Goal: Communication & Community: Answer question/provide support

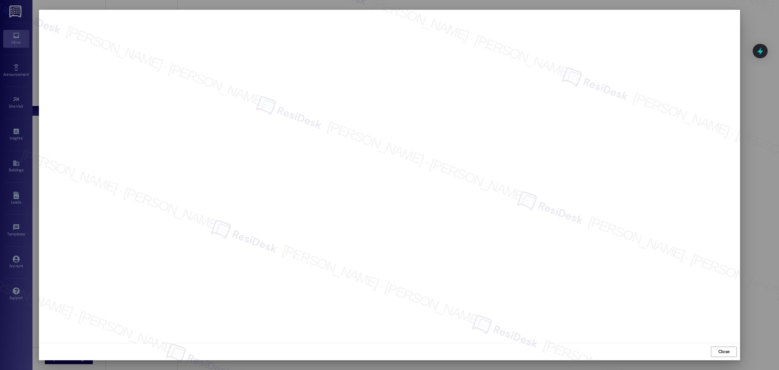
click at [758, 21] on div at bounding box center [389, 185] width 779 height 370
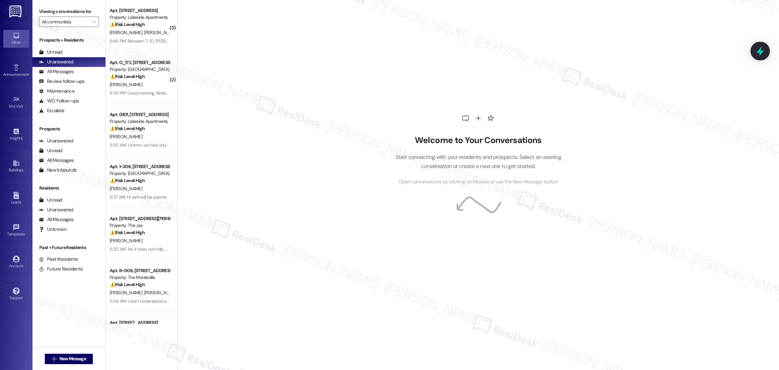
click at [758, 51] on icon at bounding box center [760, 50] width 11 height 11
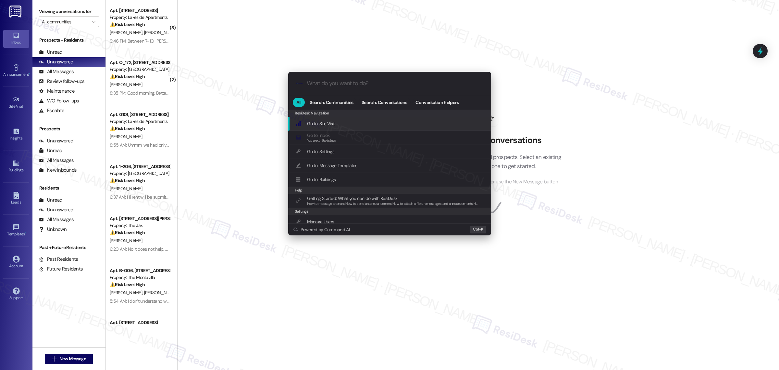
click at [385, 87] on div ".cls-1{fill:#0a055f;}.cls-2{fill:#0cc4c4;} resideskLogoBlueOrange" at bounding box center [389, 83] width 203 height 23
click at [321, 82] on input "What do you want to do?" at bounding box center [395, 83] width 176 height 7
type input "sla"
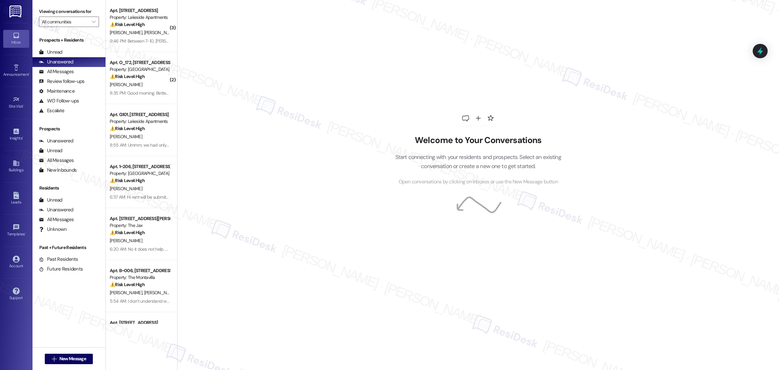
click at [598, 228] on div "Welcome to Your Conversations Start connecting with your residents and prospect…" at bounding box center [478, 185] width 602 height 370
click at [764, 53] on icon at bounding box center [760, 50] width 11 height 11
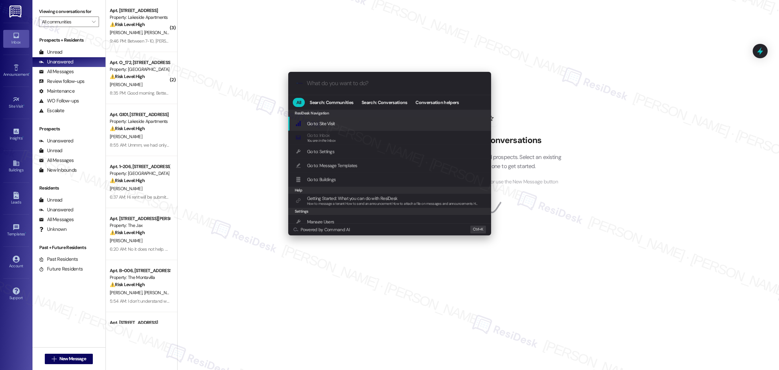
click at [332, 85] on input "What do you want to do?" at bounding box center [395, 83] width 176 height 7
type input "sla"
click at [330, 121] on span "Open Thread SLA Dashboard" at bounding box center [334, 123] width 54 height 6
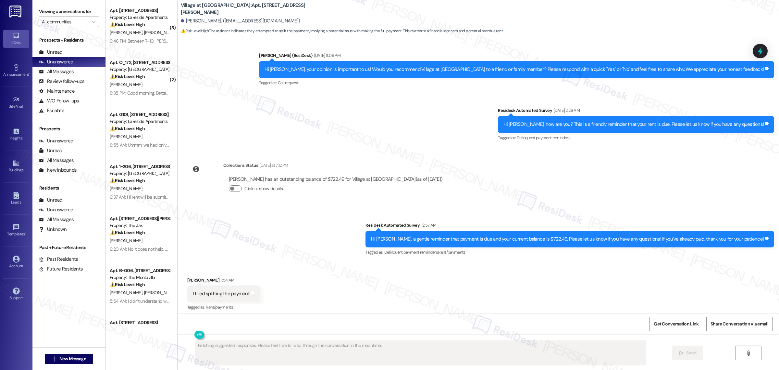
scroll to position [721, 0]
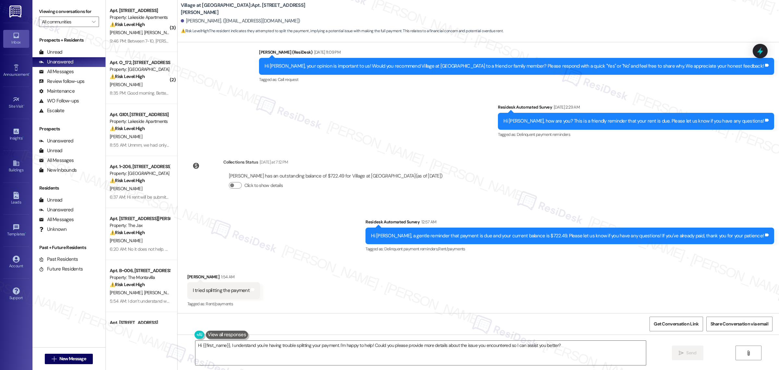
click at [358, 263] on div "Received via SMS [PERSON_NAME] 1:54 AM I tried splitting the payment Tags and n…" at bounding box center [479, 285] width 602 height 55
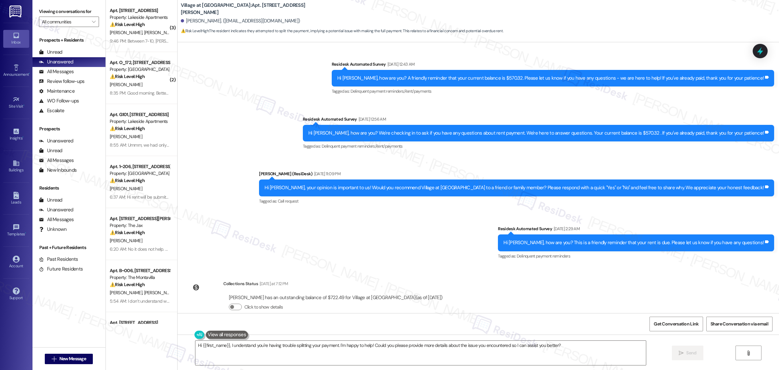
scroll to position [721, 0]
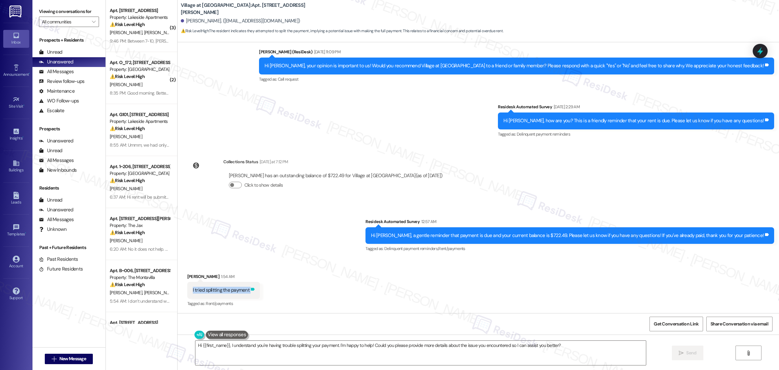
drag, startPoint x: 189, startPoint y: 289, endPoint x: 248, endPoint y: 291, distance: 59.8
click at [248, 291] on div "I tried splitting the payment Tags and notes" at bounding box center [223, 290] width 73 height 17
copy div "I tried splitting the payment Tags and notes"
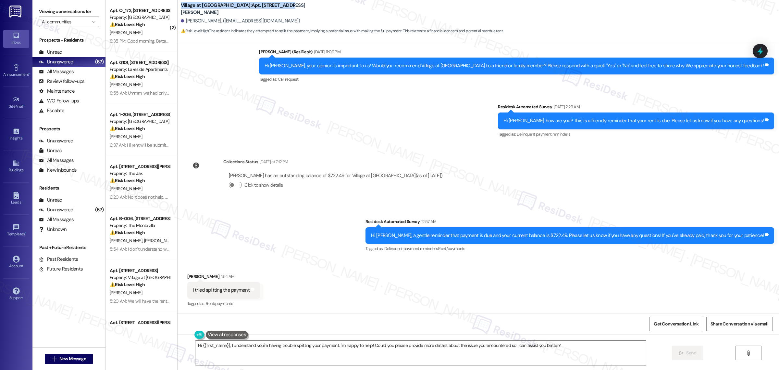
drag, startPoint x: 178, startPoint y: 7, endPoint x: 250, endPoint y: 10, distance: 72.5
click at [250, 10] on b "Village at Sunrise: Apt. 12351, 12301 SE Hubbard Road" at bounding box center [246, 9] width 130 height 14
copy b "Village at Sunrise: Apt. 12351, 12301"
drag, startPoint x: 182, startPoint y: 19, endPoint x: 205, endPoint y: 20, distance: 22.1
click at [205, 20] on div "Tara Gantz. (gantztara7@gmail.com)" at bounding box center [240, 21] width 119 height 7
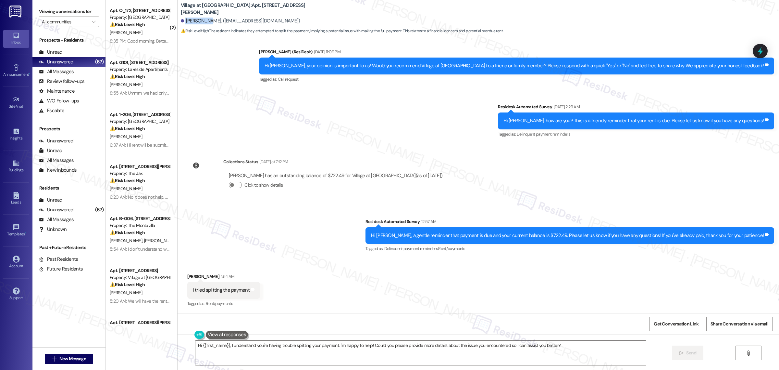
copy div "Tara Gantz"
drag, startPoint x: 187, startPoint y: 291, endPoint x: 248, endPoint y: 292, distance: 61.1
click at [248, 292] on div "I tried splitting the payment Tags and notes" at bounding box center [223, 290] width 73 height 17
click at [270, 354] on textarea "Hi {{first_name}}, I understand you're having trouble splitting your payment. I…" at bounding box center [420, 352] width 451 height 24
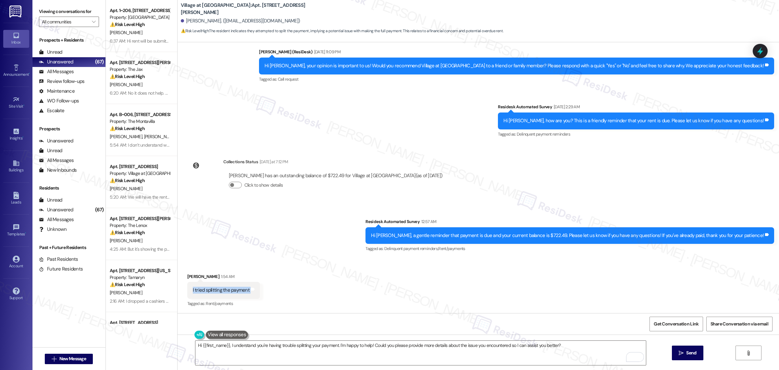
drag, startPoint x: 190, startPoint y: 290, endPoint x: 259, endPoint y: 288, distance: 69.2
click at [252, 297] on div "I tried splitting the payment Tags and notes" at bounding box center [223, 290] width 73 height 17
click at [272, 277] on div "Received via SMS Tara Gantz 1:54 AM I tried splitting the payment Tags and note…" at bounding box center [479, 285] width 602 height 55
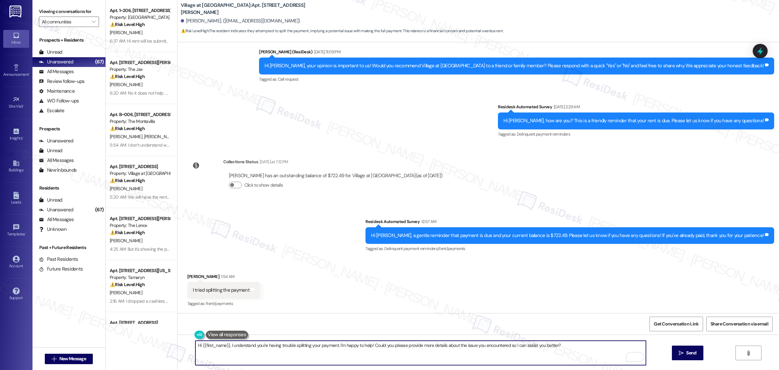
drag, startPoint x: 569, startPoint y: 346, endPoint x: 192, endPoint y: 371, distance: 377.8
click at [192, 369] on html "Inbox Go to Inbox Announcement • Send A Text Announcement Site Visit • Go to Si…" at bounding box center [389, 185] width 779 height 370
paste textarea "Thanks for letting me know. Can you clarify which method you used to split the …"
click at [246, 345] on textarea "Thanks for letting me know. Can you clarify which method you used to split the …" at bounding box center [420, 352] width 451 height 24
click at [402, 345] on textarea "Thanks for letting me know, Tara. Can you clarify which method you used to spli…" at bounding box center [420, 352] width 451 height 24
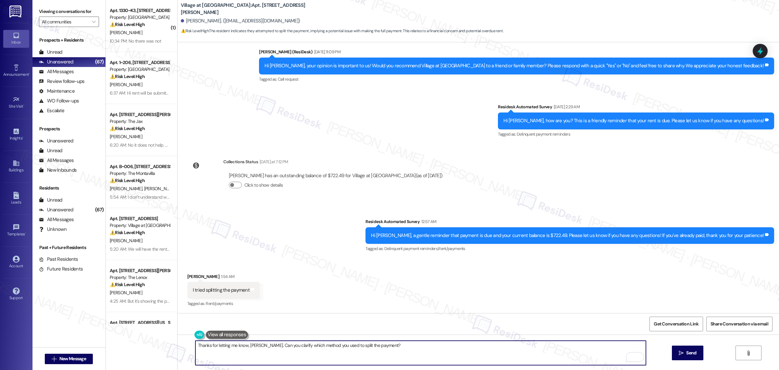
click at [387, 345] on textarea "Thanks for letting me know, Tara. Can you clarify which method you used to spli…" at bounding box center [420, 352] width 451 height 24
drag, startPoint x: 387, startPoint y: 345, endPoint x: 259, endPoint y: 352, distance: 127.8
click at [259, 352] on textarea "Thanks for letting me know, Tara. Can you clarify which method you used to spli…" at bounding box center [420, 352] width 451 height 24
paste textarea "Thanks for letting me know. Could you clarify which method you used to split th…"
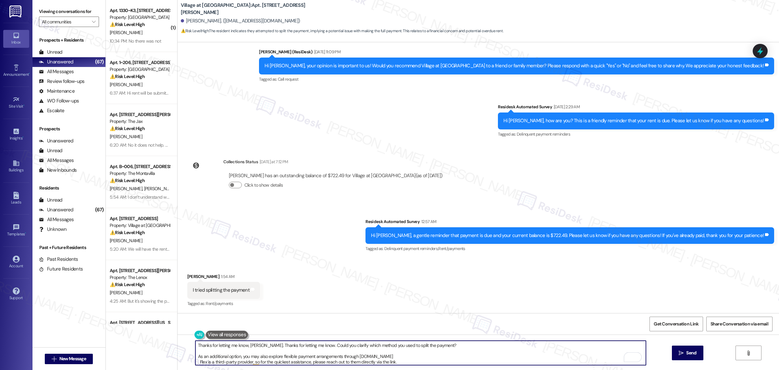
click at [195, 356] on textarea "Thanks for letting me know, Tara. Thanks for letting me know. Could you clarify…" at bounding box center [420, 352] width 451 height 24
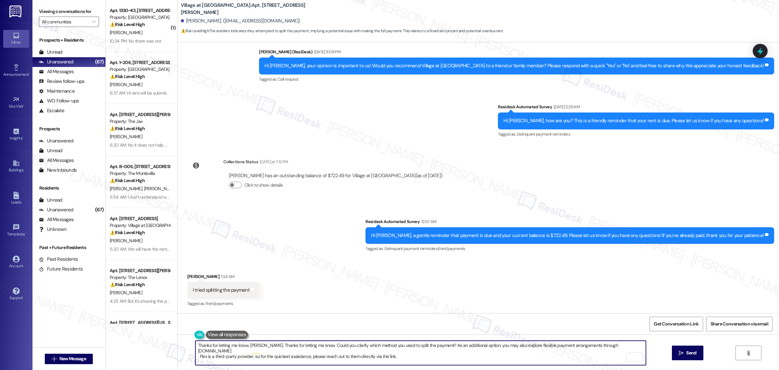
click at [195, 351] on textarea "Thanks for letting me know, Tara. Thanks for letting me know. Could you clarify…" at bounding box center [420, 352] width 451 height 24
type textarea "Thanks for letting me know, Tara. Thanks for letting me know. Could you clarify…"
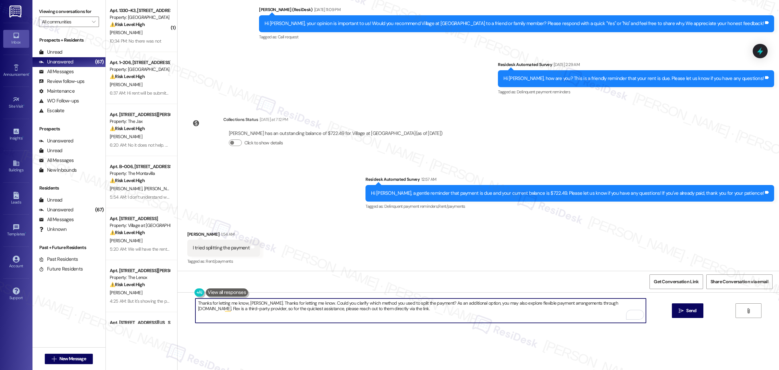
click at [613, 303] on textarea "Thanks for letting me know, Tara. Thanks for letting me know. Could you clarify…" at bounding box center [420, 310] width 451 height 24
click at [429, 305] on textarea "Thanks for letting me know, Tara. Thanks for letting me know. Could you clarify…" at bounding box center [420, 310] width 451 height 24
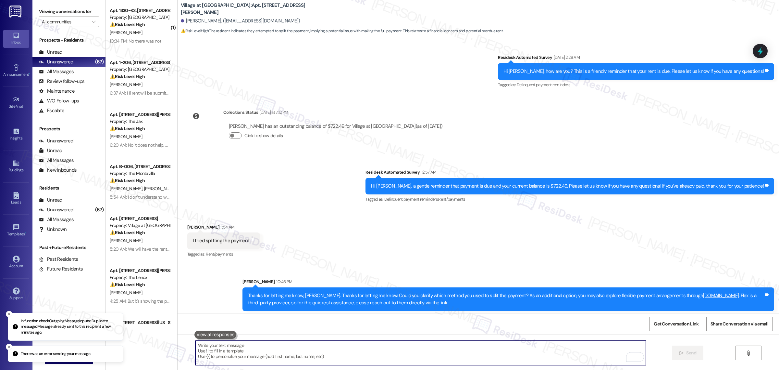
scroll to position [773, 0]
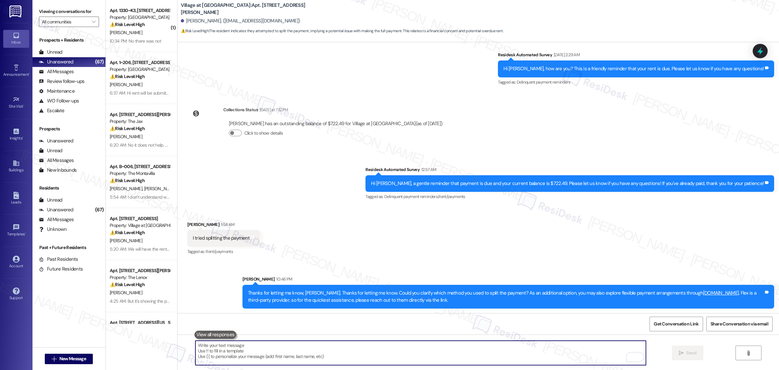
click at [303, 347] on textarea "To enrich screen reader interactions, please activate Accessibility in Grammarl…" at bounding box center [420, 352] width 451 height 24
click at [292, 353] on textarea "To enrich screen reader interactions, please activate Accessibility in Grammarl…" at bounding box center [420, 352] width 451 height 24
click at [285, 352] on textarea "To enrich screen reader interactions, please activate Accessibility in Grammarl…" at bounding box center [420, 352] width 451 height 24
paste textarea "if you have any questions or notice anything that doesn’t look right, please do…"
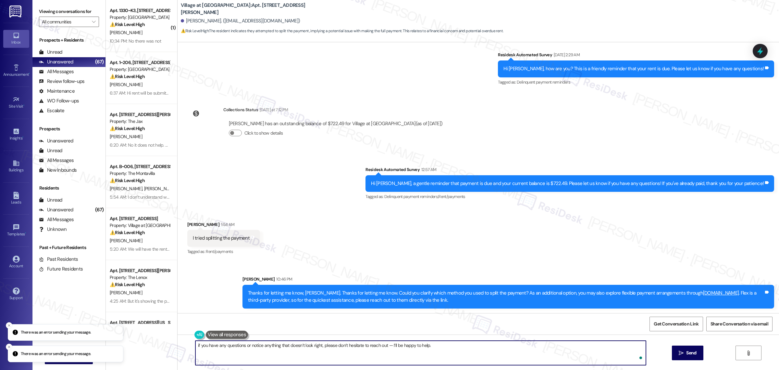
click at [285, 352] on textarea "if you have any questions or notice anything that doesn’t look right, please do…" at bounding box center [420, 352] width 451 height 24
click at [195, 346] on textarea "if you have any questions or notice anything that doesn’t look right, please do…" at bounding box center [420, 352] width 451 height 24
click at [196, 346] on textarea "if you have any questions or notice anything that doesn’t look right, please do…" at bounding box center [420, 352] width 451 height 24
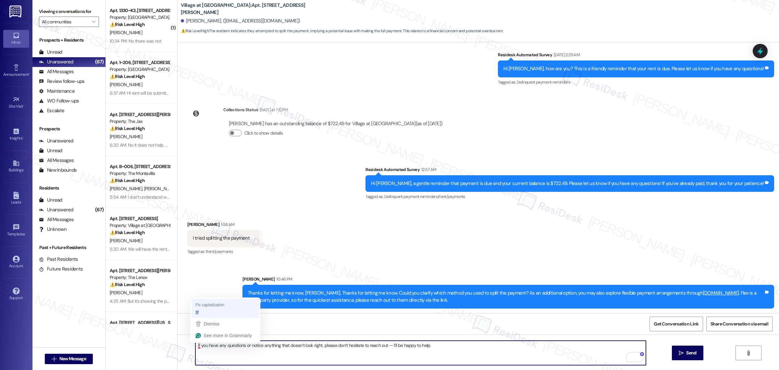
type textarea "If you have any questions or notice anything that doesn’t look right, please do…"
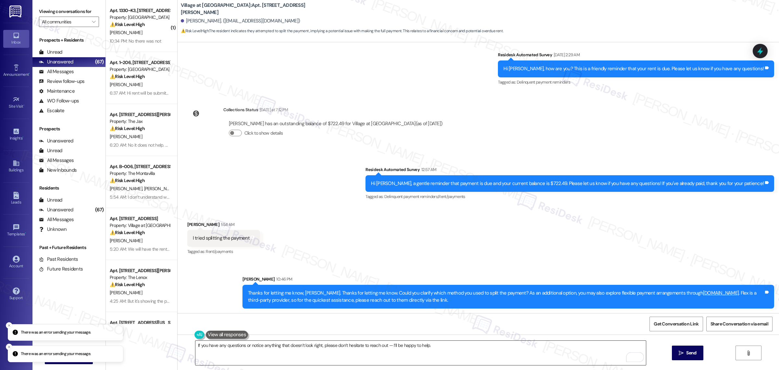
click at [315, 344] on textarea "If you have any questions or notice anything that doesn’t look right, please do…" at bounding box center [420, 352] width 451 height 24
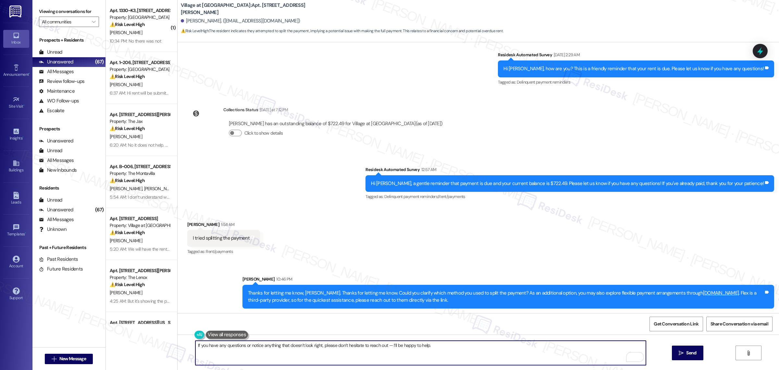
click at [451, 346] on textarea "If you have any questions or notice anything that doesn’t look right, please do…" at bounding box center [420, 352] width 451 height 24
click at [696, 355] on span "Send" at bounding box center [691, 352] width 10 height 7
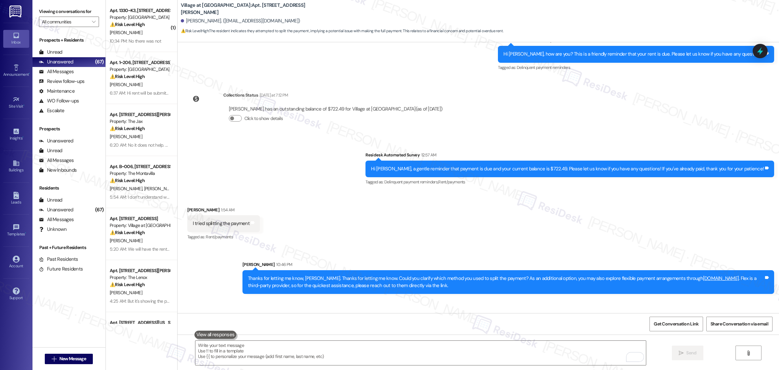
scroll to position [819, 0]
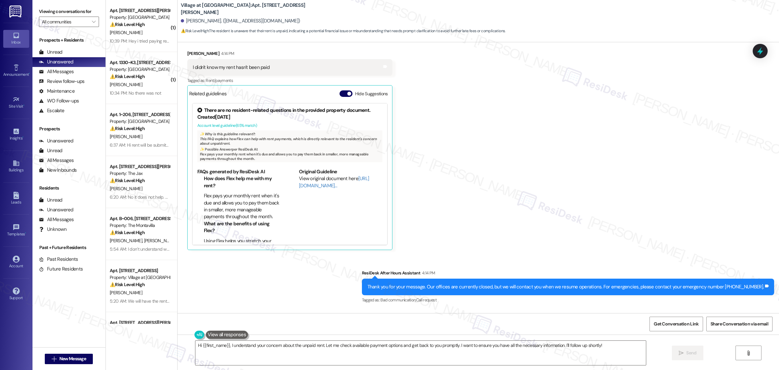
scroll to position [2799, 0]
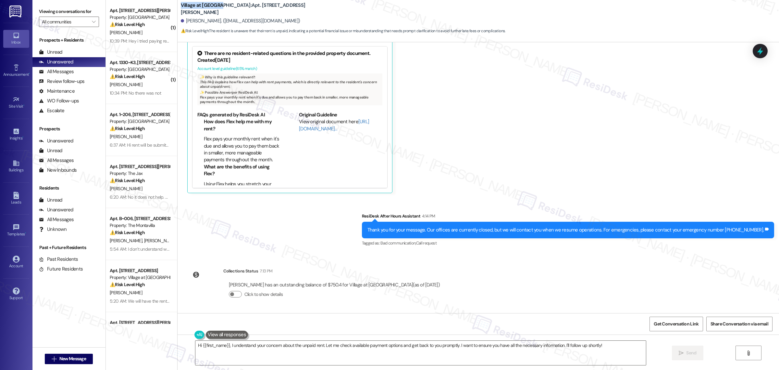
drag, startPoint x: 178, startPoint y: 6, endPoint x: 214, endPoint y: 7, distance: 35.7
click at [214, 7] on b "Village at [GEOGRAPHIC_DATA]: Apt. 12303, [STREET_ADDRESS][PERSON_NAME]" at bounding box center [246, 9] width 130 height 14
drag, startPoint x: 216, startPoint y: 7, endPoint x: 252, endPoint y: 9, distance: 35.7
click at [252, 9] on b "Village at [GEOGRAPHIC_DATA]: Apt. 12303, [STREET_ADDRESS][PERSON_NAME]" at bounding box center [246, 9] width 130 height 14
copy b "Apt. 12303, 12301"
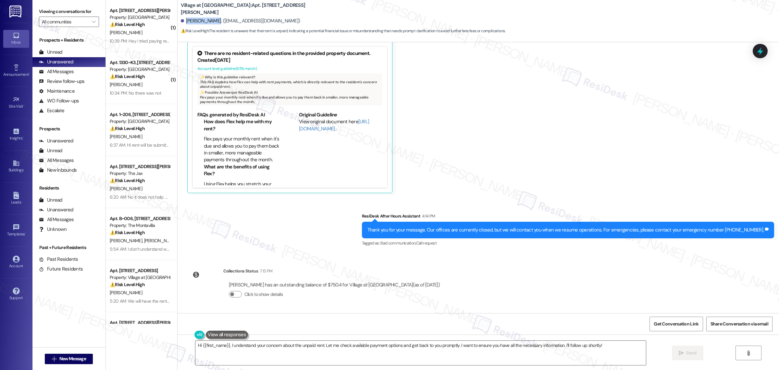
drag, startPoint x: 183, startPoint y: 20, endPoint x: 212, endPoint y: 23, distance: 28.4
click at [212, 23] on div "[PERSON_NAME]. ([EMAIL_ADDRESS][DOMAIN_NAME])" at bounding box center [240, 21] width 119 height 7
copy div "Andrea Burton"
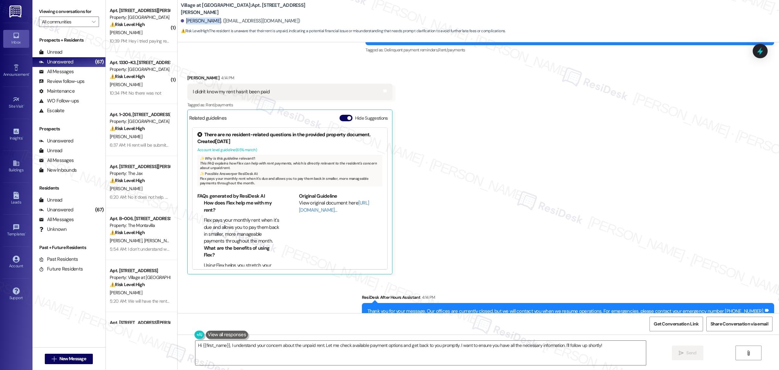
scroll to position [2677, 0]
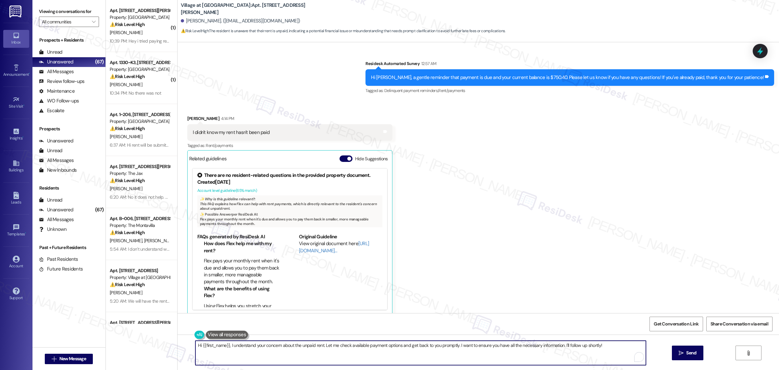
drag, startPoint x: 229, startPoint y: 345, endPoint x: 627, endPoint y: 343, distance: 398.4
click at [627, 343] on textarea "Hi {{first_name}}, I understand your concern about the unpaid rent. Let me chec…" at bounding box center [420, 352] width 451 height 24
paste textarea "Sorry for the delayed response."
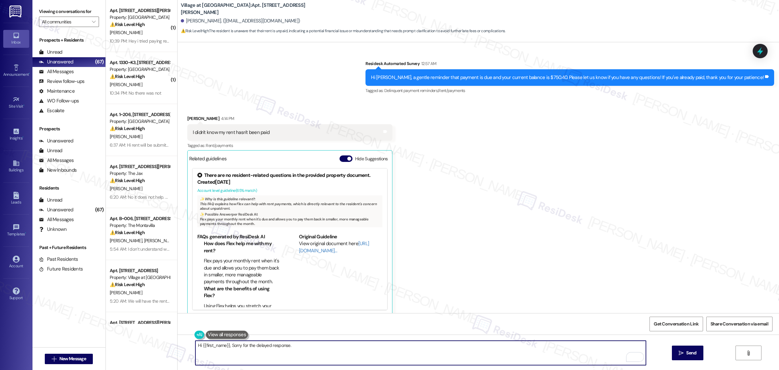
click at [231, 343] on textarea "Hi {{first_name}}, Sorry for the delayed response." at bounding box center [420, 352] width 451 height 24
click at [303, 348] on textarea "Hi {{first_name}}, sorry for the delayed response." at bounding box center [420, 352] width 451 height 24
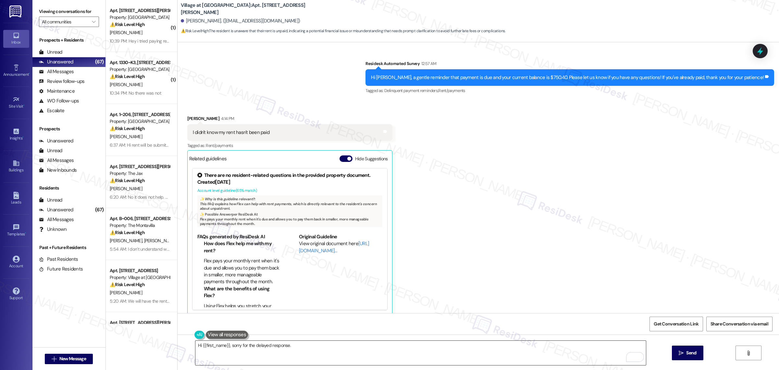
click at [304, 346] on textarea "Hi {{first_name}}, sorry for the delayed response." at bounding box center [420, 352] width 451 height 24
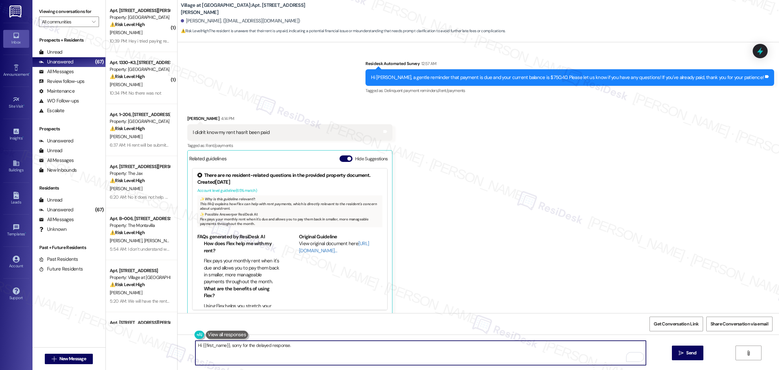
paste textarea "I understand there might have been some confusion. Just to confirm, were you ab…"
click at [520, 352] on textarea "Hi {{first_name}}, sorry for the delayed response. I understand there might hav…" at bounding box center [420, 352] width 451 height 24
paste textarea "Have you had a chance to log in to your portal?"
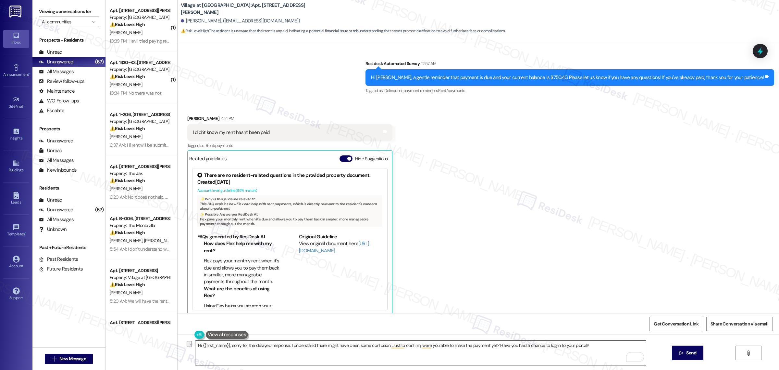
click at [233, 349] on textarea "Hi {{first_name}}, sorry for the delayed response. I understand there might hav…" at bounding box center [420, 352] width 451 height 24
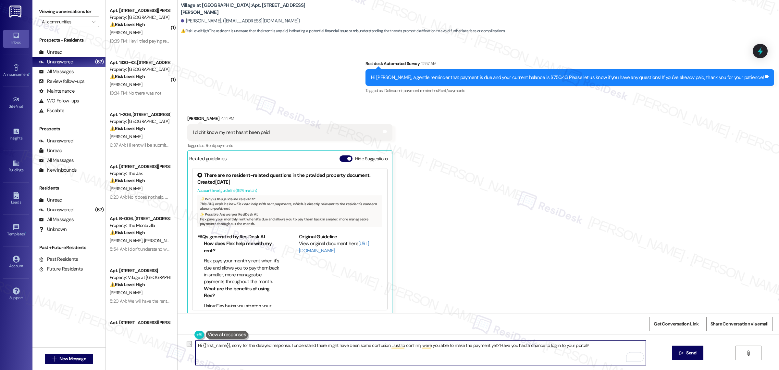
drag, startPoint x: 229, startPoint y: 346, endPoint x: 590, endPoint y: 344, distance: 360.7
click at [590, 344] on textarea "Hi {{first_name}}, sorry for the delayed response. I understand there might hav…" at bounding box center [420, 352] width 451 height 24
paste textarea "Sorry for the delayed response! I realize there may have been a bit of confusio…"
click at [231, 347] on textarea "Hi {{first_name}}, Sorry for the delayed response! I realize there may have bee…" at bounding box center [420, 352] width 451 height 24
click at [228, 352] on textarea "Hi {{first_name}}, sorry for the delayed response! I realize there may have bee…" at bounding box center [420, 352] width 451 height 24
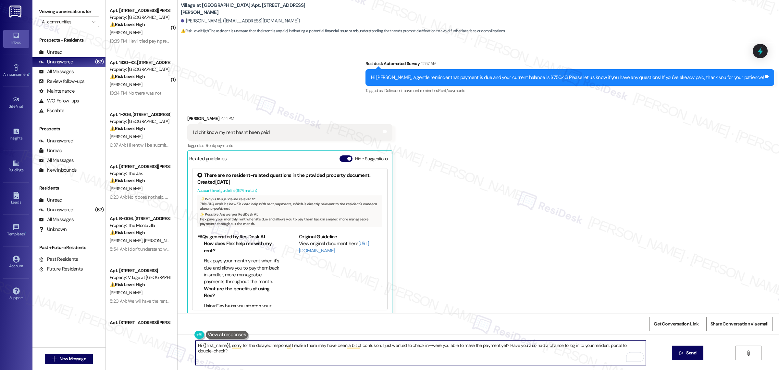
click at [243, 351] on textarea "Hi {{first_name}}, sorry for the delayed response! I realize there may have bee…" at bounding box center [420, 352] width 451 height 24
paste textarea "Please let me know if you need any help—I’m happy to assist."
type textarea "Hi {{first_name}}, sorry for the delayed response! I realize there may have bee…"
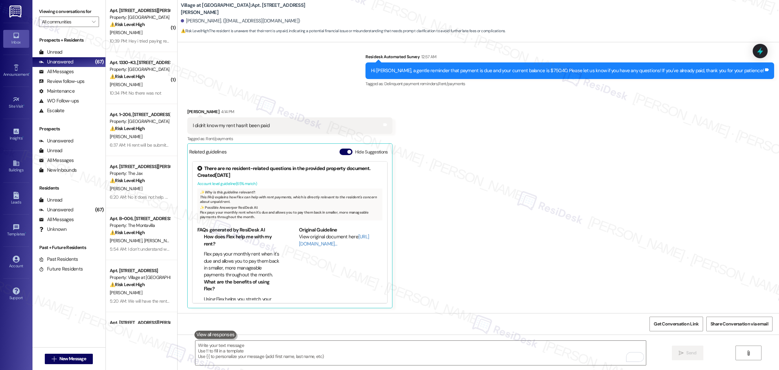
scroll to position [2851, 0]
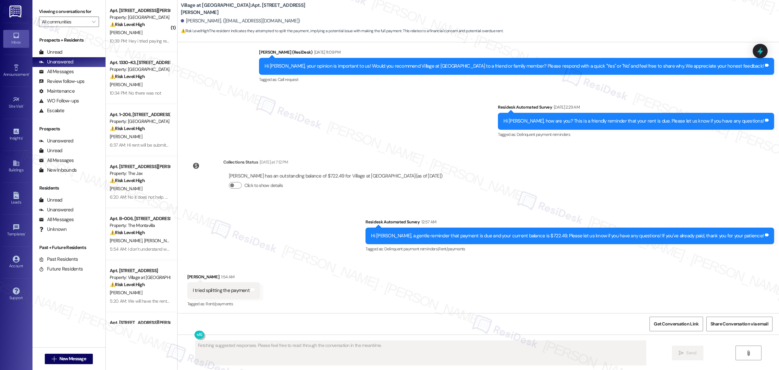
scroll to position [829, 0]
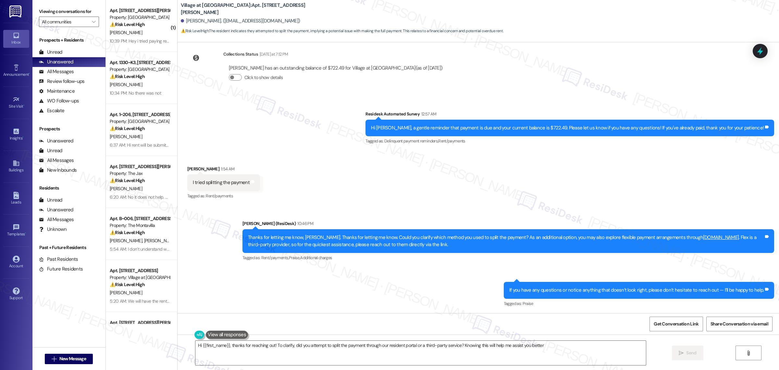
type textarea "Hi {{first_name}}, thanks for reaching out! To clarify, did you attempt to spli…"
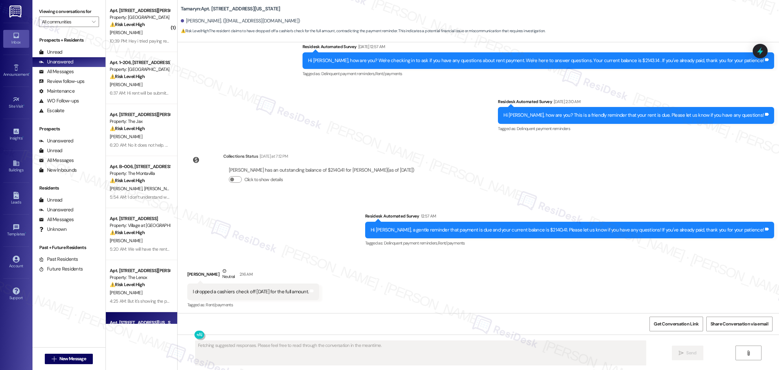
scroll to position [1291, 0]
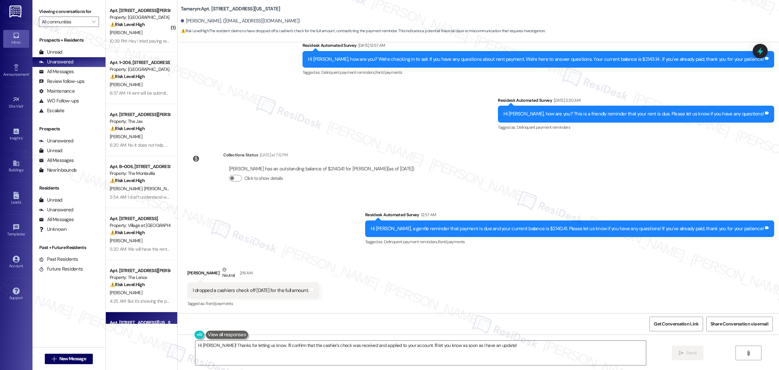
click at [594, 272] on div "Received via SMS Charles Wilson Neutral 2:16 AM I dropped a cashiers check off …" at bounding box center [479, 282] width 602 height 62
drag, startPoint x: 194, startPoint y: 290, endPoint x: 315, endPoint y: 293, distance: 121.5
click at [315, 293] on div "I dropped a cashiers check off on Monday for the full amount. Tags and notes" at bounding box center [253, 290] width 132 height 17
copy div "I dropped a cashiers check off on Monday for the full amount. Tags and notes"
click at [340, 348] on textarea "Hi Charles! Thanks for letting us know. I'll confirm that the cashier's check w…" at bounding box center [420, 352] width 451 height 24
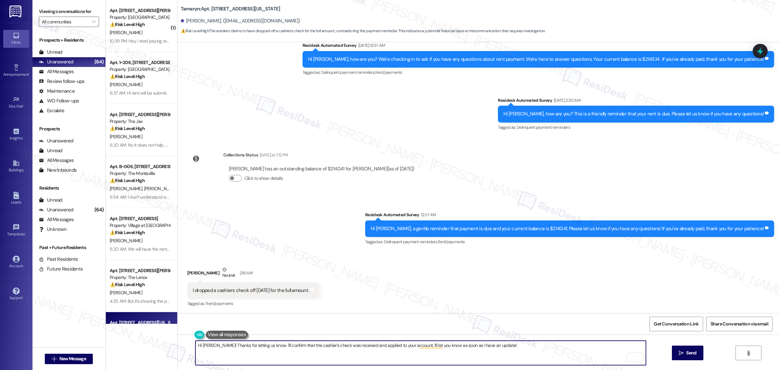
paste textarea "Thanks for letting me know, {{first_name}}. I appreciate the update! Just a qui…"
click at [336, 346] on textarea "Thanks for letting me know, {{first_name}}. I appreciate the update! Just a qui…" at bounding box center [420, 352] width 451 height 24
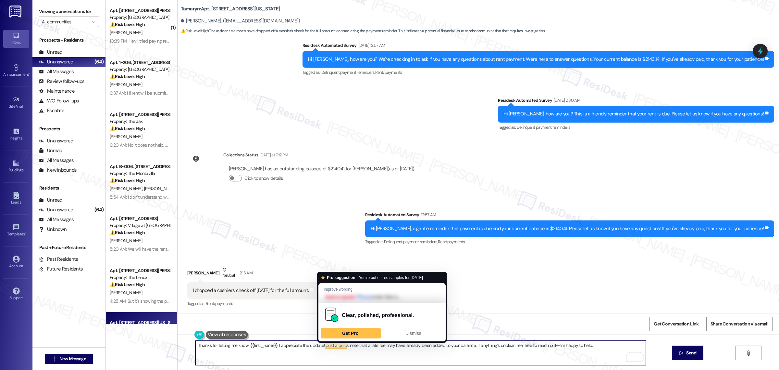
click at [422, 348] on textarea "Thanks for letting me know, {{first_name}}. I appreciate the update! Just a qui…" at bounding box center [420, 352] width 451 height 24
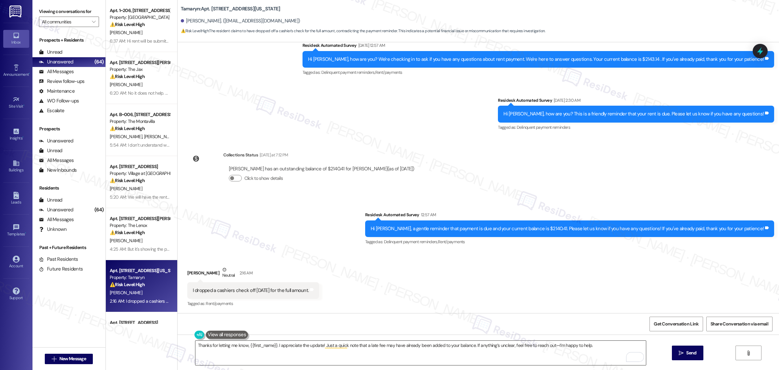
click at [438, 348] on textarea "Thanks for letting me know, {{first_name}}. I appreciate the update! Just a qui…" at bounding box center [420, 352] width 451 height 24
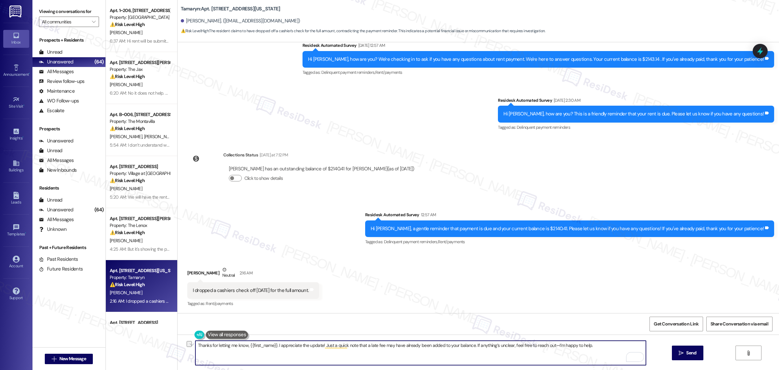
paste textarea ": a late fee may have been added to your balance. If anything i"
type textarea "Thanks for letting me know, {{first_name}}. I appreciate the update! Just a qui…"
click at [697, 356] on button " Send" at bounding box center [687, 352] width 31 height 15
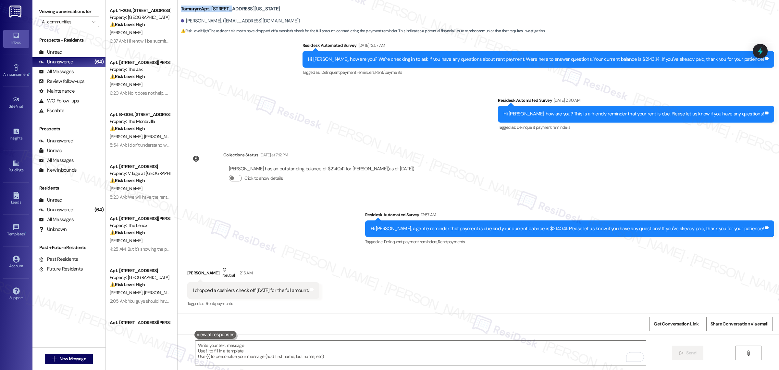
drag, startPoint x: 178, startPoint y: 6, endPoint x: 228, endPoint y: 8, distance: 50.0
click at [228, 8] on b "Tamaryn: Apt. 58, 9655 SW North Dakota Street" at bounding box center [231, 9] width 100 height 7
copy b "Tamaryn: Apt. 58, 9655"
drag, startPoint x: 183, startPoint y: 20, endPoint x: 213, endPoint y: 21, distance: 29.9
click at [213, 21] on div "Charles Wilson. (chwilson75@outlook.com)" at bounding box center [240, 21] width 119 height 7
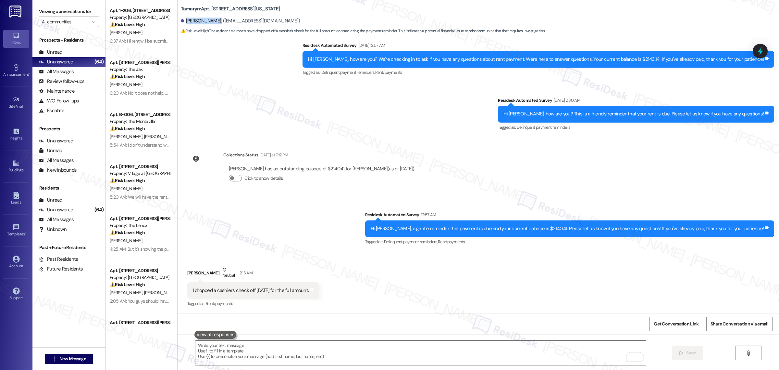
copy div "Charles Wilson"
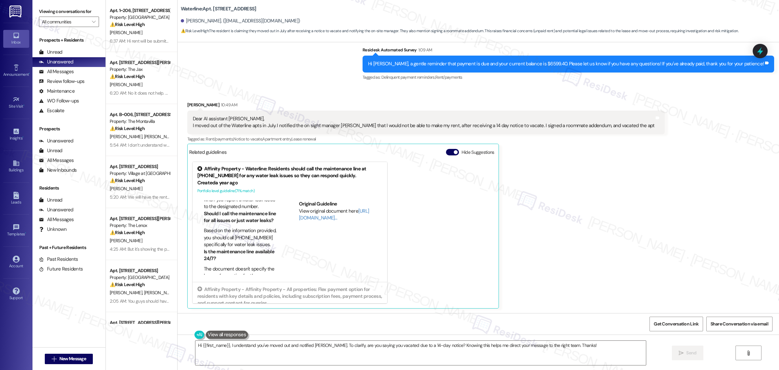
scroll to position [81, 0]
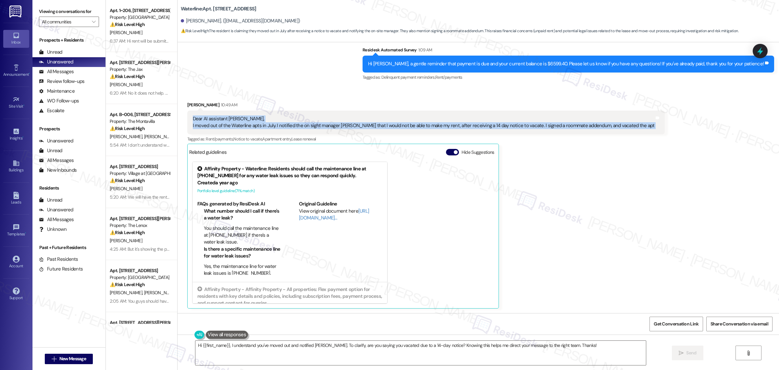
drag, startPoint x: 189, startPoint y: 118, endPoint x: 628, endPoint y: 124, distance: 438.4
click at [645, 122] on div "Received via SMS John Mcguire 10:49 AM Dear AI assistant Sarah, I moved out of …" at bounding box center [479, 200] width 602 height 226
copy div "Dear AI assistant Sarah, I moved out of the Waterline apts in July. I notified …"
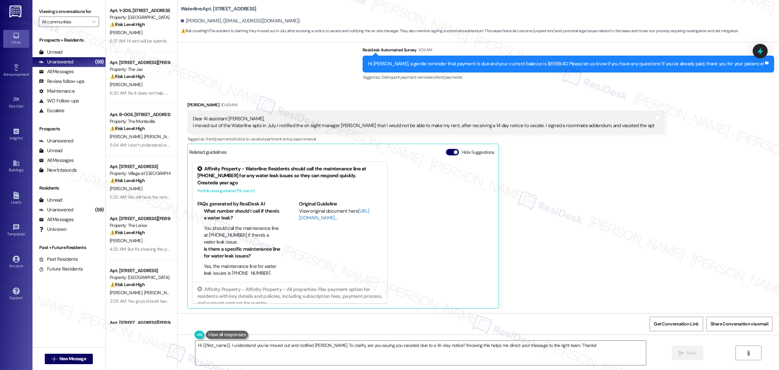
click at [481, 98] on div "Received via SMS John Mcguire 10:49 AM Dear AI assistant Sarah, I moved out of …" at bounding box center [426, 204] width 488 height 217
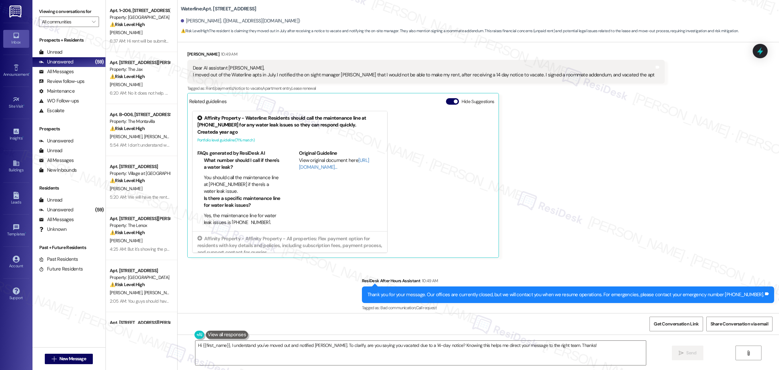
scroll to position [450, 0]
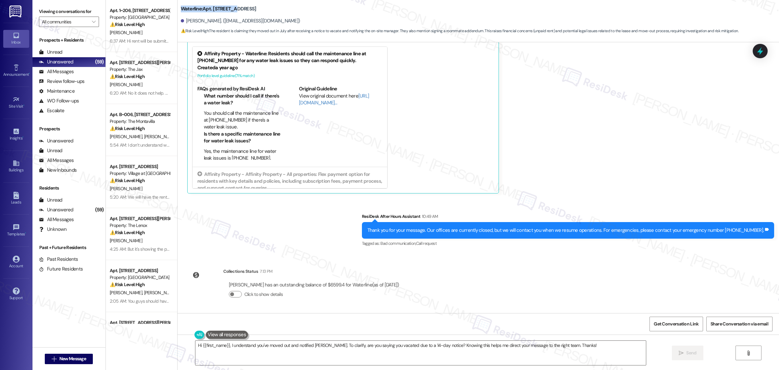
drag, startPoint x: 178, startPoint y: 7, endPoint x: 231, endPoint y: 8, distance: 53.3
click at [231, 8] on b "Waterline: Apt. 414, 2900 Grand Ave." at bounding box center [219, 9] width 76 height 7
copy b "Waterline: Apt. 414, 2900"
drag, startPoint x: 182, startPoint y: 19, endPoint x: 211, endPoint y: 22, distance: 29.0
click at [211, 22] on div "John Mcguire. (mcguirejohn442@gmail.com)" at bounding box center [240, 21] width 119 height 7
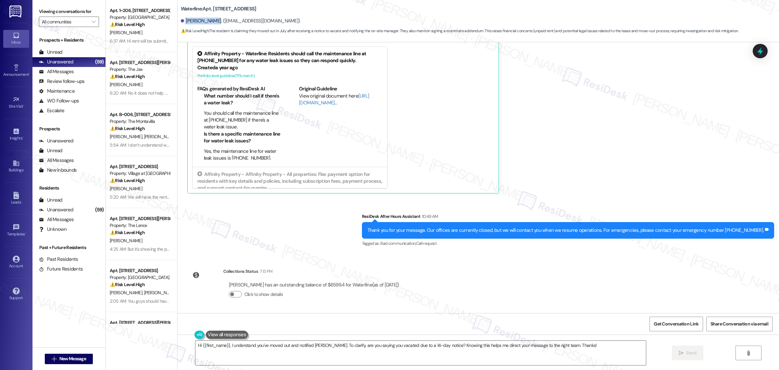
copy div "John Mcguire."
click at [579, 345] on textarea "Hi {{first_name}}, I understand you've moved out and notified Kelli. To clarify…" at bounding box center [420, 352] width 451 height 24
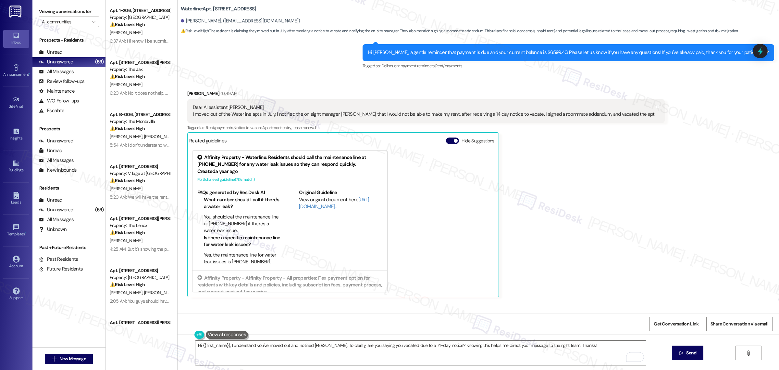
scroll to position [328, 0]
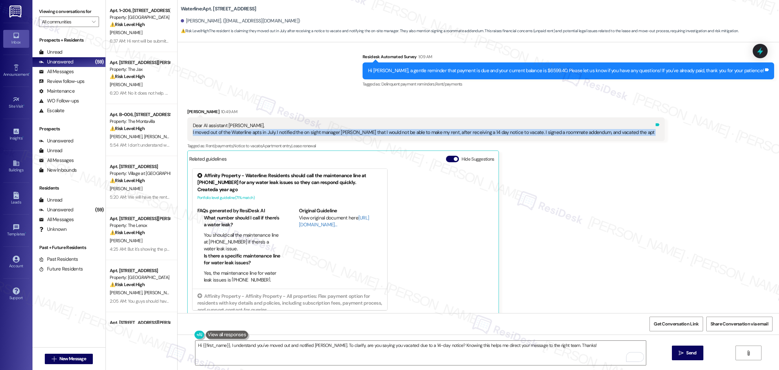
drag, startPoint x: 188, startPoint y: 132, endPoint x: 616, endPoint y: 133, distance: 427.6
click at [616, 133] on div "Dear AI assistant Sarah, I moved out of the Waterline apts in July. I notified …" at bounding box center [426, 129] width 478 height 24
copy div "I moved out of the Waterline apts in July. I notified the on sight manager Kell…"
click at [336, 348] on textarea "Hi {{first_name}}, I understand you've moved out and notified Kelli. To clarify…" at bounding box center [420, 352] width 451 height 24
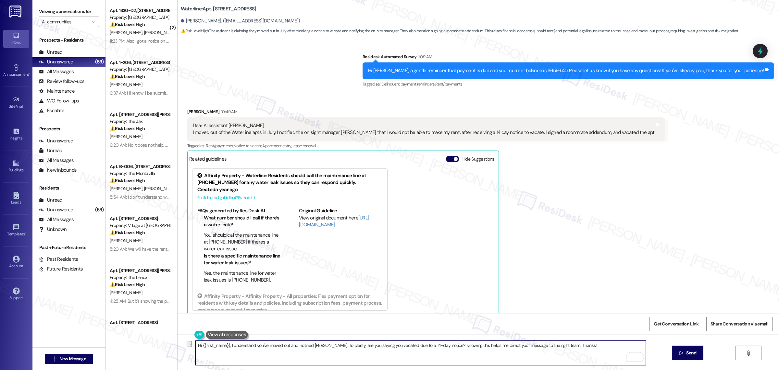
paste textarea "Thank you for sharing this information. I understand you moved out, notified Ke…"
click at [265, 345] on textarea "Thank you for sharing this information. I understand you moved out, notified Ke…" at bounding box center [420, 352] width 451 height 24
click at [251, 345] on textarea "Thank you for sharing this information, John. I understand you moved out, notif…" at bounding box center [420, 352] width 451 height 24
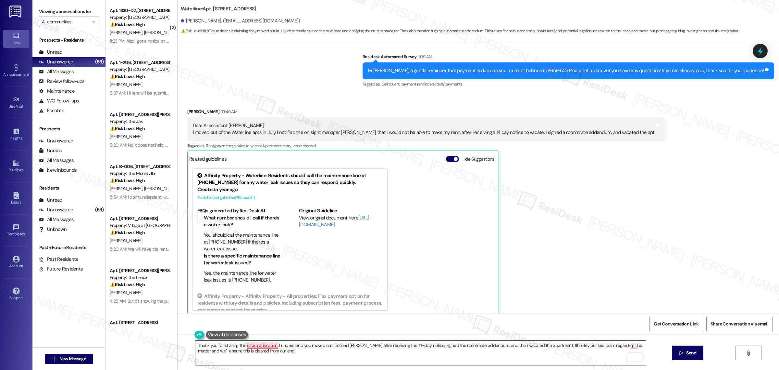
click at [266, 346] on textarea "Thank you for sharing this informationJohn. I understand you moved out, notifie…" at bounding box center [420, 352] width 451 height 24
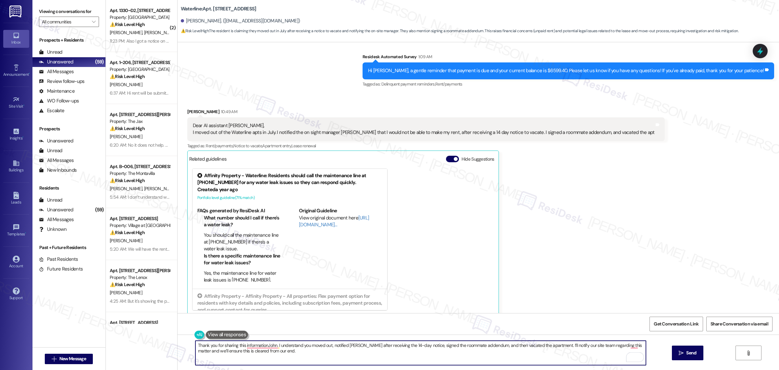
click at [269, 348] on textarea "Thank you for sharing this informationJohn. I understand you moved out, notifie…" at bounding box center [420, 352] width 451 height 24
click at [284, 351] on textarea "Thank you for sharing this information, John. I understand you moved out, notif…" at bounding box center [420, 352] width 451 height 24
click at [631, 344] on textarea "Thank you for sharing this information, John. I understand you moved out, notif…" at bounding box center [420, 352] width 451 height 24
click at [629, 346] on textarea "Thank you for sharing this information, John. I understand you moved out, notif…" at bounding box center [420, 352] width 451 height 24
click at [324, 359] on textarea "Thank you for sharing this information, John. I understand you moved out, notif…" at bounding box center [420, 352] width 451 height 24
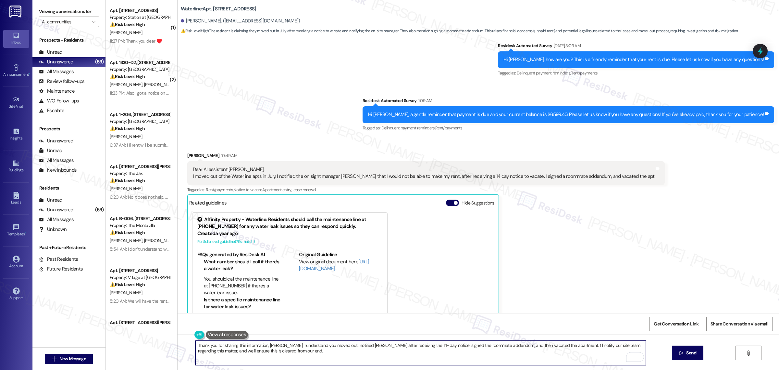
scroll to position [450, 0]
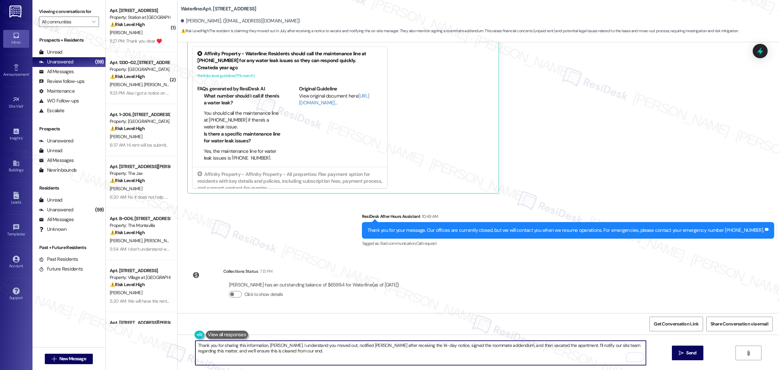
click at [302, 357] on textarea "Thank you for sharing this information, John. I understand you moved out, notif…" at bounding box center [420, 352] width 451 height 24
click at [335, 352] on textarea "Thank you for sharing this information, John. I understand you moved out, notif…" at bounding box center [420, 352] width 451 height 24
paste textarea ". I understand you moved out, notified Kelli after receiving the 14-day notice,…"
click at [195, 357] on textarea "Thank you for sharing this information. I understand you moved out, notified Ke…" at bounding box center [420, 352] width 451 height 24
click at [350, 354] on textarea "Thank you for sharing this information. I understand you moved out, notified Ke…" at bounding box center [420, 352] width 451 height 24
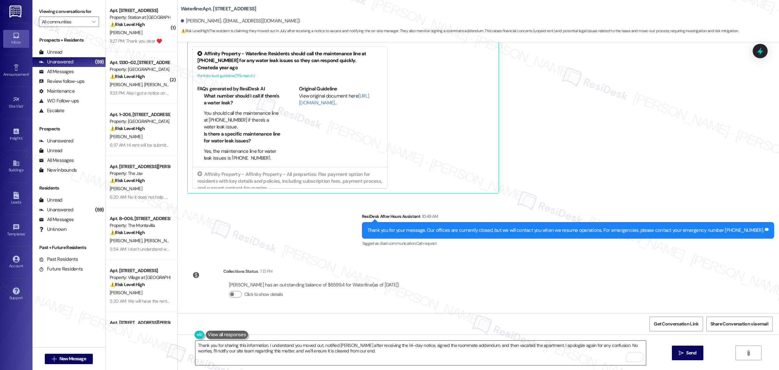
click at [380, 349] on textarea "Thank you for sharing this information. I understand you moved out, notified Ke…" at bounding box center [420, 352] width 451 height 24
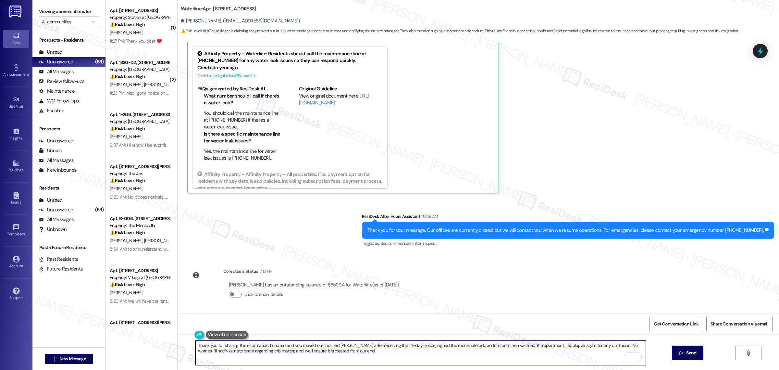
paste textarea "If you have any other questions or need clarification, feel free to reach out."
type textarea "Thank you for sharing this information. I understand you moved out, notified Ke…"
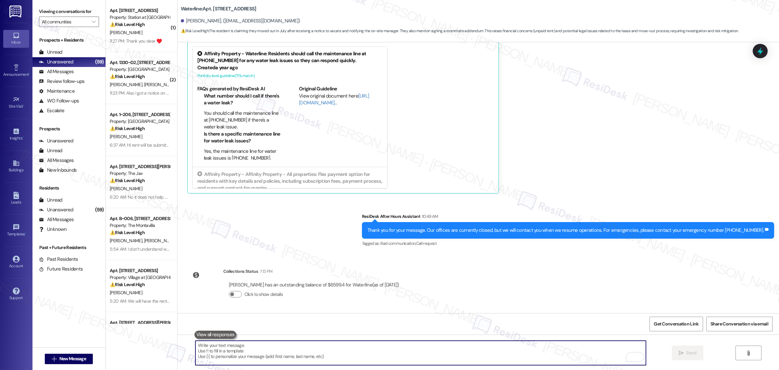
scroll to position [335, 0]
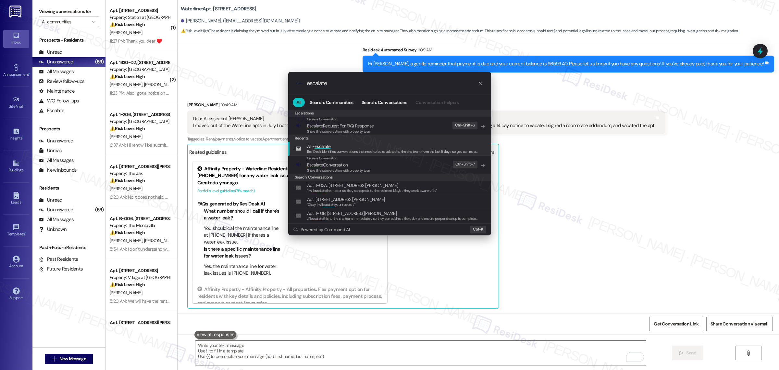
click at [345, 143] on span "All - Escalate" at bounding box center [392, 146] width 171 height 7
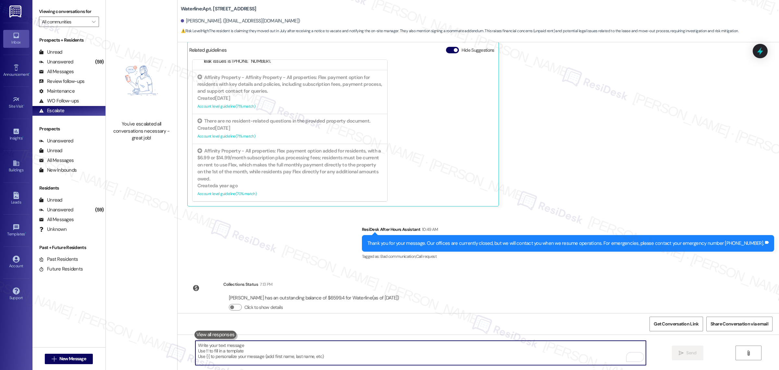
scroll to position [516, 0]
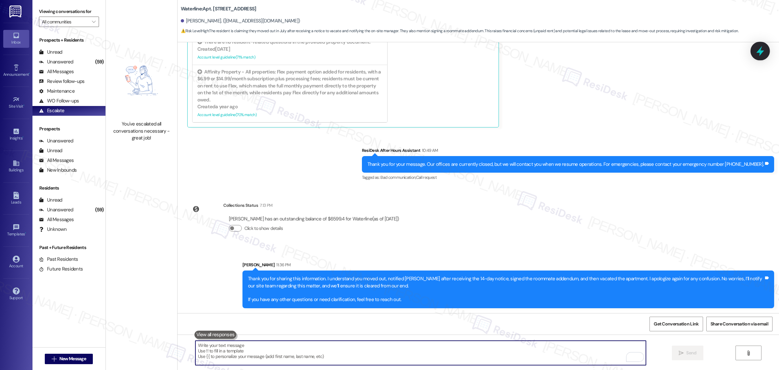
click at [759, 55] on icon at bounding box center [760, 50] width 11 height 11
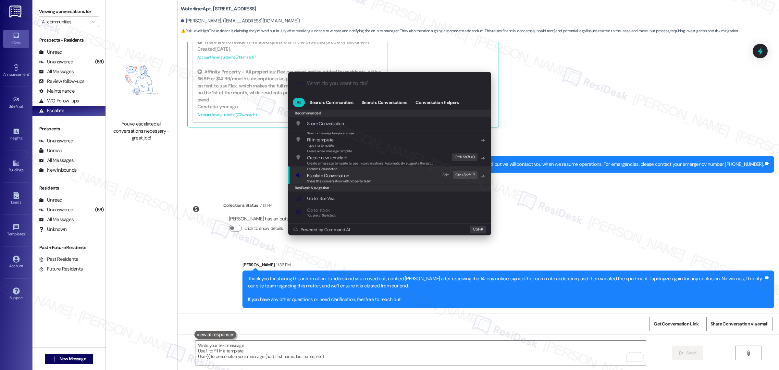
click at [355, 176] on span "Escalate Conversation" at bounding box center [339, 175] width 64 height 7
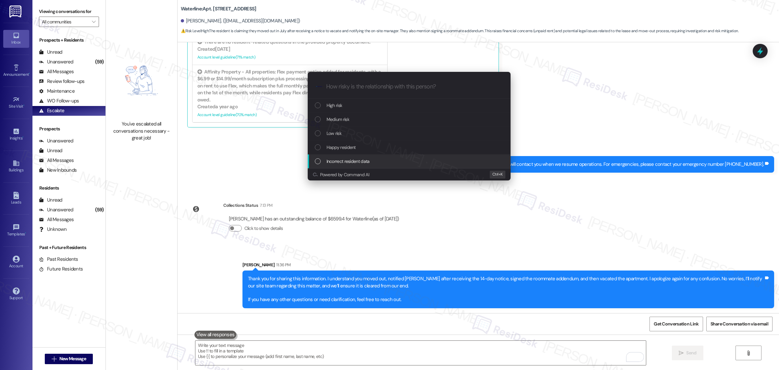
click at [360, 163] on span "Incorrect resident data" at bounding box center [348, 160] width 43 height 7
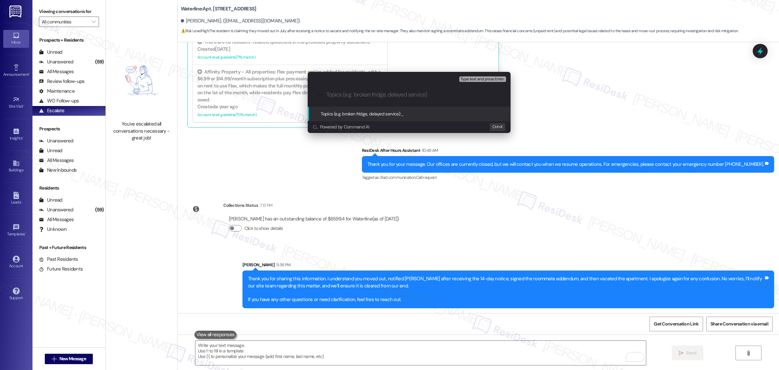
click at [379, 95] on input "Topics (e.g. broken fridge, delayed service)" at bounding box center [414, 94] width 176 height 7
click at [332, 93] on input "Topics (e.g. broken fridge, delayed service)" at bounding box center [414, 94] width 176 height 7
click at [326, 96] on input "Resident has vacated" at bounding box center [411, 94] width 171 height 7
type input "Contact removal - Resident has vacated"
click at [446, 90] on div ".cls-1{fill:#0a055f;}.cls-2{fill:#0cc4c4;} resideskLogoBlueOrange Contact remov…" at bounding box center [409, 94] width 203 height 23
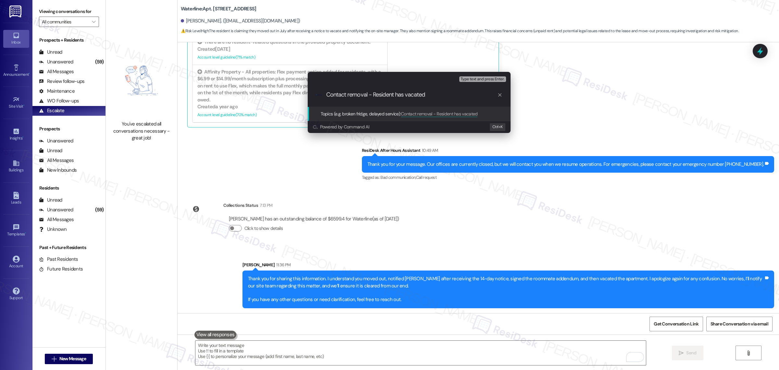
click at [433, 93] on input "Contact removal - Resident has vacated" at bounding box center [411, 94] width 171 height 7
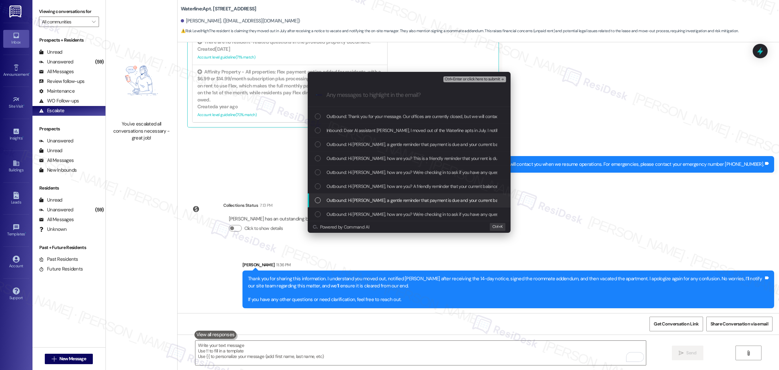
scroll to position [12, 0]
click at [314, 211] on div "Outbound: Hi John, how are you? We're checking in to ask if you have any questi…" at bounding box center [409, 214] width 203 height 14
click at [314, 200] on div "Outbound: Hi John, a gentle reminder that payment is due and your current balan…" at bounding box center [409, 200] width 203 height 14
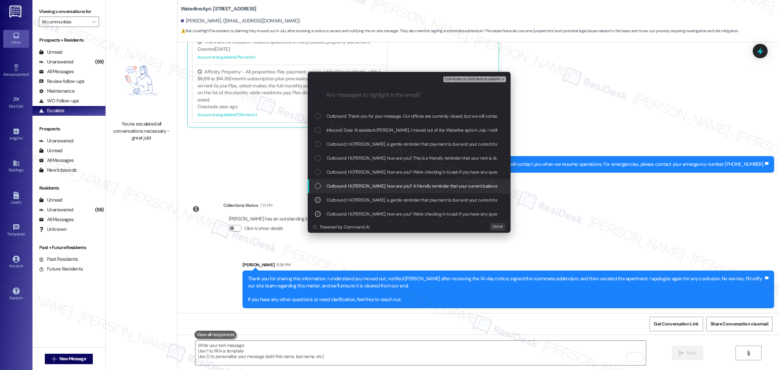
click at [315, 186] on div "List of options" at bounding box center [318, 186] width 6 height 6
click at [316, 172] on div "List of options" at bounding box center [318, 172] width 6 height 6
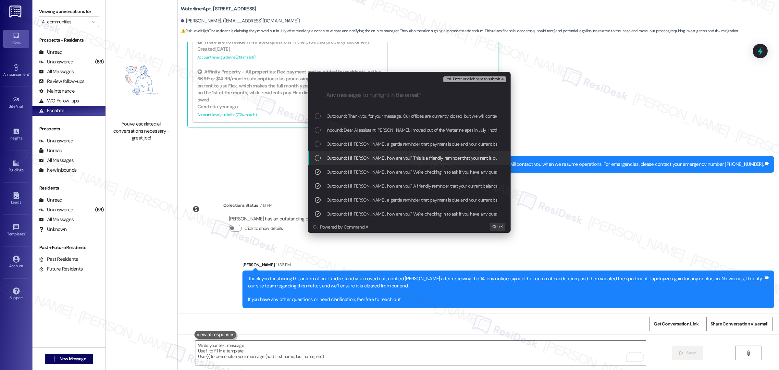
click at [318, 155] on div "List of options" at bounding box center [318, 158] width 6 height 6
click at [317, 140] on div "Outbound: Hi John, a gentle reminder that payment is due and your current balan…" at bounding box center [410, 143] width 190 height 7
drag, startPoint x: 318, startPoint y: 129, endPoint x: 317, endPoint y: 122, distance: 6.8
click at [318, 128] on div "List of options" at bounding box center [318, 130] width 6 height 6
click at [316, 119] on div "Outbound: Thank you for your message. Our offices are currently closed, but we …" at bounding box center [410, 115] width 190 height 7
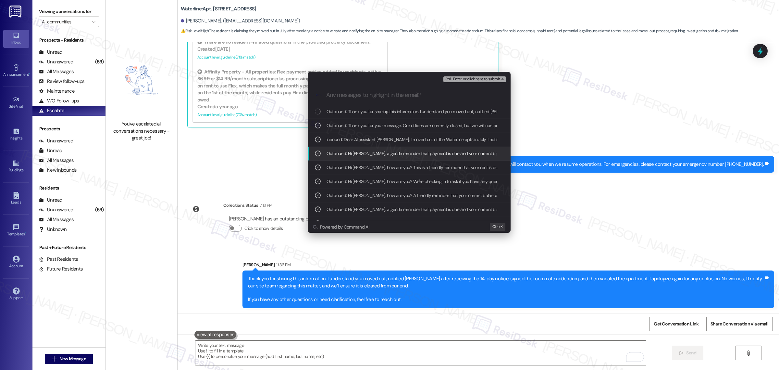
scroll to position [0, 0]
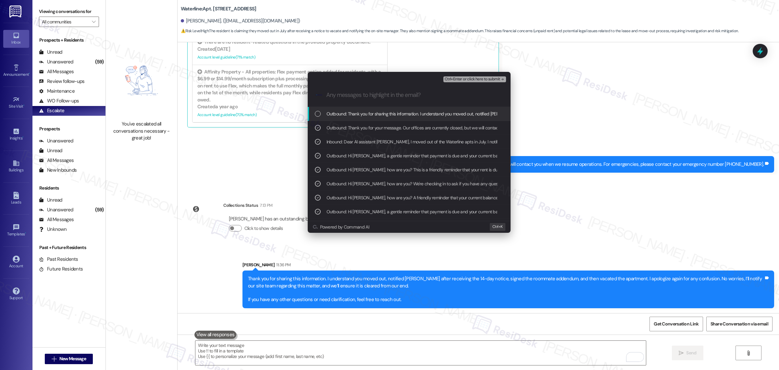
click at [316, 113] on div "List of options" at bounding box center [318, 114] width 6 height 6
click at [495, 79] on span "Ctrl+Enter or click here to submit" at bounding box center [473, 79] width 56 height 5
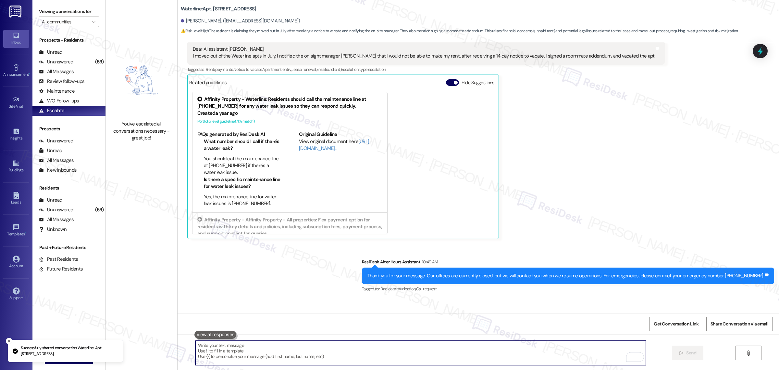
scroll to position [335, 0]
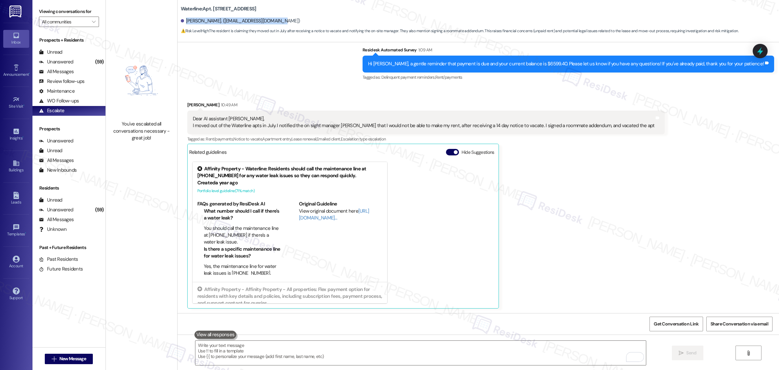
drag, startPoint x: 279, startPoint y: 20, endPoint x: 183, endPoint y: 21, distance: 95.8
click at [183, 21] on div "John Mcguire. (mcguirejohn442@gmail.com)" at bounding box center [480, 21] width 598 height 13
copy div "John Mcguire. (mcguirejohn442@gmail.com)"
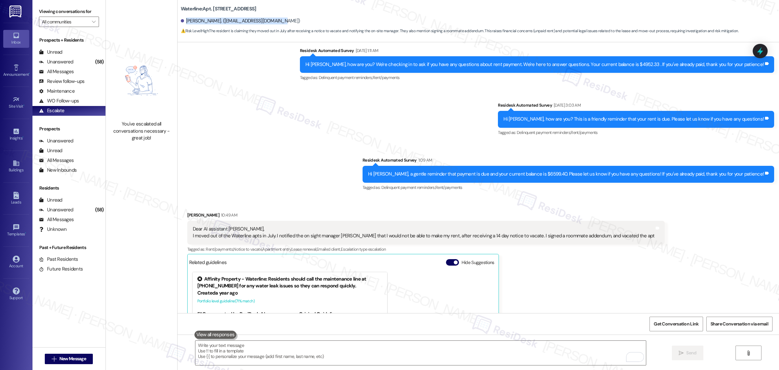
scroll to position [213, 0]
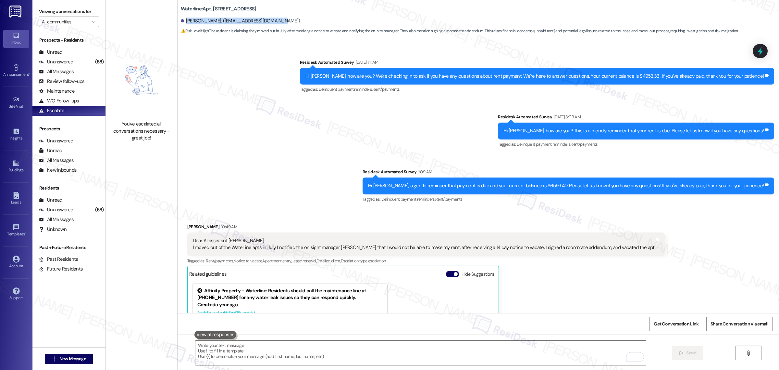
drag, startPoint x: 178, startPoint y: 8, endPoint x: 260, endPoint y: 11, distance: 82.8
click at [260, 11] on div "Waterline: Apt. 414, 2900 Grand Ave." at bounding box center [246, 9] width 130 height 8
copy b "Waterline: Apt. 414, 2900 Grand Ave."
click at [315, 158] on div "Survey, sent via SMS Residesk Automated Survey Jul 08, 2025 at 1:13 AM Hi John,…" at bounding box center [479, 41] width 602 height 336
drag, startPoint x: 778, startPoint y: 0, endPoint x: 219, endPoint y: 93, distance: 567.3
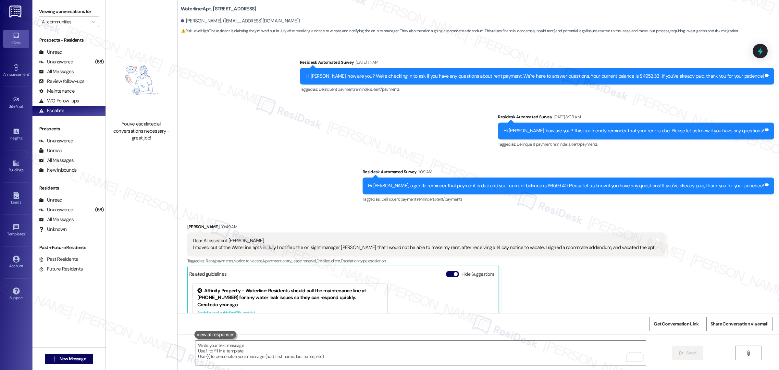
click at [219, 94] on div "Survey, sent via SMS Residesk Automated Survey Jul 08, 2025 at 1:13 AM Hi John,…" at bounding box center [479, 41] width 602 height 336
drag, startPoint x: 220, startPoint y: 87, endPoint x: 202, endPoint y: 119, distance: 36.3
click at [202, 117] on div "Survey, sent via SMS Residesk Automated Survey Jul 08, 2025 at 1:13 AM Hi John,…" at bounding box center [479, 41] width 602 height 336
drag, startPoint x: 221, startPoint y: 0, endPoint x: 269, endPoint y: 183, distance: 189.5
click at [269, 183] on div "Survey, sent via SMS Residesk Automated Survey Jul 08, 2025 at 1:13 AM Hi John,…" at bounding box center [479, 41] width 602 height 336
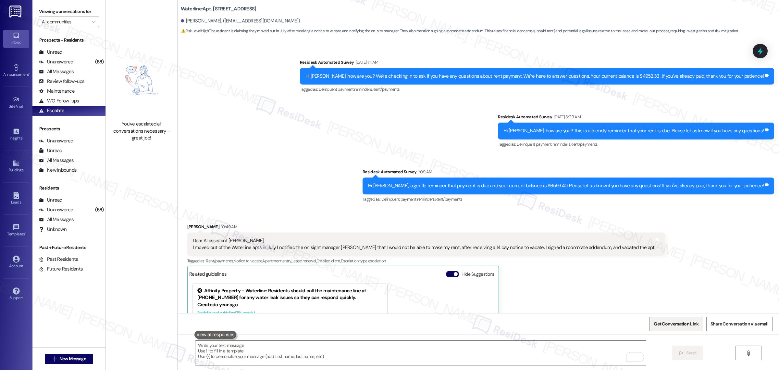
click at [674, 322] on span "Get Conversation Link" at bounding box center [676, 323] width 45 height 7
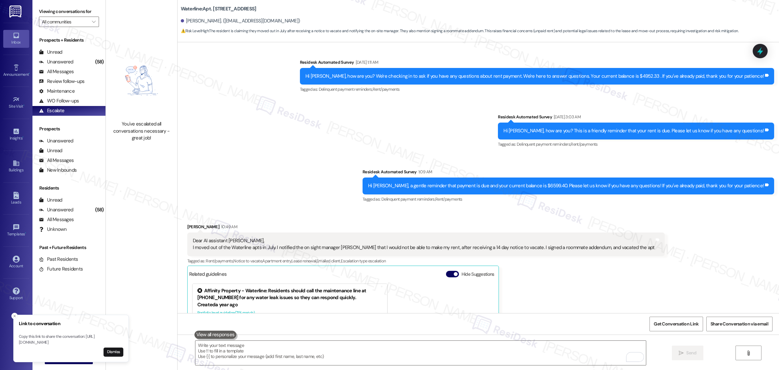
drag, startPoint x: 13, startPoint y: 337, endPoint x: 81, endPoint y: 336, distance: 68.5
click at [69, 339] on p "Copy this link to share the conversation: https://www.theresidesk.com/text/insi…" at bounding box center [71, 338] width 105 height 11
drag, startPoint x: 95, startPoint y: 340, endPoint x: 76, endPoint y: 341, distance: 19.5
click at [75, 342] on p "Copy this link to share the conversation: https://www.theresidesk.com/text/insi…" at bounding box center [65, 341] width 105 height 11
click at [21, 340] on p "Copy this link to share the conversation: https://www.theresidesk.com/text/insi…" at bounding box center [65, 338] width 105 height 11
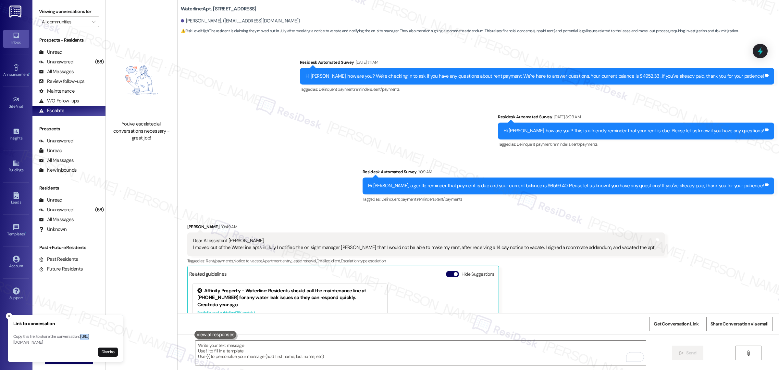
click at [20, 339] on p "Copy this link to share the conversation: https://www.theresidesk.com/text/insi…" at bounding box center [65, 338] width 105 height 11
click at [19, 339] on p "Copy this link to share the conversation: https://www.theresidesk.com/text/insi…" at bounding box center [65, 338] width 105 height 11
click at [16, 337] on p "Copy this link to share the conversation: https://www.theresidesk.com/text/insi…" at bounding box center [65, 338] width 105 height 11
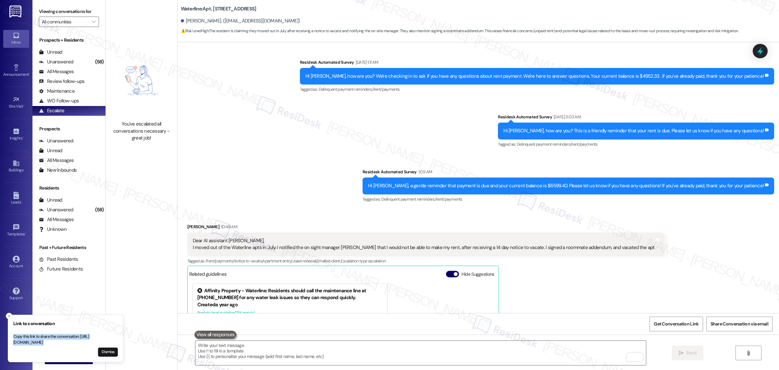
click at [16, 337] on p "Copy this link to share the conversation: https://www.theresidesk.com/text/insi…" at bounding box center [65, 338] width 105 height 11
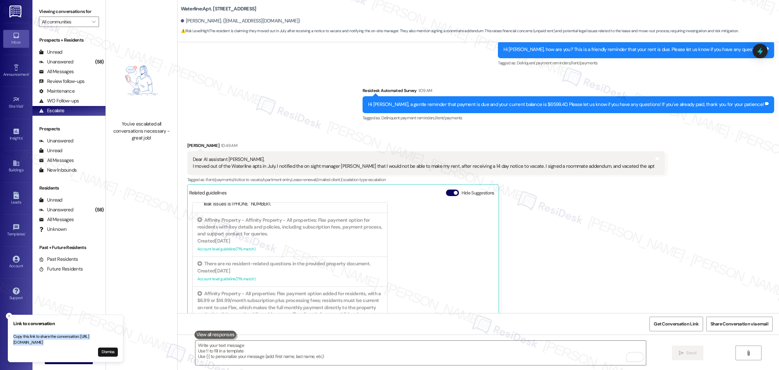
scroll to position [525, 0]
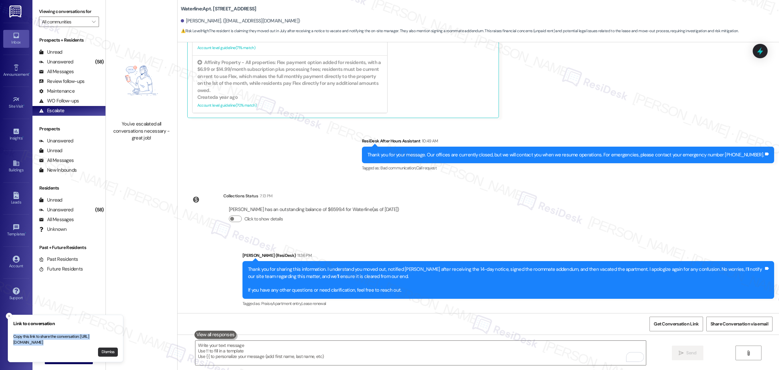
click at [111, 354] on button "Dismiss" at bounding box center [108, 351] width 20 height 9
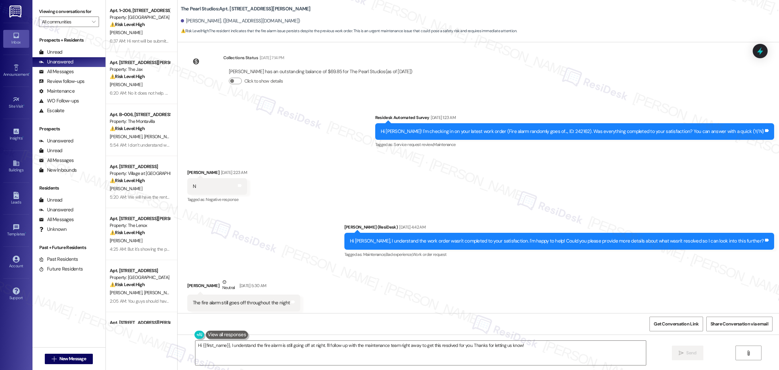
scroll to position [120, 0]
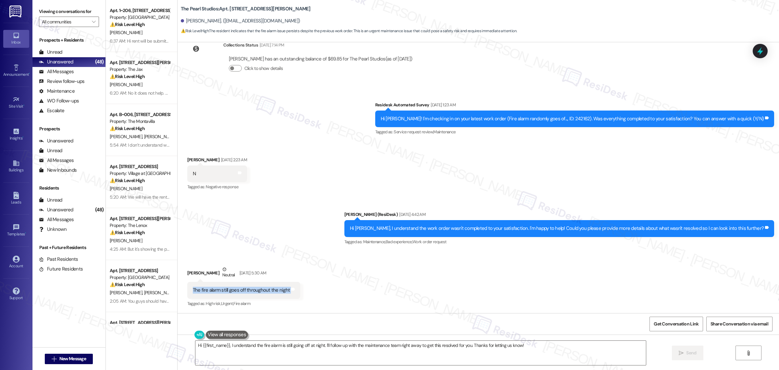
drag, startPoint x: 189, startPoint y: 289, endPoint x: 286, endPoint y: 294, distance: 97.5
click at [286, 294] on div "The fire alarm still goes off throughout the night Tags and notes" at bounding box center [243, 290] width 113 height 17
copy div "The fire alarm still goes off throughout the night Tags and notes"
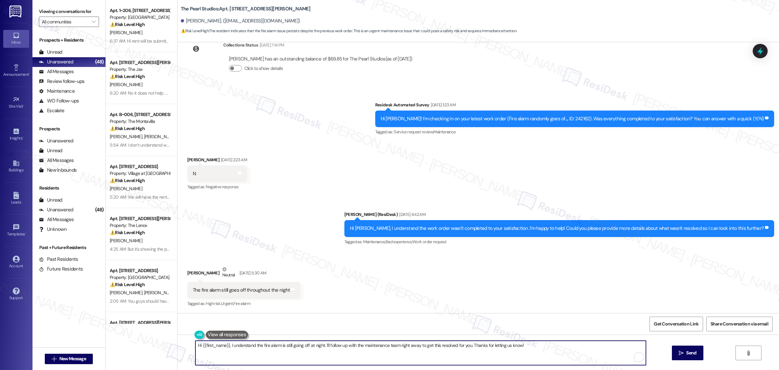
drag, startPoint x: 542, startPoint y: 348, endPoint x: 229, endPoint y: 349, distance: 313.3
click at [229, 349] on textarea "Hi {{first_name}}, I understand the fire alarm is still going off at night. I'l…" at bounding box center [420, 352] width 451 height 24
paste textarea "appreciate you bringing this up. Sorry you’re still dealing with the fire alarm…"
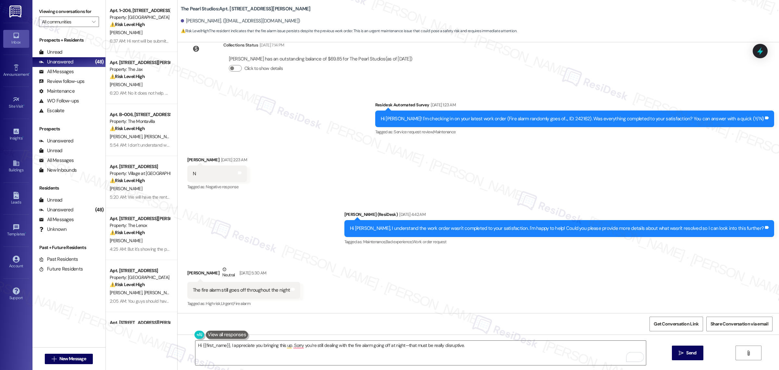
click at [481, 339] on div "Hi {{first_name}}, I appreciate you bringing this up. Sorry you’re still dealin…" at bounding box center [479, 358] width 602 height 49
click at [481, 345] on textarea "Hi {{first_name}}, I appreciate you bringing this up. Sorry you’re still dealin…" at bounding box center [420, 352] width 451 height 24
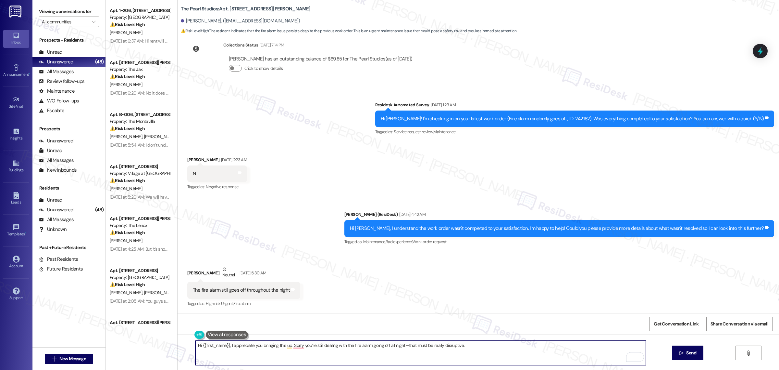
click at [485, 345] on textarea "Hi {{first_name}}, I appreciate you bringing this up. Sorry you’re still dealin…" at bounding box center [420, 352] width 451 height 24
paste textarea "Can you tell me if it happens at the same times each night or randomly?"
click at [464, 344] on textarea "Hi {{first_name}}, I appreciate you bringing this up. Sorry you’re still dealin…" at bounding box center [420, 352] width 451 height 24
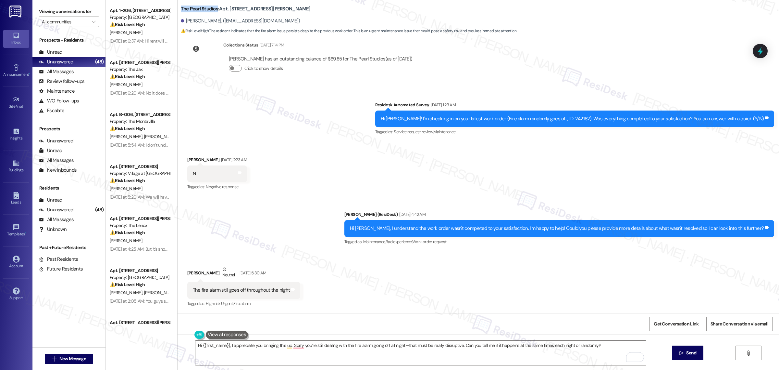
drag, startPoint x: 176, startPoint y: 8, endPoint x: 215, endPoint y: 8, distance: 38.6
click at [215, 8] on div "The Pearl Studios: Apt. W106, 1430 NW Pettygrove St Kenneth Chao. (kchao2016@gm…" at bounding box center [479, 18] width 602 height 33
copy b "The Pearl Studios"
click at [241, 5] on div "The Pearl Studios: Apt. W106, 1430 NW Pettygrove St" at bounding box center [246, 9] width 130 height 8
drag, startPoint x: 250, startPoint y: 8, endPoint x: 178, endPoint y: 9, distance: 72.1
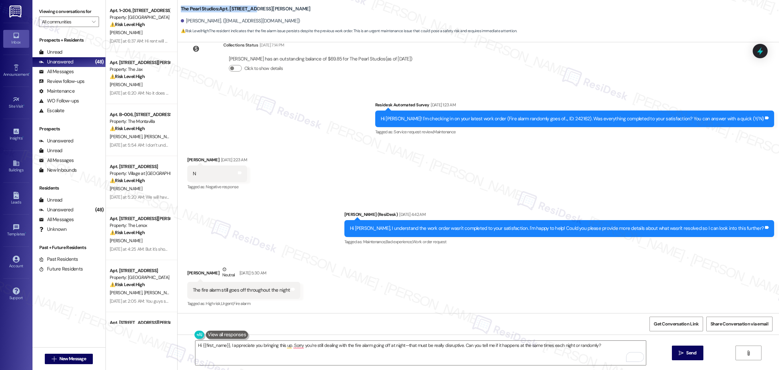
click at [181, 9] on b "The Pearl Studios: Apt. W106, 1430 NW Pettygrove St" at bounding box center [246, 9] width 130 height 7
copy b "The Pearl Studios: Apt. W106, 1430"
drag, startPoint x: 184, startPoint y: 20, endPoint x: 211, endPoint y: 21, distance: 27.3
click at [211, 21] on div "Kenneth Chao. (kchao2016@gmail.com)" at bounding box center [240, 21] width 119 height 7
copy div "Kenneth Chao"
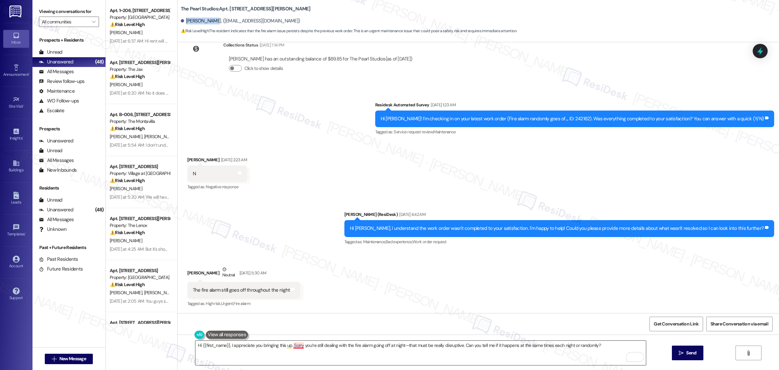
click at [298, 346] on textarea "Hi {{first_name}}, I appreciate you bringing this up. Sorry you’re still dealin…" at bounding box center [420, 352] width 451 height 24
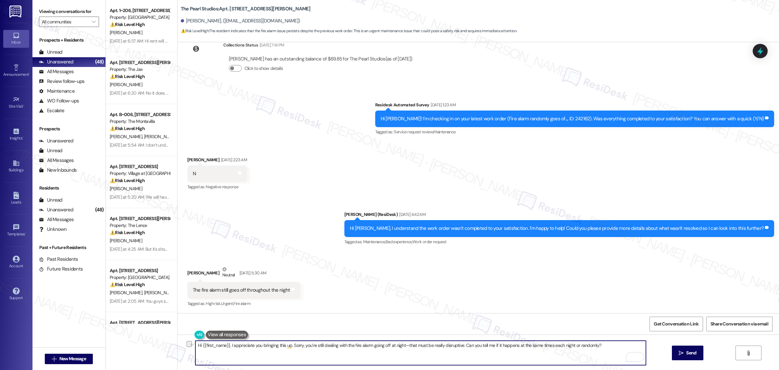
drag, startPoint x: 228, startPoint y: 344, endPoint x: 196, endPoint y: 346, distance: 32.2
click at [196, 346] on textarea "Hi {{first_name}}, I appreciate you bringing this up. Sorry, you’re still deali…" at bounding box center [420, 352] width 451 height 24
click at [252, 345] on textarea "I appreciate you bringing this up. Sorry, you’re still dealing with the fire al…" at bounding box center [420, 352] width 451 height 24
click at [254, 345] on textarea "I appreciate you bringing this up. Sorry, you’re still dealing with the fire al…" at bounding box center [420, 352] width 451 height 24
click at [348, 348] on textarea "I appreciate you bringing this up, Kenneth. Sorry, you’re still dealing with th…" at bounding box center [420, 352] width 451 height 24
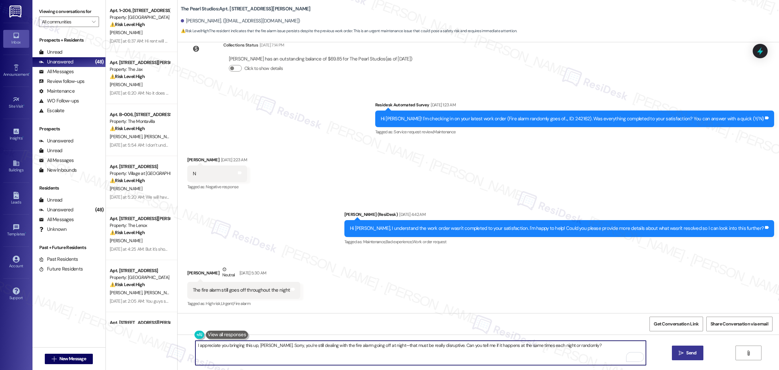
type textarea "I appreciate you bringing this up, Kenneth. Sorry, you’re still dealing with th…"
click at [689, 352] on span "Send" at bounding box center [691, 352] width 10 height 7
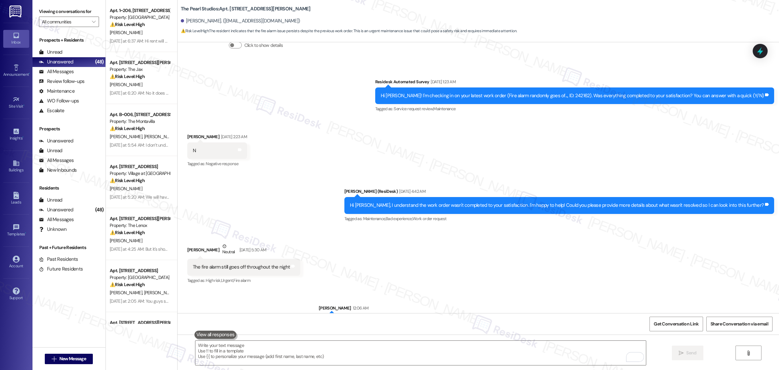
scroll to position [166, 0]
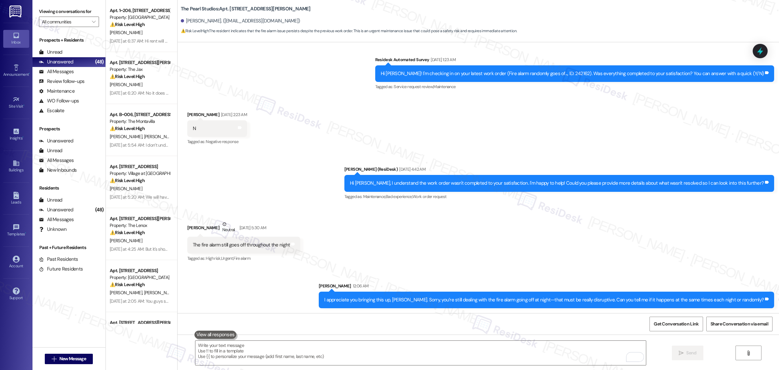
drag, startPoint x: 390, startPoint y: 114, endPoint x: 332, endPoint y: 162, distance: 75.4
click at [332, 162] on div "Sent via SMS Sarah (ResiDesk) Sep 06, 2025 at 4:42 AM Hi Kenneth, I understand …" at bounding box center [479, 178] width 602 height 55
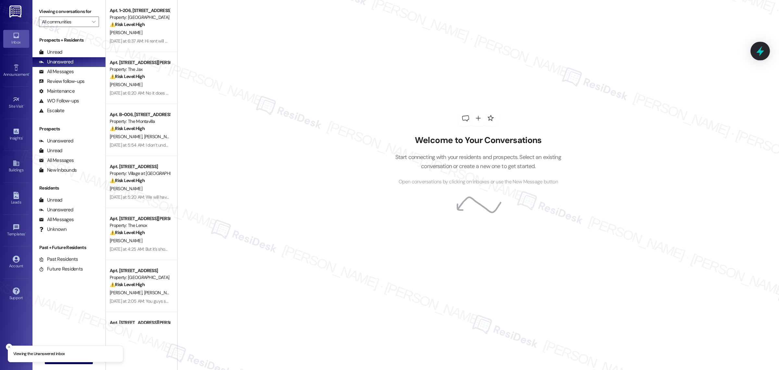
click at [763, 51] on icon at bounding box center [761, 51] width 8 height 10
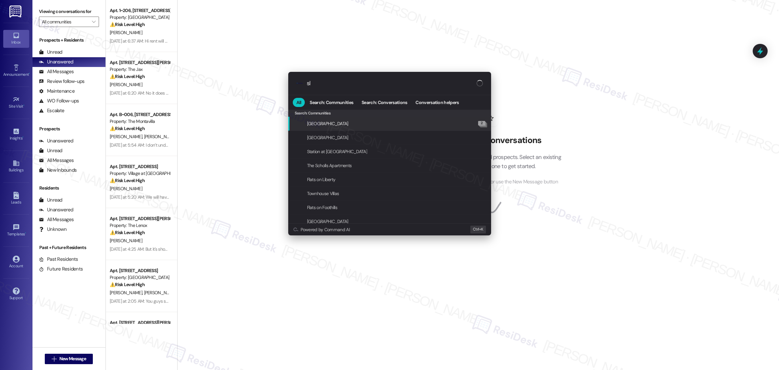
type input "sla"
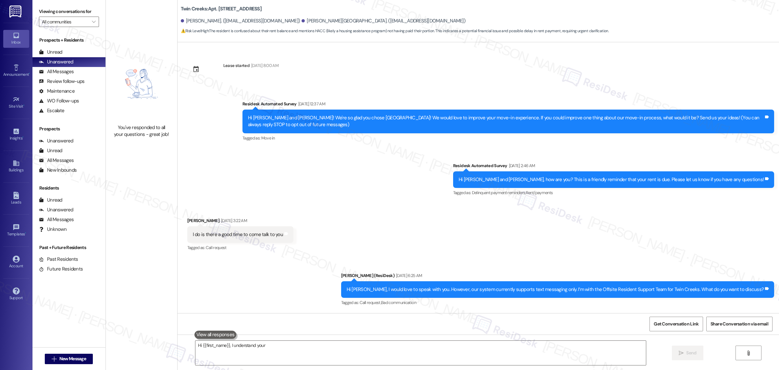
type textarea "Hi {{first_name}}, I understand your confusion"
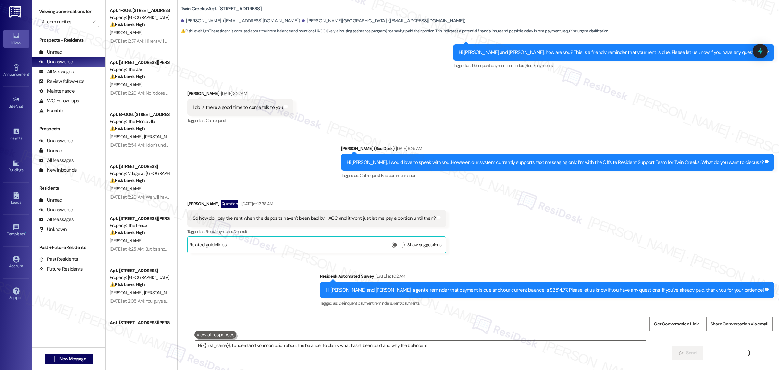
scroll to position [188, 0]
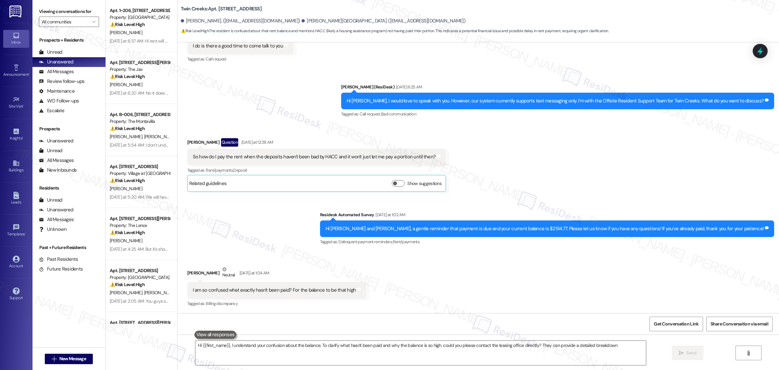
type textarea "Hi {{first_name}}, I understand your confusion about the balance. To clarify wh…"
drag, startPoint x: 178, startPoint y: 8, endPoint x: 240, endPoint y: 8, distance: 62.3
click at [240, 8] on b "Twin Creeks: Apt. [STREET_ADDRESS]" at bounding box center [221, 9] width 81 height 7
copy b "Twin Creeks: Apt. O_32, 11480"
drag, startPoint x: 183, startPoint y: 20, endPoint x: 214, endPoint y: 24, distance: 30.4
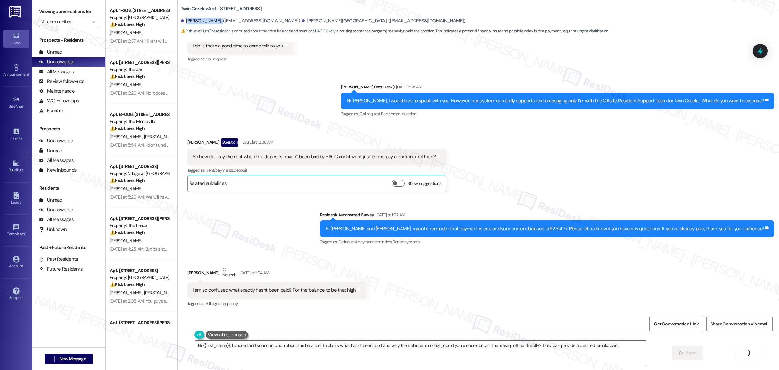
click at [214, 24] on div "[PERSON_NAME]. ([EMAIL_ADDRESS][DOMAIN_NAME])" at bounding box center [240, 21] width 119 height 7
copy div "[PERSON_NAME]"
click at [681, 324] on span "Get Conversation Link" at bounding box center [676, 323] width 45 height 7
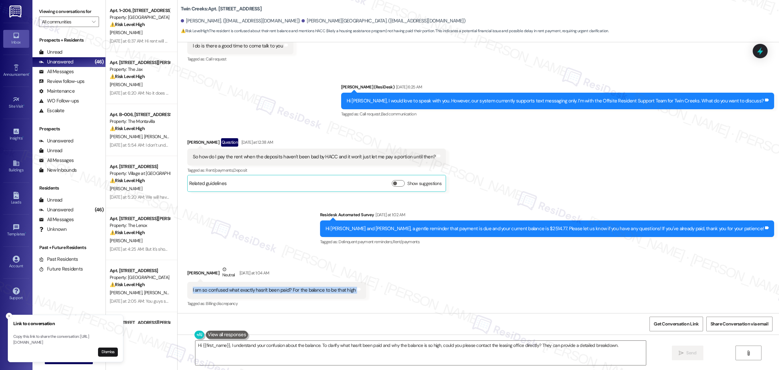
drag, startPoint x: 353, startPoint y: 291, endPoint x: 182, endPoint y: 295, distance: 171.2
click at [182, 295] on div "Received via SMS [PERSON_NAME] Neutral [DATE] at 1:04 AM I am so confused what …" at bounding box center [276, 287] width 189 height 52
copy div "I am so confused what exactly hasn't been paid? For the balance to be that high…"
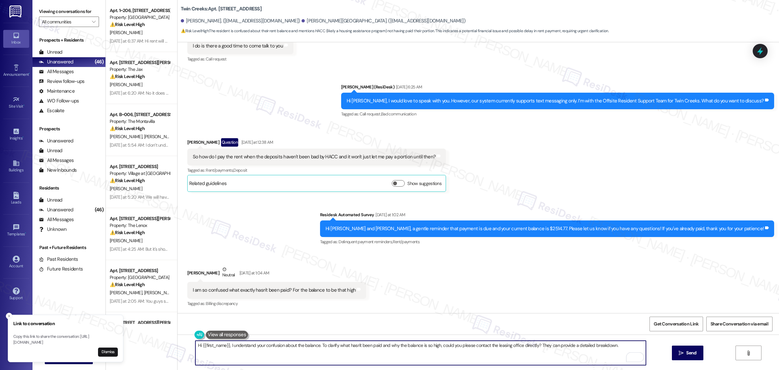
drag, startPoint x: 233, startPoint y: 345, endPoint x: 437, endPoint y: 347, distance: 203.9
click at [437, 347] on textarea "Hi {{first_name}}, I understand your confusion about the balance. To clarify wh…" at bounding box center [420, 352] width 451 height 24
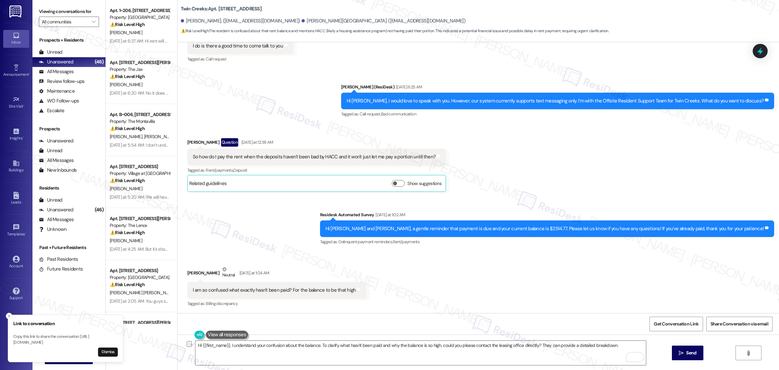
click at [481, 306] on div "Received via SMS [PERSON_NAME] Neutral [DATE] at 1:04 AM I am so confused what …" at bounding box center [479, 282] width 602 height 62
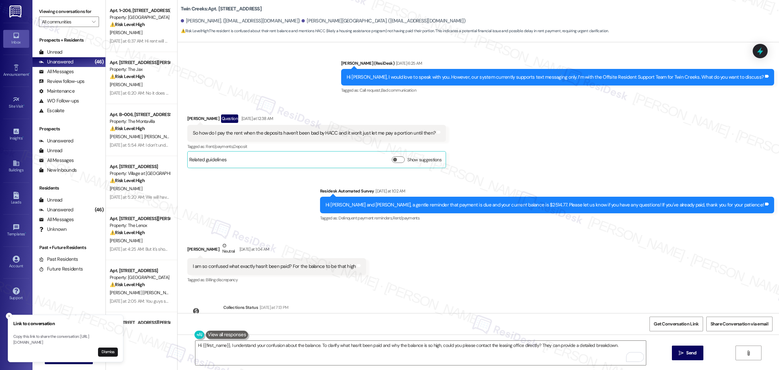
scroll to position [248, 0]
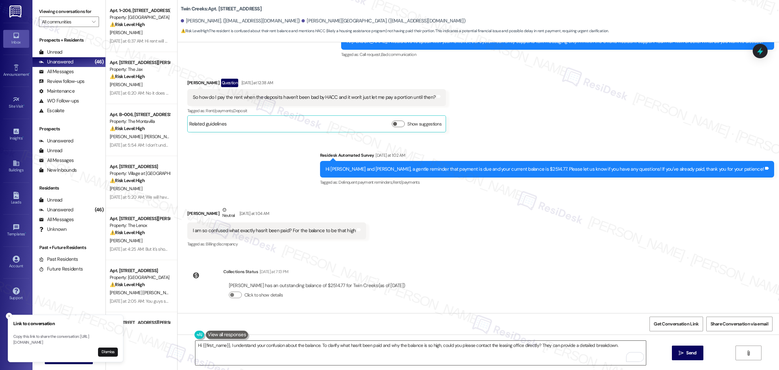
click at [582, 348] on textarea "Hi {{first_name}}, I understand your confusion about the balance. To clarify wh…" at bounding box center [420, 352] width 451 height 24
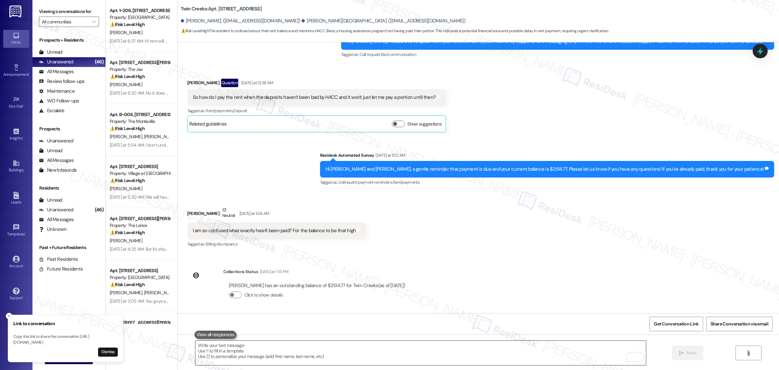
click at [314, 354] on textarea "To enrich screen reader interactions, please activate Accessibility in Grammarl…" at bounding box center [420, 352] width 451 height 24
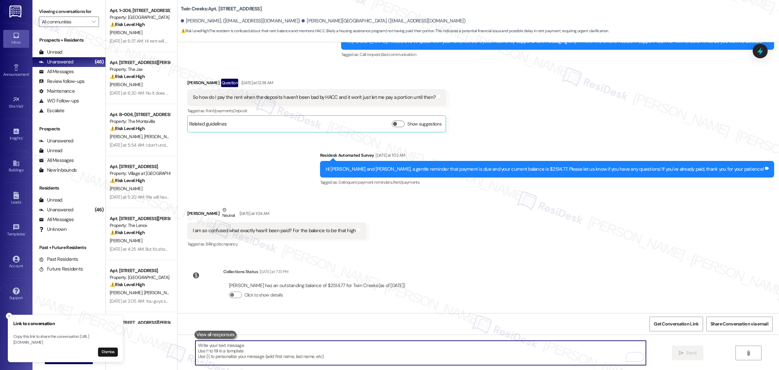
paste textarea "I can understand why the balance might be confusing. The resident portal will s…"
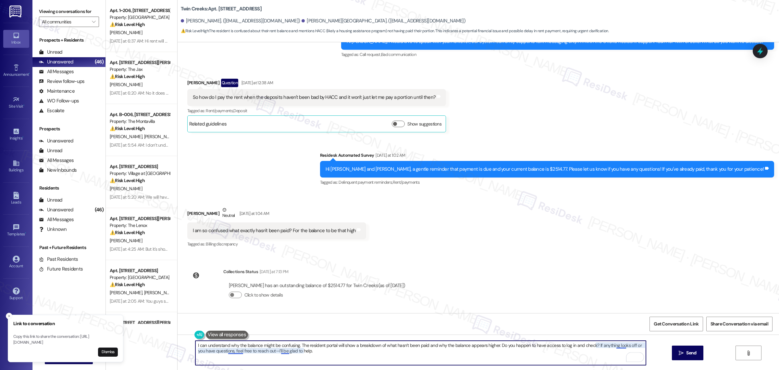
click at [283, 352] on textarea "I can understand why the balance might be confusing. The resident portal will s…" at bounding box center [420, 352] width 451 height 24
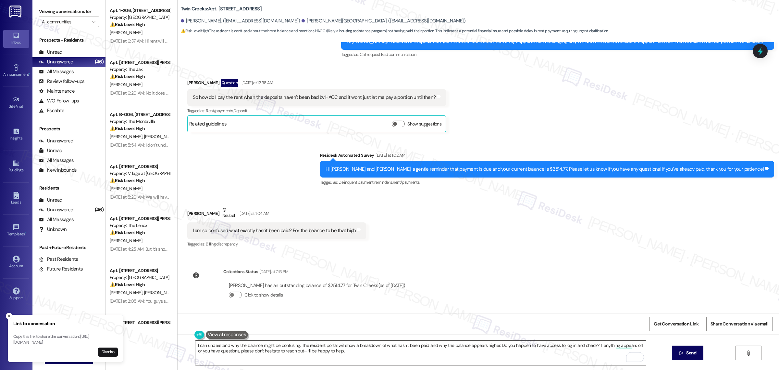
click at [351, 348] on textarea "I can understand why the balance might be confusing. The resident portal will s…" at bounding box center [420, 352] width 451 height 24
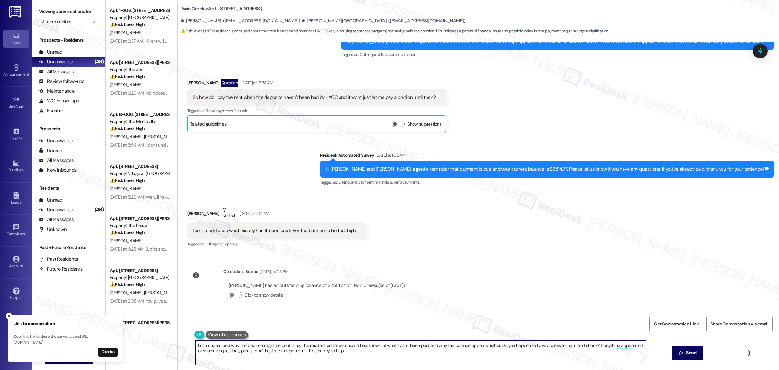
click at [200, 346] on textarea "I can understand why the balance might be confusing. The resident portal will s…" at bounding box center [420, 352] width 451 height 24
click at [288, 344] on textarea "I understand why the balance might be confusing. The resident portal will show …" at bounding box center [420, 352] width 451 height 24
click at [275, 345] on textarea "I understand why the balance might be confusing, Hollie. The resident portal wi…" at bounding box center [420, 352] width 451 height 24
click at [286, 311] on div "Collections Status Yesterday at 7:13 PM Hollie Granlund has an outstanding bala…" at bounding box center [298, 288] width 233 height 50
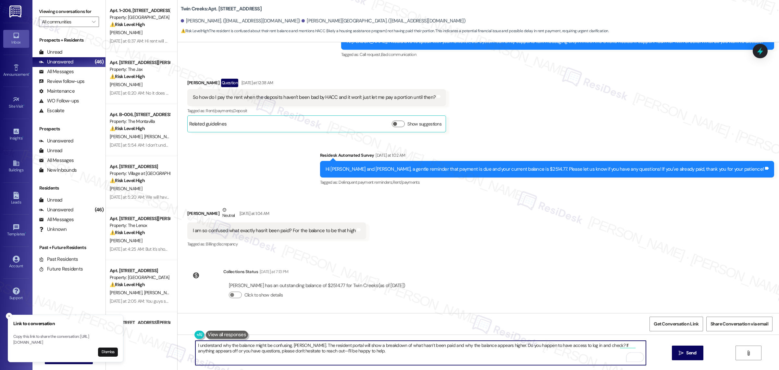
click at [348, 351] on textarea "I understand why the balance might be confusing, Hollie. The resident portal wi…" at bounding box center [420, 352] width 451 height 24
click at [361, 353] on textarea "I understand why the balance might be confusing, Hollie. The resident portal wi…" at bounding box center [420, 352] width 451 height 24
click at [500, 351] on textarea "I understand why the balance might be confusing, Hollie. The resident portal wi…" at bounding box center [420, 352] width 451 height 24
click at [623, 346] on textarea "I understand why the balance might be confusing, Hollie. The resident portal wi…" at bounding box center [420, 352] width 451 height 24
click at [503, 350] on textarea "I understand why the balance might be confusing, [PERSON_NAME]. The resident po…" at bounding box center [420, 352] width 451 height 24
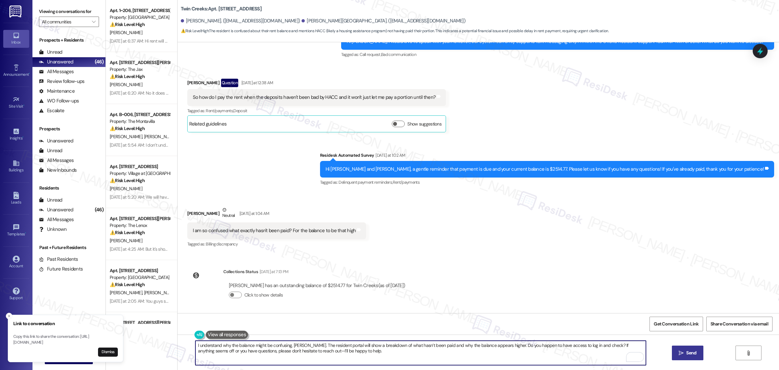
click at [699, 353] on button " Send" at bounding box center [687, 352] width 31 height 15
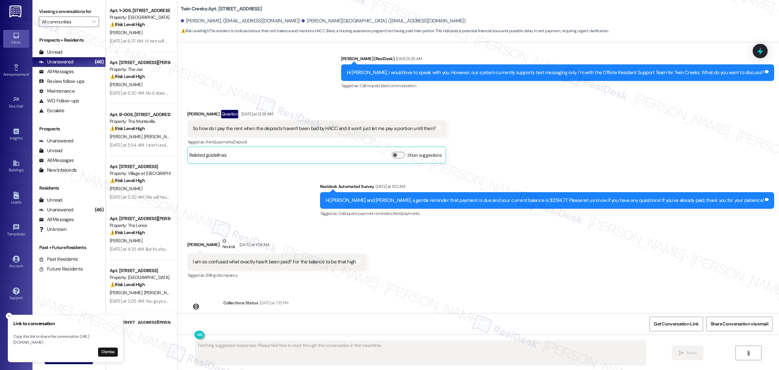
scroll to position [300, 0]
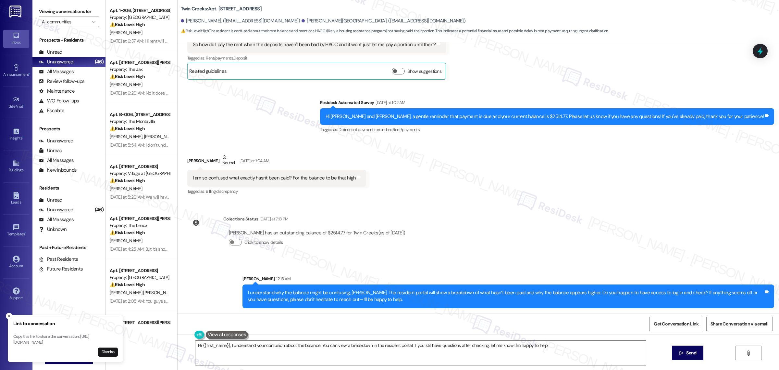
type textarea "Hi {{first_name}}, I understand your confusion about the balance. You can view …"
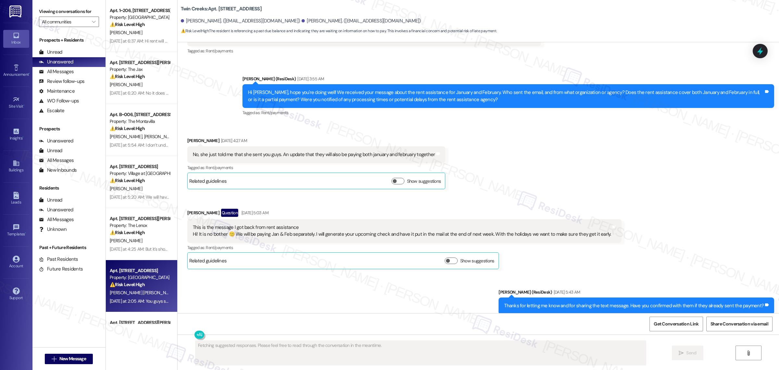
scroll to position [5766, 0]
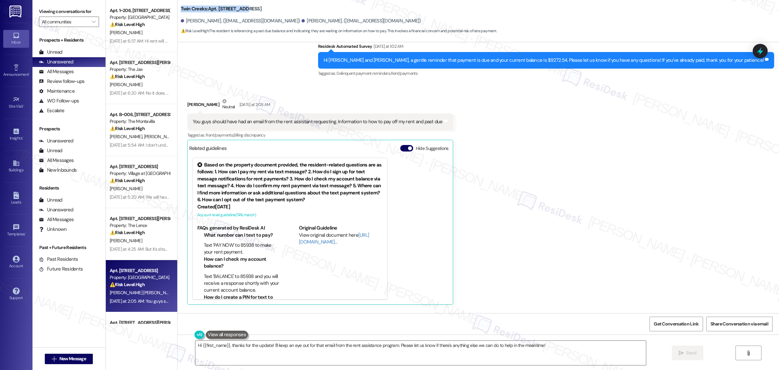
drag, startPoint x: 178, startPoint y: 8, endPoint x: 240, endPoint y: 12, distance: 62.1
click at [240, 12] on div "Twin Creeks: Apt. [STREET_ADDRESS]" at bounding box center [246, 9] width 130 height 8
copy b "Twin Creeks: Apt. F_20, 11480"
drag, startPoint x: 182, startPoint y: 19, endPoint x: 218, endPoint y: 23, distance: 35.9
click at [218, 23] on div "David Olvera Solis. (marisolhrrr75@gmail.com)" at bounding box center [240, 21] width 119 height 7
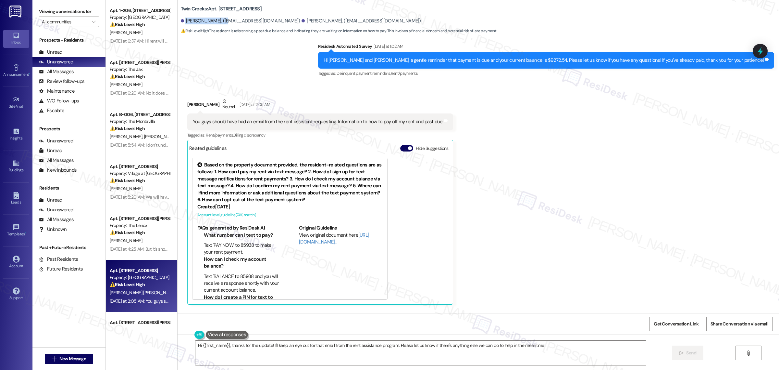
copy div "David Olvera Solis"
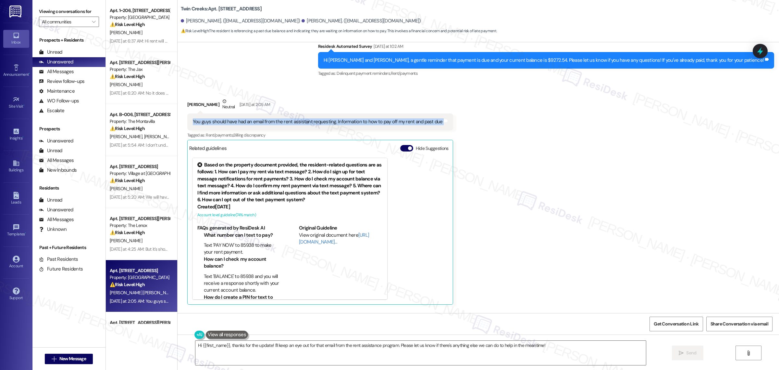
drag, startPoint x: 189, startPoint y: 125, endPoint x: 444, endPoint y: 123, distance: 255.2
click at [444, 123] on div "You guys should have had an email from the rent assistant requesting. Informati…" at bounding box center [320, 121] width 266 height 17
copy div "You guys should have had an email from the rent assistant requesting. Informati…"
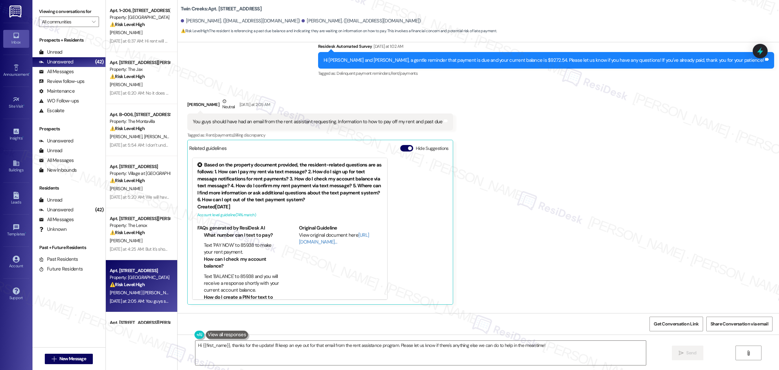
click at [317, 134] on div "Tagged as: Rent/payments , Click to highlight conversations about Rent/payments…" at bounding box center [320, 134] width 266 height 9
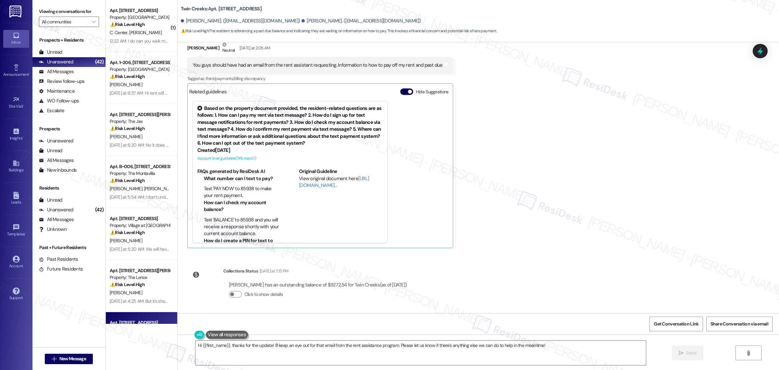
scroll to position [5826, 0]
click at [240, 333] on button at bounding box center [227, 334] width 42 height 8
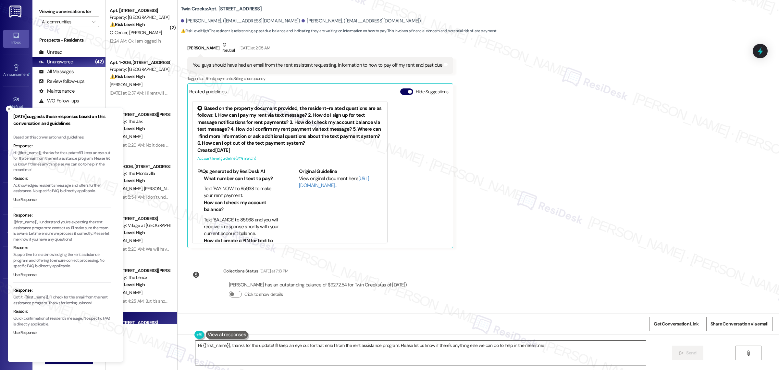
click at [248, 349] on textarea "Hi {{first_name}}, thanks for the update! I'll keep an eye out for that email f…" at bounding box center [420, 352] width 451 height 24
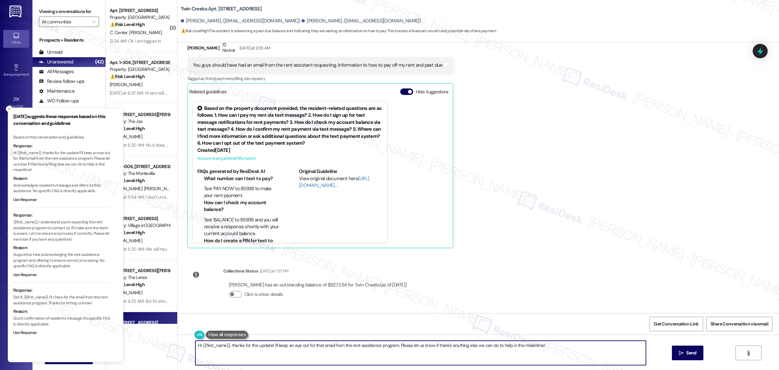
paste textarea "Thanks for letting me know. I understand rent assistance may have reached out b…"
click at [244, 347] on textarea "Thanks for letting me know. I understand rent assistance may have reached out b…" at bounding box center [420, 352] width 451 height 24
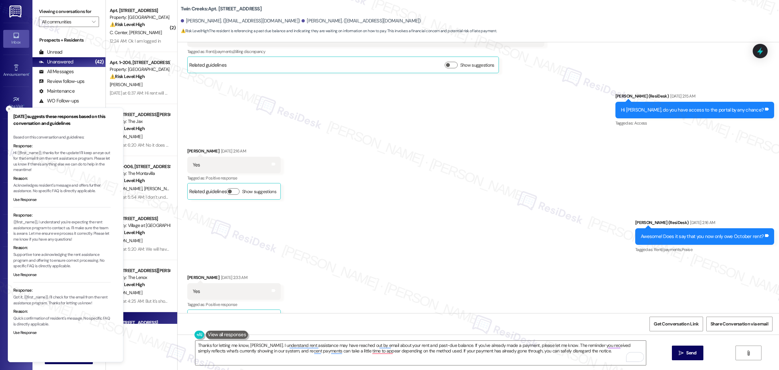
scroll to position [1848, 0]
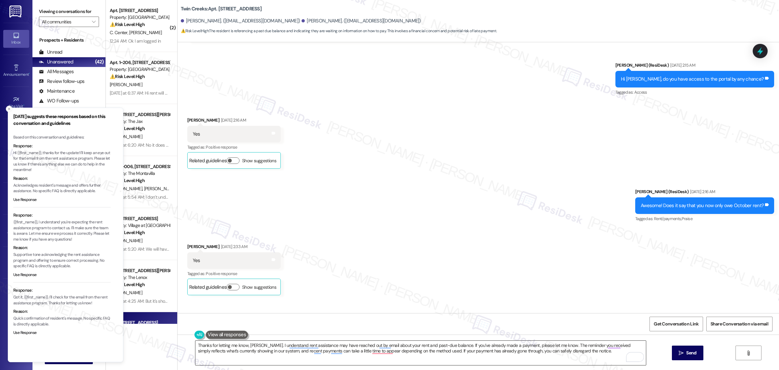
click at [304, 346] on textarea "Thanks for letting me know, Marisol. I understand rent assistance may have reac…" at bounding box center [420, 352] width 451 height 24
click at [411, 356] on textarea "Thanks for letting me know, Marisol. I understand that Rent Assistance may have…" at bounding box center [420, 352] width 451 height 24
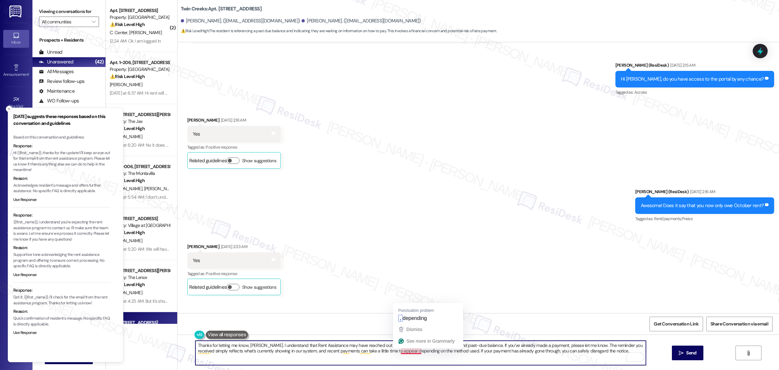
click at [411, 353] on textarea "Thanks for letting me know, Marisol. I understand that Rent Assistance may have…" at bounding box center [420, 352] width 451 height 24
click at [361, 353] on textarea "Thanks for letting me know, Marisol. I understand that Rent Assistance may have…" at bounding box center [420, 352] width 451 height 24
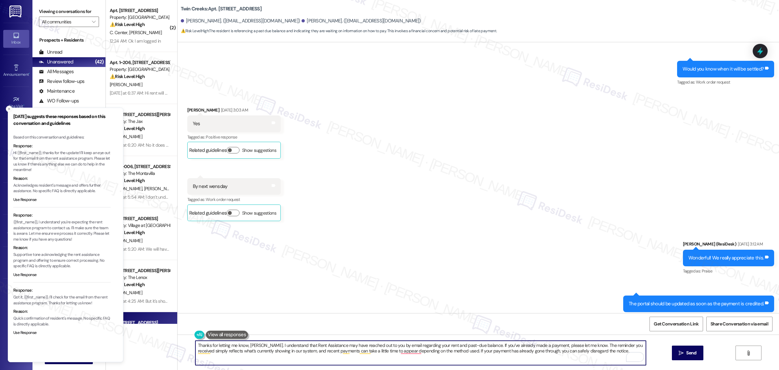
scroll to position [2254, 0]
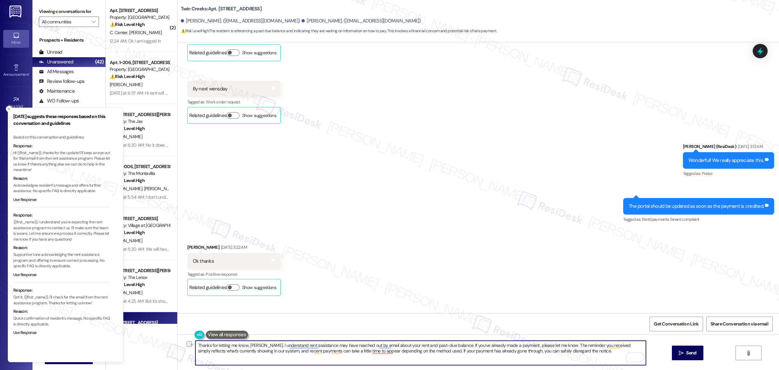
click at [418, 349] on textarea "Thanks for letting me know, Marisol. I understand rent assistance may have reac…" at bounding box center [420, 352] width 451 height 24
click at [382, 350] on textarea "Thanks for letting me know, Marisol. I understand rent assistance may have reac…" at bounding box center [420, 352] width 451 height 24
click at [373, 355] on textarea "Thanks for letting me know, Marisol. I understand rent assistance may have reac…" at bounding box center [420, 352] width 451 height 24
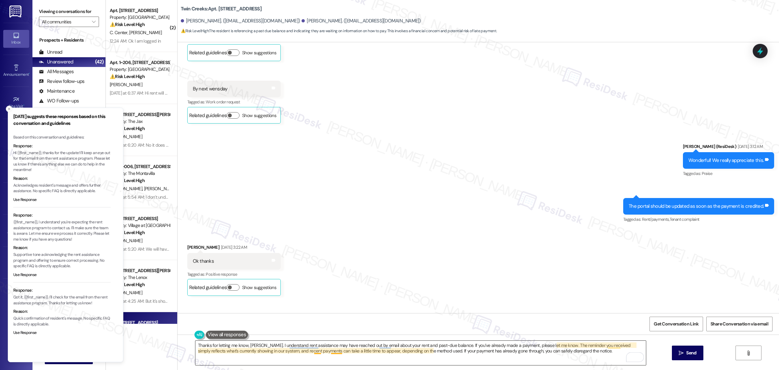
click at [338, 352] on textarea "Thanks for letting me know, Marisol. I understand rent assistance may have reac…" at bounding box center [420, 352] width 451 height 24
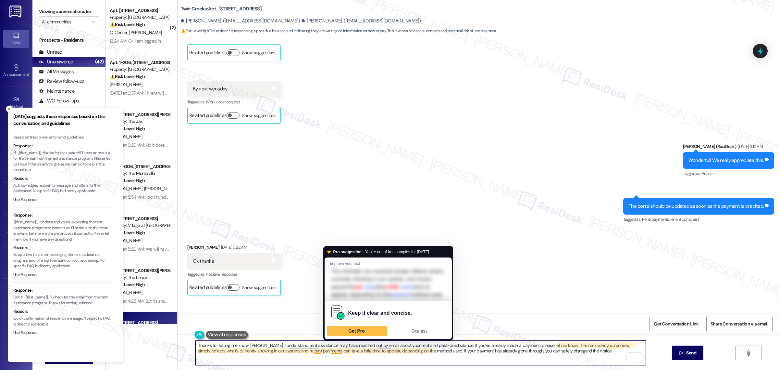
click at [502, 343] on textarea "Thanks for letting me know, Marisol. I understand rent assistance may have reac…" at bounding box center [420, 352] width 451 height 24
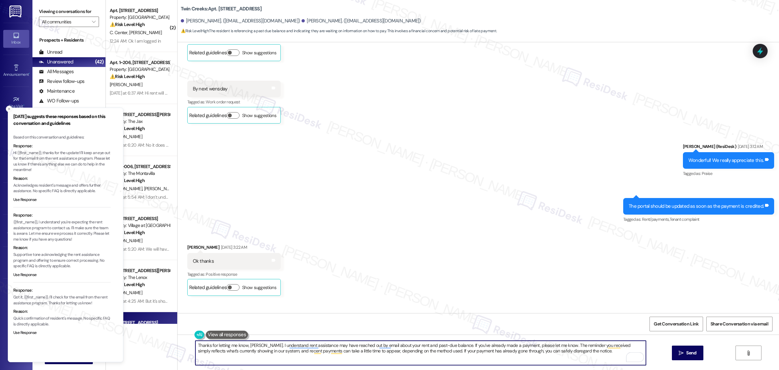
click at [426, 344] on textarea "Thanks for letting me know, Marisol. I understand rent assistance may have reac…" at bounding box center [420, 352] width 451 height 24
click at [426, 356] on textarea "Thanks for letting me know, Marisol. I understand rent assistance may have reac…" at bounding box center [420, 352] width 451 height 24
drag, startPoint x: 448, startPoint y: 362, endPoint x: 453, endPoint y: 360, distance: 5.1
click at [448, 362] on textarea "Thanks for letting me know, Marisol. I understand rent assistance may have reac…" at bounding box center [420, 352] width 451 height 24
click at [457, 359] on textarea "Thanks for letting me know, Marisol. I understand rent assistance may have reac…" at bounding box center [420, 352] width 451 height 24
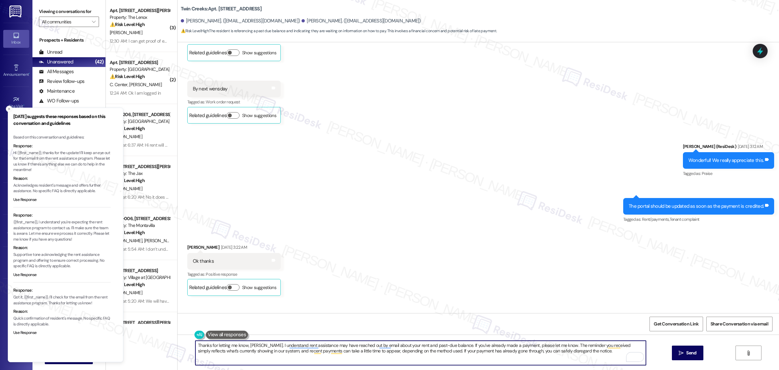
click at [282, 353] on textarea "Thanks for letting me know, Marisol. I understand rent assistance may have reac…" at bounding box center [420, 352] width 451 height 24
paste textarea "I appreciate the update. I understand that rent assistance may have contacted u…"
click at [240, 345] on textarea "I appreciate the update. I understand that rent assistance may have contacted u…" at bounding box center [420, 352] width 451 height 24
click at [377, 357] on textarea "I appreciate the update, Marisol. I understand that rent assistance may have co…" at bounding box center [420, 352] width 451 height 24
click at [403, 351] on textarea "I appreciate the update, Marisol. I understand that rent assistance may have co…" at bounding box center [420, 352] width 451 height 24
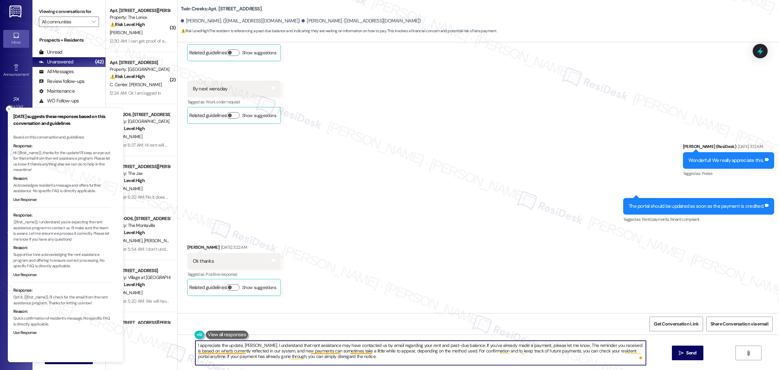
click at [314, 351] on textarea "I appreciate the update, Marisol. I understand that rent assistance may have co…" at bounding box center [420, 352] width 451 height 24
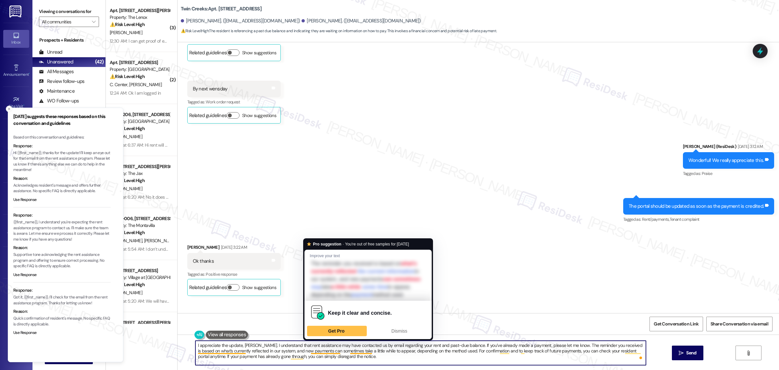
click at [361, 361] on textarea "I appreciate the update, Marisol. I understand that rent assistance may have co…" at bounding box center [420, 352] width 451 height 24
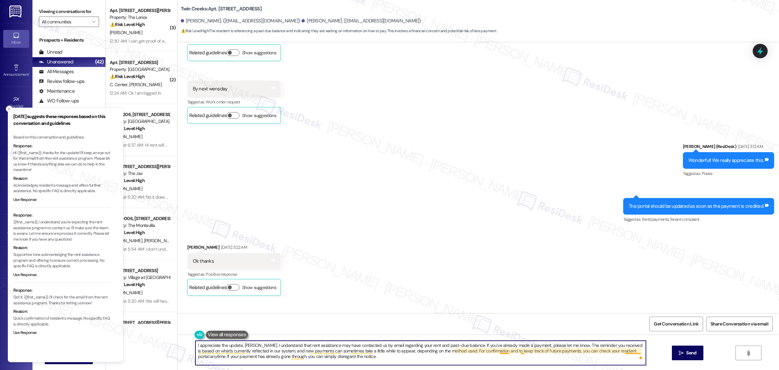
click at [628, 353] on textarea "I appreciate the update, Marisol. I understand that rent assistance may have co…" at bounding box center [420, 352] width 451 height 24
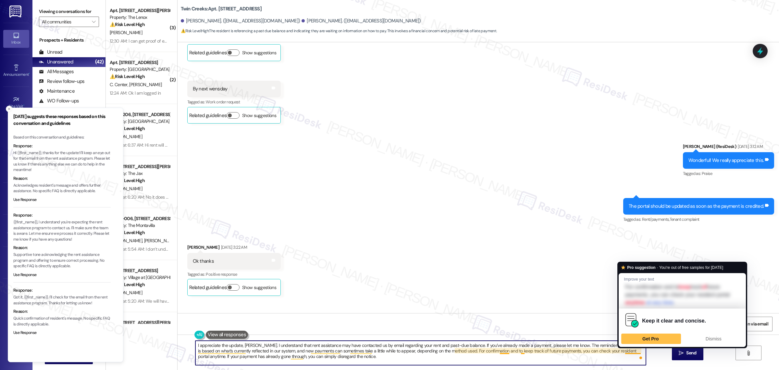
click at [612, 360] on textarea "I appreciate the update, Marisol. I understand that rent assistance may have co…" at bounding box center [420, 352] width 451 height 24
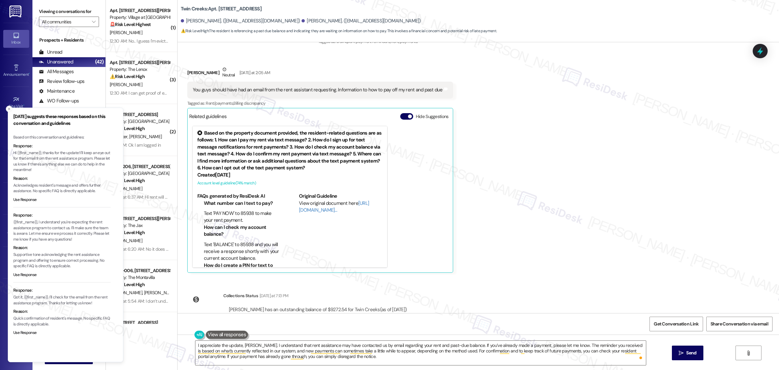
scroll to position [5785, 0]
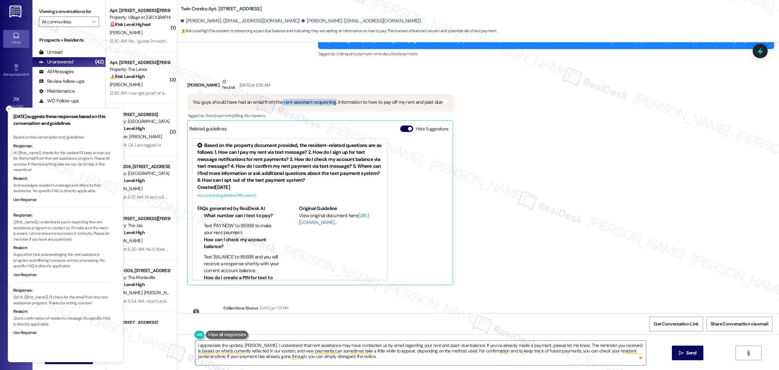
drag, startPoint x: 279, startPoint y: 105, endPoint x: 328, endPoint y: 106, distance: 49.7
click at [328, 106] on div "You guys should have had an email from the rent assistant requesting. Informati…" at bounding box center [318, 102] width 250 height 7
copy div "rent assistant requesting"
click at [409, 354] on textarea "I appreciate the update, Marisol. I understand that rent assistance may have co…" at bounding box center [420, 352] width 451 height 24
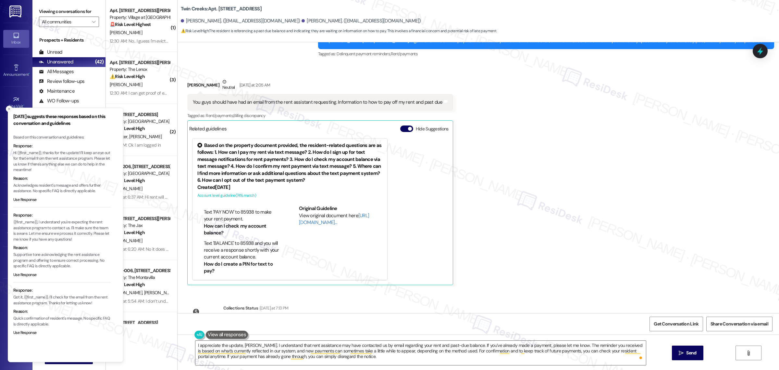
scroll to position [0, 0]
click at [372, 357] on textarea "I appreciate the update, Marisol. I understand that rent assistance may have co…" at bounding box center [420, 352] width 451 height 24
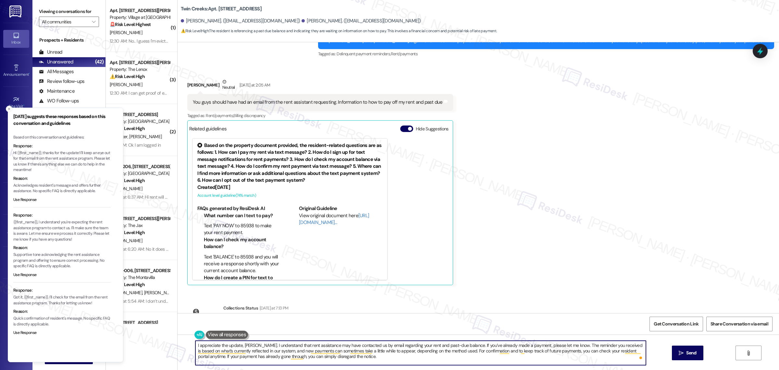
paste textarea "Feel free to let me know if you have any questions"
click at [467, 355] on textarea "I appreciate the update, Marisol. I understand that rent assistance may have co…" at bounding box center [420, 352] width 451 height 24
type textarea "I appreciate the update, Marisol. I understand that rent assistance may have co…"
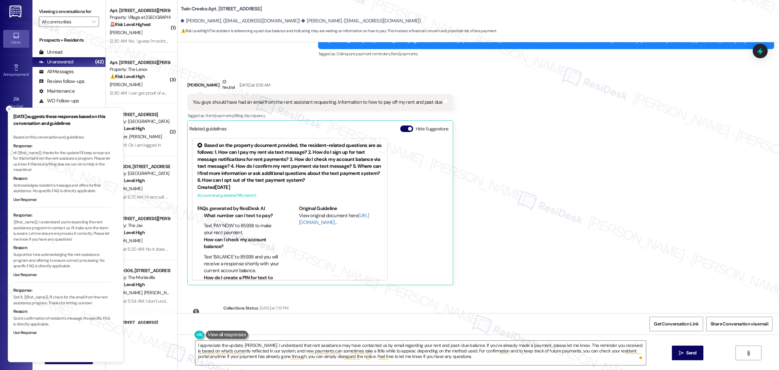
click at [8, 109] on icon "Close toast" at bounding box center [9, 109] width 4 height 4
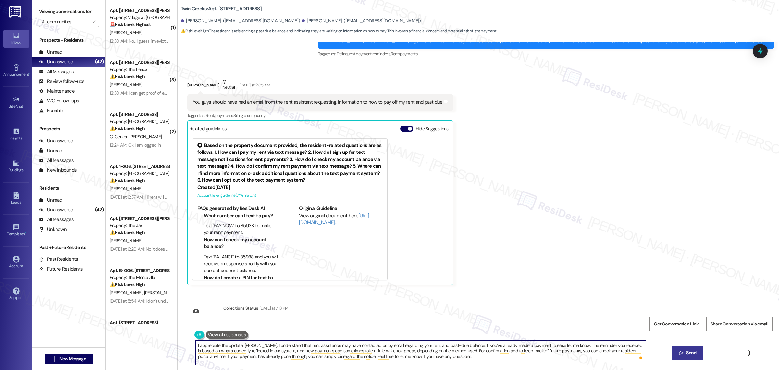
click at [694, 352] on span "Send" at bounding box center [691, 352] width 10 height 7
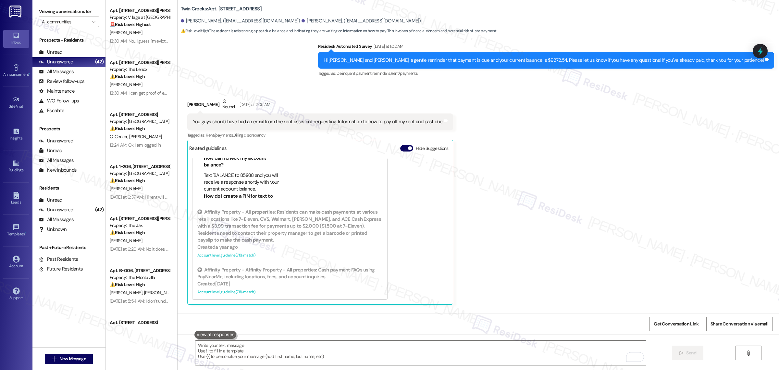
scroll to position [5885, 0]
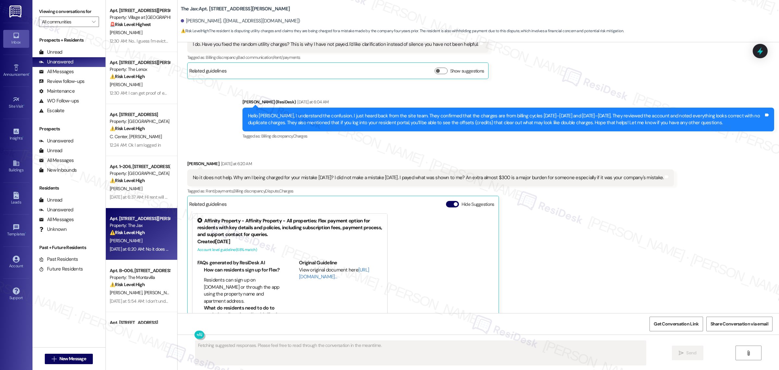
scroll to position [1292, 0]
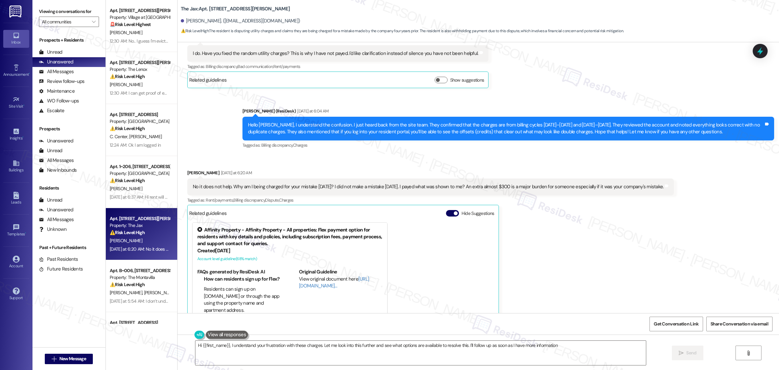
type textarea "Hi {{first_name}}, I understand your frustration with these charges. Let me loo…"
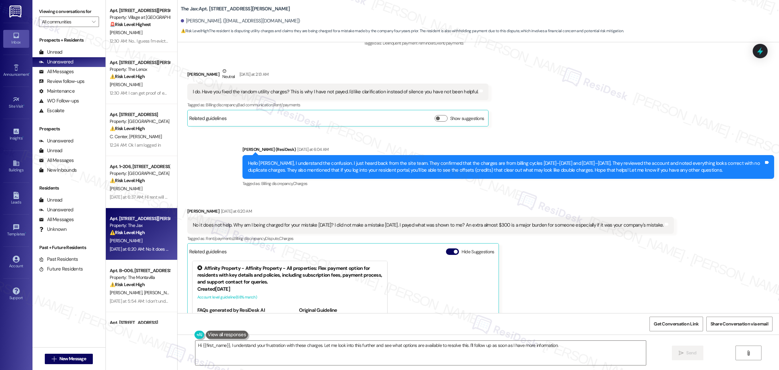
scroll to position [1252, 0]
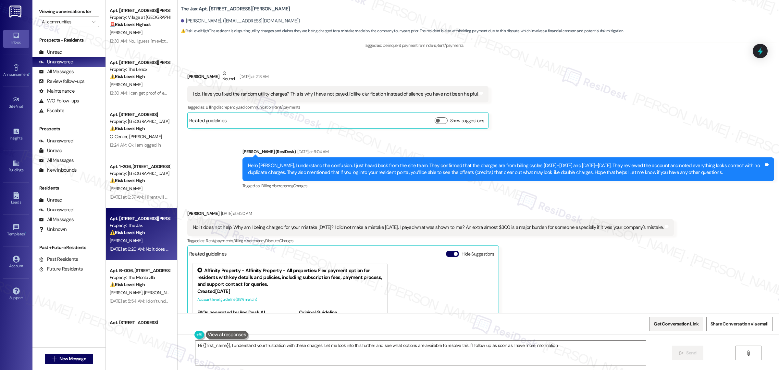
click at [660, 319] on span "Get Conversation Link" at bounding box center [676, 324] width 47 height 14
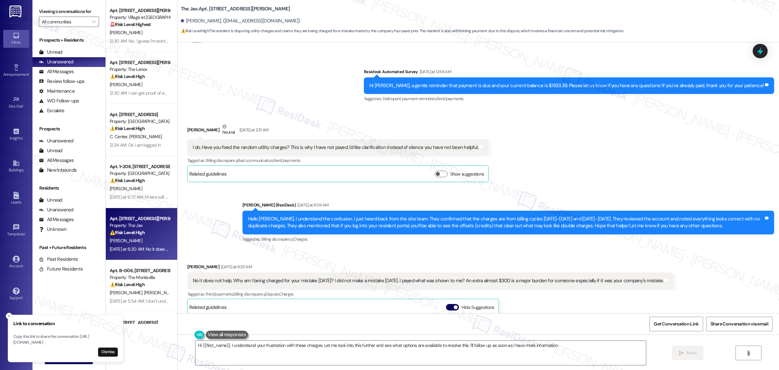
scroll to position [1211, 0]
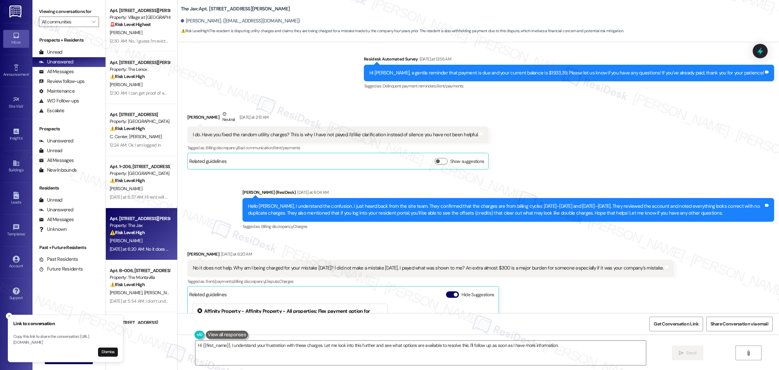
drag, startPoint x: 190, startPoint y: 267, endPoint x: 687, endPoint y: 273, distance: 497.5
click at [674, 273] on div "No it does not help. Why am I being charged for your mistake [DATE]? I did not …" at bounding box center [430, 267] width 487 height 17
copy div "No it does not help. Why am I being charged for your mistake [DATE]? I did not …"
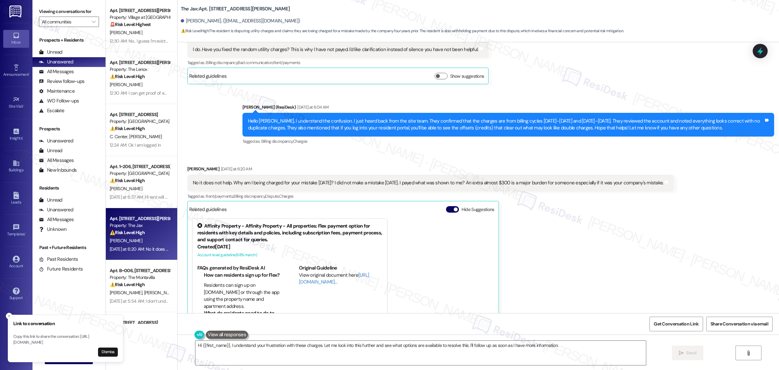
scroll to position [1292, 0]
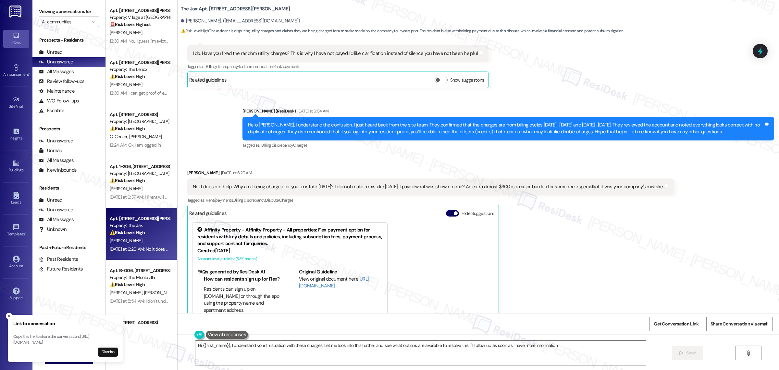
click at [463, 171] on div "[PERSON_NAME] [DATE] at 6:20 AM" at bounding box center [430, 173] width 487 height 9
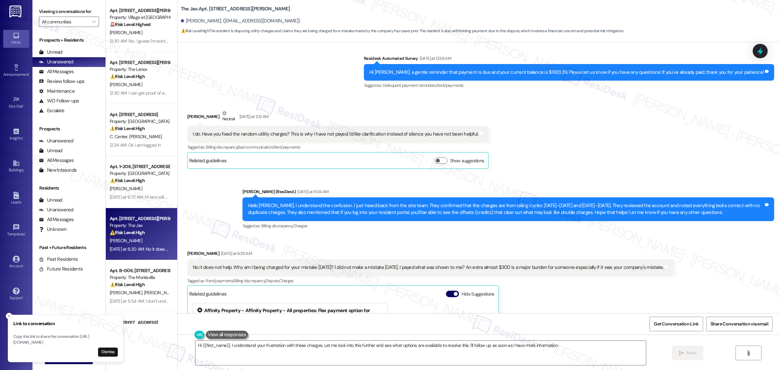
scroll to position [1211, 0]
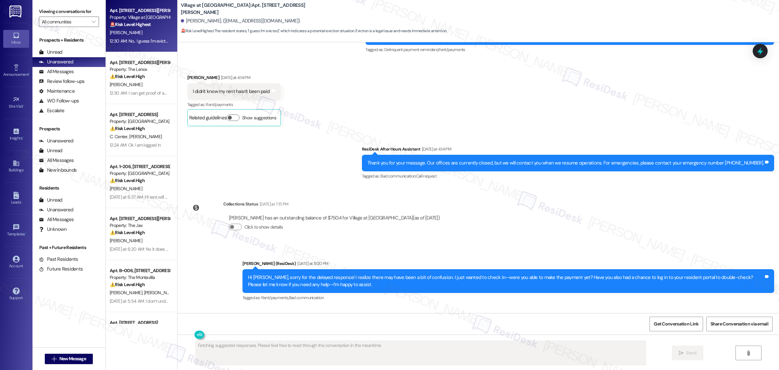
scroll to position [2767, 0]
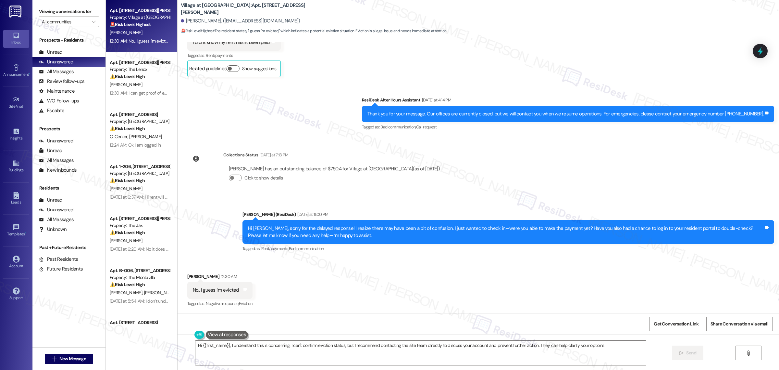
type textarea "Hi {{first_name}}, I understand this is concerning. I can't confirm eviction st…"
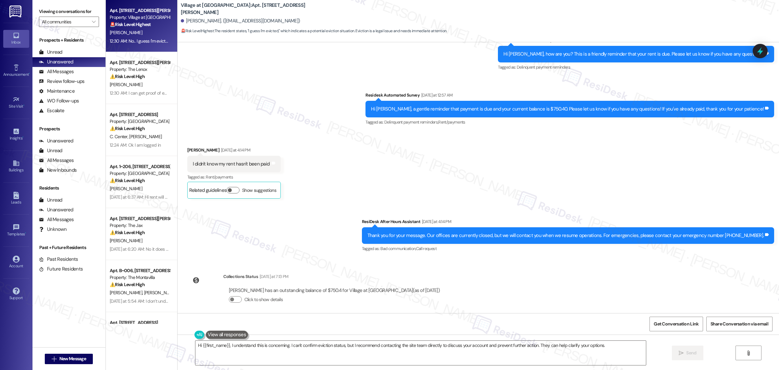
scroll to position [2767, 0]
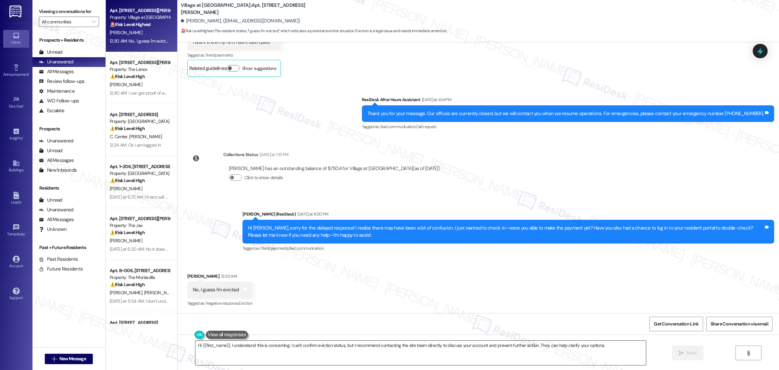
click at [547, 346] on textarea "Hi {{first_name}}, I understand this is concerning. I can't confirm eviction st…" at bounding box center [420, 352] width 451 height 24
click at [662, 321] on span "Get Conversation Link" at bounding box center [676, 323] width 45 height 7
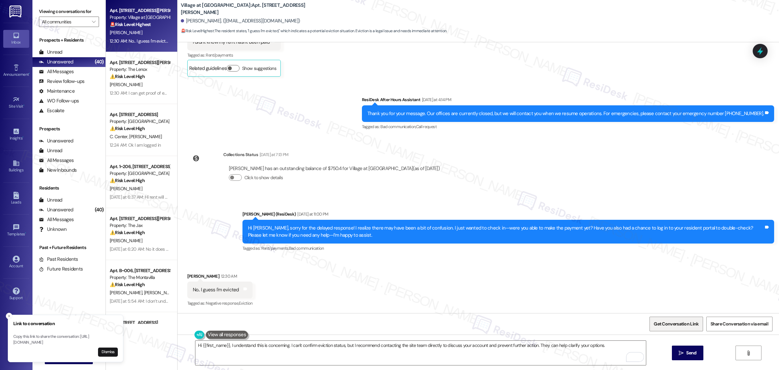
click at [657, 327] on span "Get Conversation Link" at bounding box center [676, 323] width 45 height 7
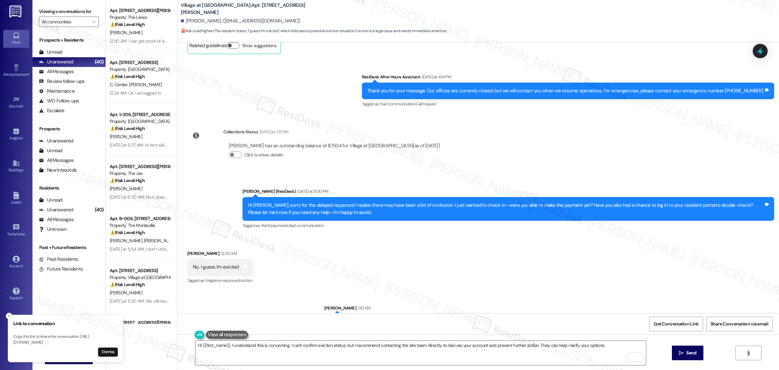
scroll to position [2813, 0]
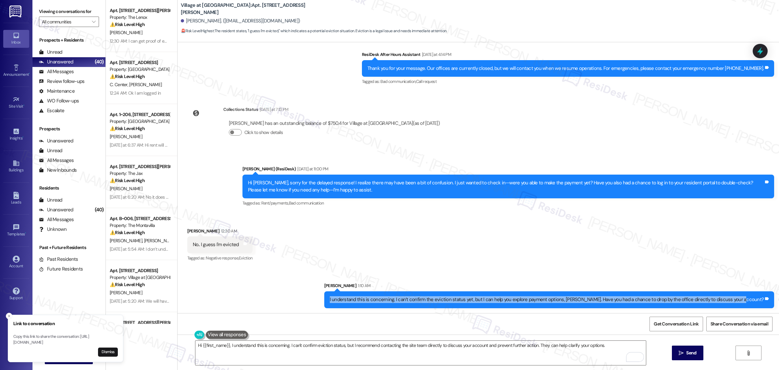
drag, startPoint x: 356, startPoint y: 297, endPoint x: 760, endPoint y: 307, distance: 404.7
click at [760, 307] on div "I understand this is concerning. I can’t confirm the eviction status yet, but I…" at bounding box center [549, 299] width 450 height 17
copy div "I understand this is concerning. I can’t confirm the eviction status yet, but I…"
click at [371, 238] on div "Received via SMS [PERSON_NAME] 12:30 AM No.. I guess I'm evicted Tags and notes…" at bounding box center [479, 240] width 602 height 55
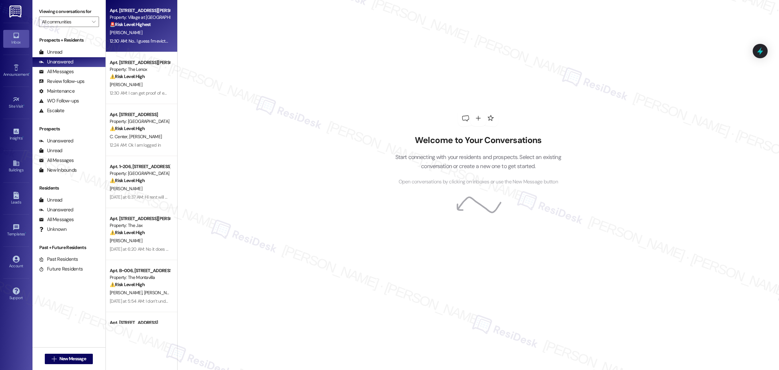
click at [140, 38] on div "12:30 AM: No.. I guess I'm evicted 12:30 AM: No.. I guess I'm evicted" at bounding box center [140, 41] width 61 height 6
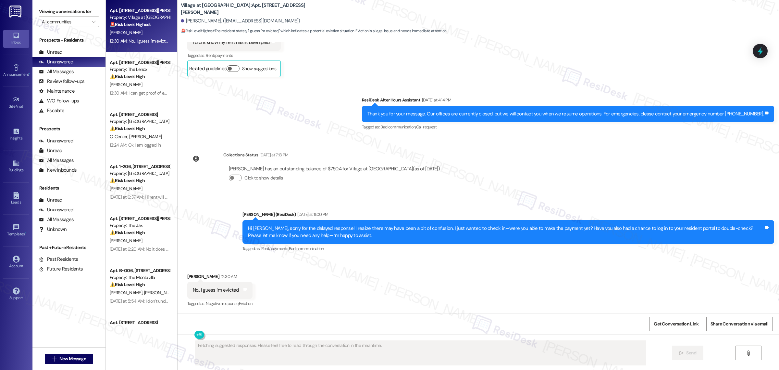
scroll to position [2767, 0]
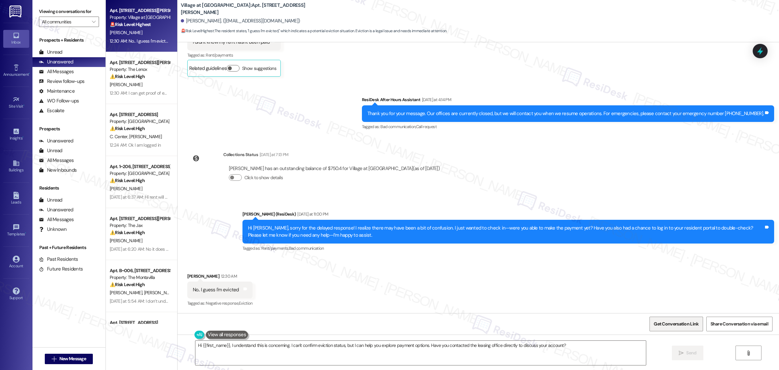
click at [690, 326] on span "Get Conversation Link" at bounding box center [676, 323] width 45 height 7
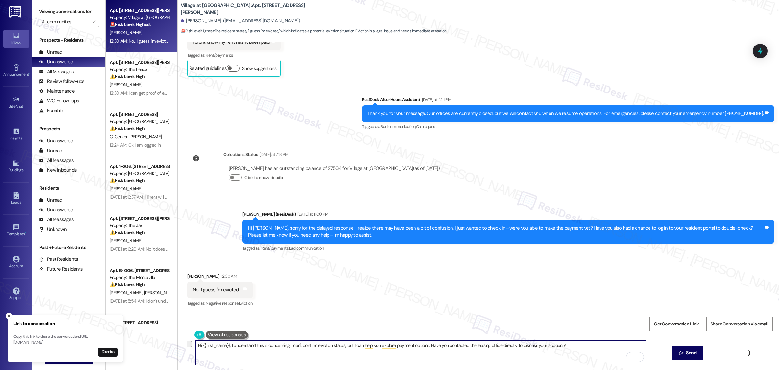
drag, startPoint x: 569, startPoint y: 345, endPoint x: 229, endPoint y: 350, distance: 340.0
click at [229, 350] on textarea "Hi {{first_name}}, I understand this is concerning. I can't confirm eviction st…" at bounding box center [420, 352] width 451 height 24
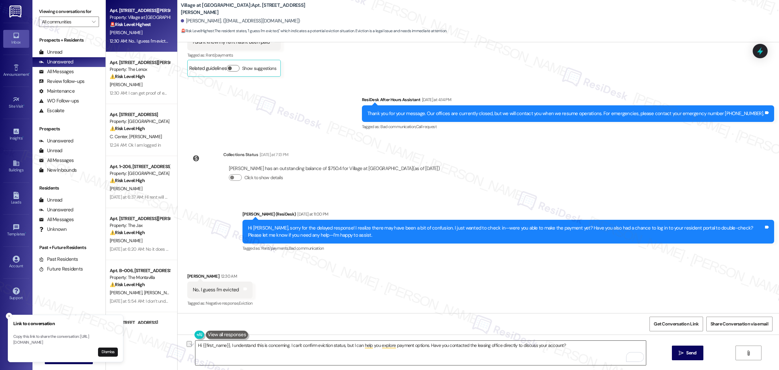
click at [572, 345] on textarea "Hi {{first_name}}, I understand this is concerning. I can't confirm eviction st…" at bounding box center [420, 352] width 451 height 24
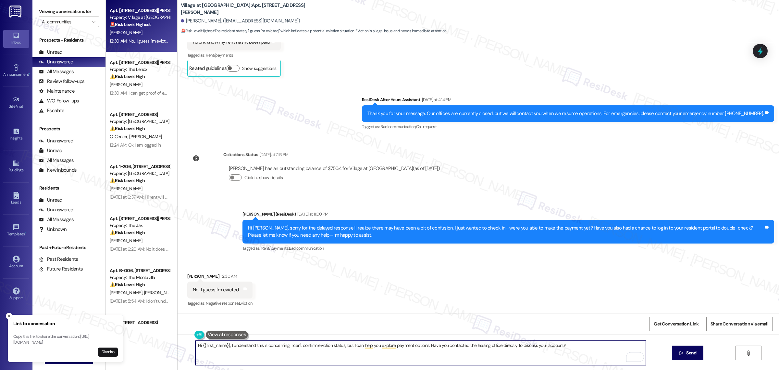
drag, startPoint x: 578, startPoint y: 349, endPoint x: 176, endPoint y: 342, distance: 402.7
click at [178, 342] on div "Hi {{first_name}}, I understand this is concerning. I can't confirm eviction st…" at bounding box center [479, 358] width 602 height 49
paste textarea "I understand this is concerning. I can’t confirm the eviction status yet, but I…"
click at [407, 346] on textarea "I understand this is concerning. I can’t confirm the eviction status yet, but I…" at bounding box center [420, 352] width 451 height 24
click at [399, 342] on textarea "I understand this is concerning. I can’t confirm the eviction status yet, but I…" at bounding box center [420, 352] width 451 height 24
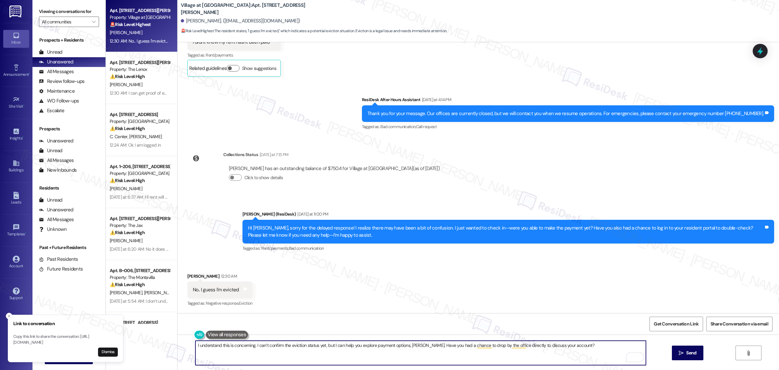
click at [401, 346] on textarea "I understand this is concerning. I can’t confirm the eviction status yet, but I…" at bounding box center [420, 352] width 451 height 24
click at [432, 351] on textarea "I understand this is concerning. I can’t confirm the eviction status yet, but I…" at bounding box center [420, 352] width 451 height 24
type textarea "I understand this is concerning. I can’t confirm the eviction status yet, but I…"
click at [691, 359] on button " Send" at bounding box center [687, 352] width 31 height 15
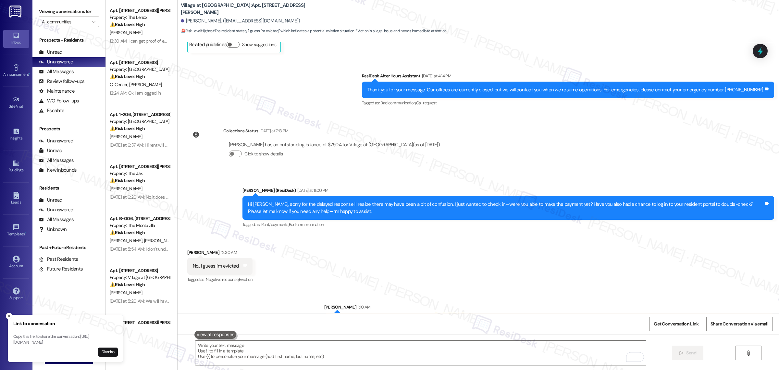
scroll to position [2813, 0]
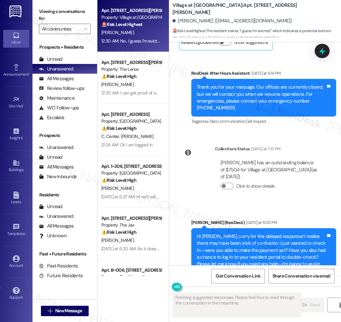
scroll to position [3427, 0]
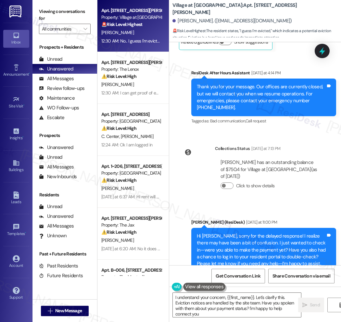
type textarea "I understand your concern, {{first_name}}. Let's clarify this. Eviction notices…"
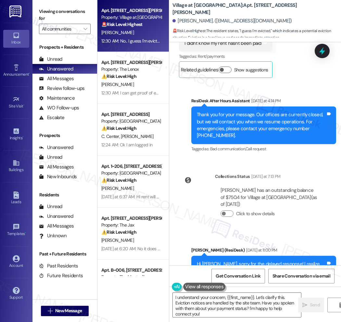
scroll to position [3386, 0]
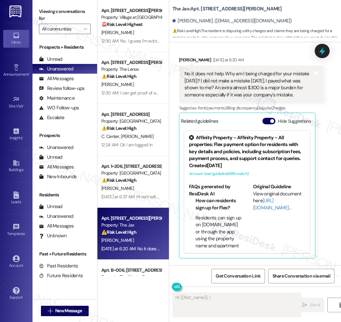
scroll to position [1833, 0]
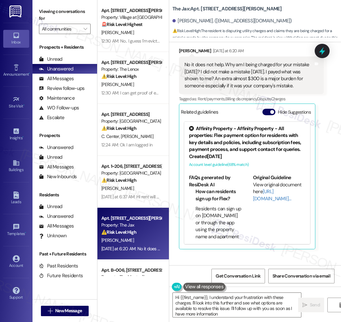
type textarea "Hi {{first_name}}, I understand your frustration with these charges. I'll look …"
click at [241, 276] on span "Get Conversation Link" at bounding box center [238, 276] width 45 height 7
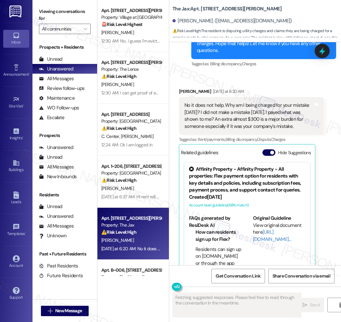
scroll to position [1752, 0]
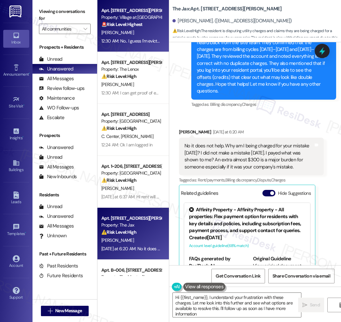
type textarea "Hi {{first_name}}, I understand your frustration with these charges. Let me loo…"
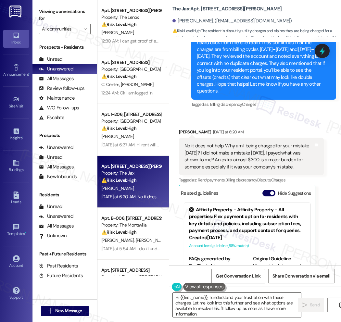
click at [217, 314] on textarea "Hi {{first_name}}, I understand your frustration with these charges. Let me loo…" at bounding box center [237, 305] width 128 height 24
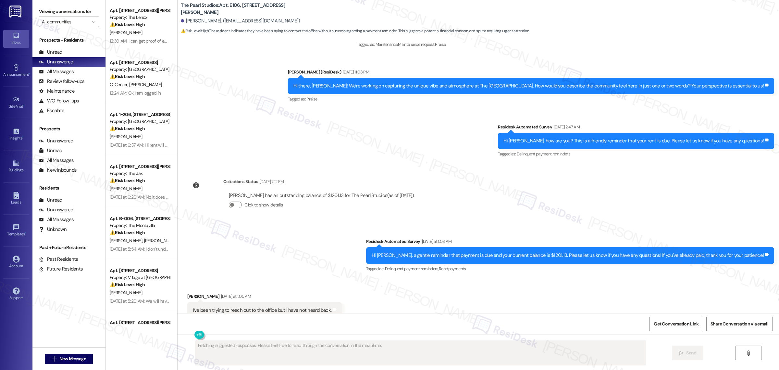
scroll to position [387, 0]
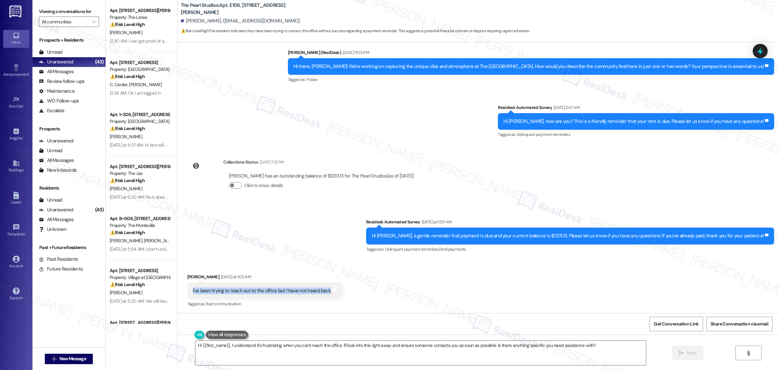
drag, startPoint x: 195, startPoint y: 289, endPoint x: 323, endPoint y: 288, distance: 128.6
click at [323, 288] on div "I've been trying to reach out to the office but I have not heard back." at bounding box center [262, 290] width 140 height 7
click at [536, 347] on textarea "Hi {{first_name}}, I understand it's frustrating when you can't reach the offic…" at bounding box center [420, 352] width 451 height 24
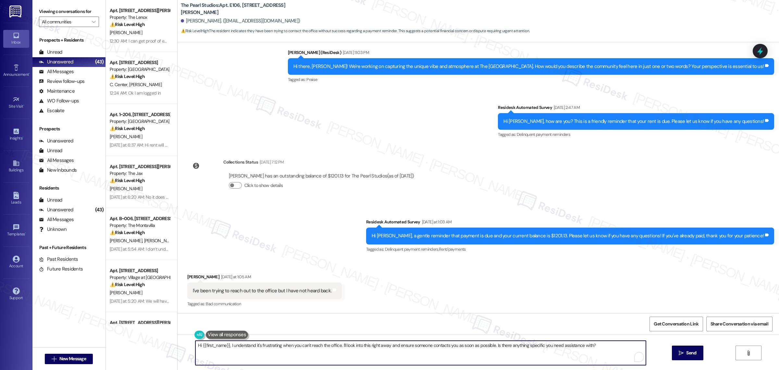
drag, startPoint x: 599, startPoint y: 345, endPoint x: 189, endPoint y: 371, distance: 410.9
click at [189, 369] on html "Inbox Go to Inbox Announcement • Send A Text Announcement Site Visit • Go to Si…" at bounding box center [389, 185] width 779 height 370
paste textarea "Thank you for letting me know. I understand you’ve been trying to reach the off…"
click at [252, 346] on textarea "Thank you for letting me know. I understand you’ve been trying to reach the off…" at bounding box center [420, 352] width 451 height 24
click at [274, 343] on textarea "Thank you for letting me know, Hanniball I understand you’ve been trying to rea…" at bounding box center [420, 352] width 451 height 24
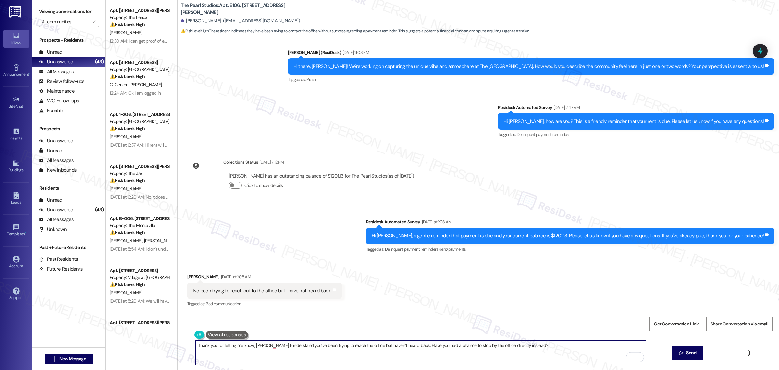
click at [270, 345] on textarea "Thank you for letting me know, Hanniball I understand you’ve been trying to rea…" at bounding box center [420, 352] width 451 height 24
click at [281, 356] on textarea "Thank you for letting me know, Hannibal. I understand you’ve been trying to rea…" at bounding box center [420, 352] width 451 height 24
type textarea "Thank you for letting me know, Hannibal. I understand you’ve been trying to rea…"
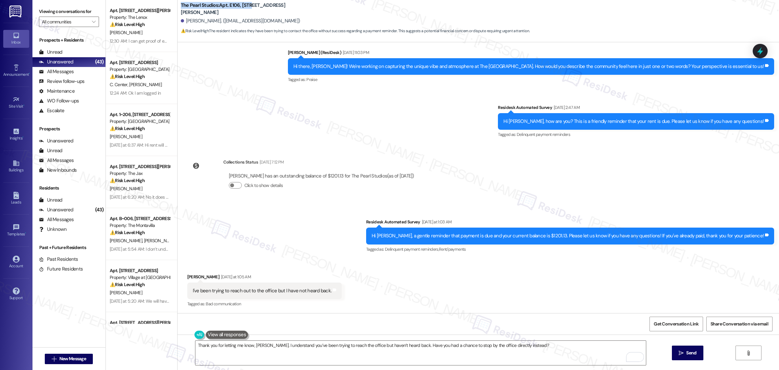
drag, startPoint x: 178, startPoint y: 7, endPoint x: 249, endPoint y: 12, distance: 71.3
click at [249, 12] on b "The Pearl Studios: Apt. E106, 1430 NW Pettygrove St" at bounding box center [246, 9] width 130 height 14
copy b "The Pearl Studios: Apt. E106, 1430"
click at [678, 354] on span " Send" at bounding box center [688, 352] width 20 height 7
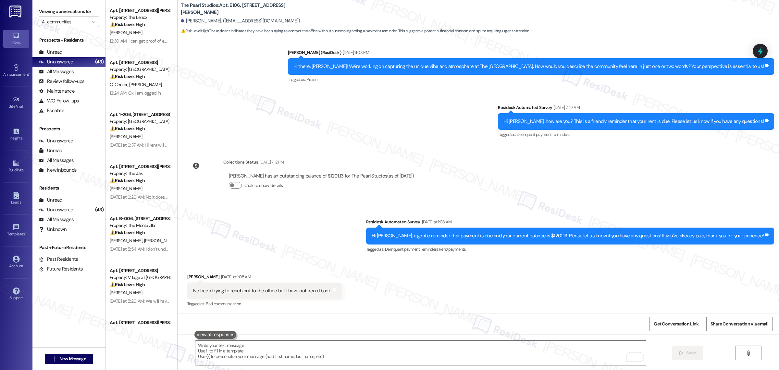
scroll to position [432, 0]
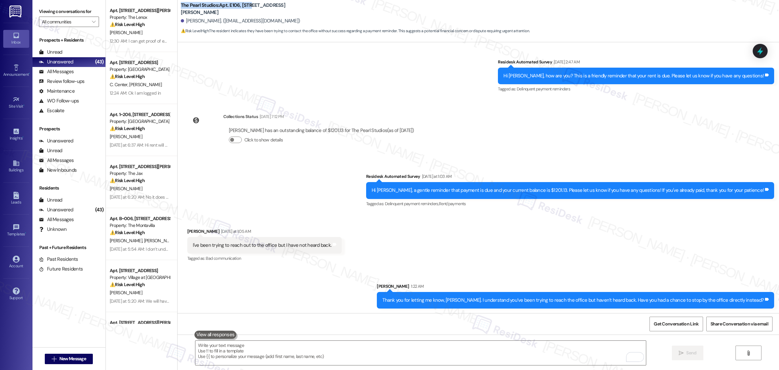
drag, startPoint x: 178, startPoint y: 7, endPoint x: 249, endPoint y: 11, distance: 71.2
click at [249, 11] on b "The Pearl Studios: Apt. E106, 1430 NW Pettygrove St" at bounding box center [246, 9] width 130 height 14
copy b "The Pearl Studios: Apt. E106, 1430"
drag, startPoint x: 183, startPoint y: 21, endPoint x: 213, endPoint y: 21, distance: 30.5
click at [213, 21] on div "Hannibal Hayes. (hannibalhayes89@gmail.com)" at bounding box center [240, 21] width 119 height 7
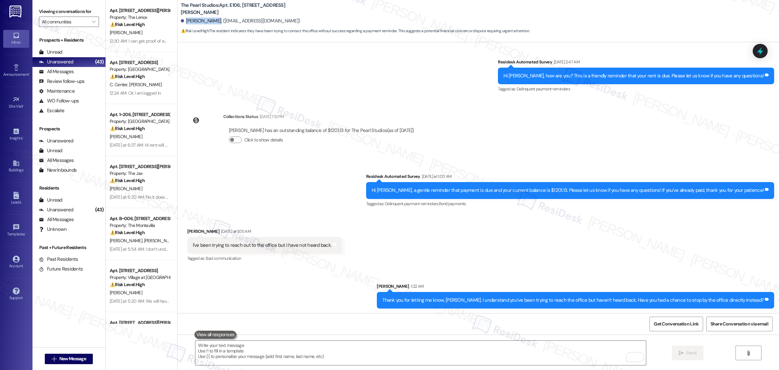
copy div "Hannibal Hayes"
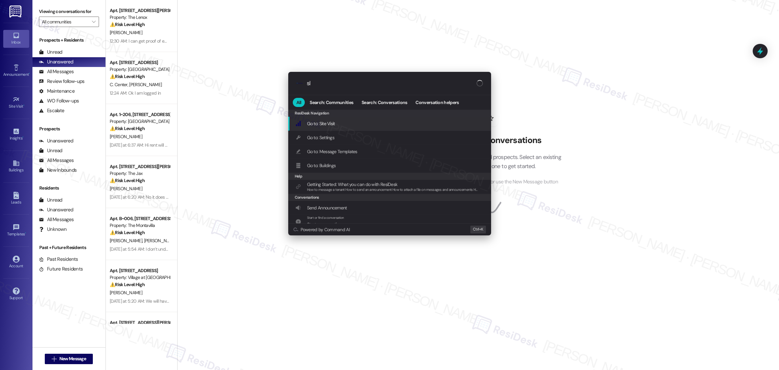
type input "sla"
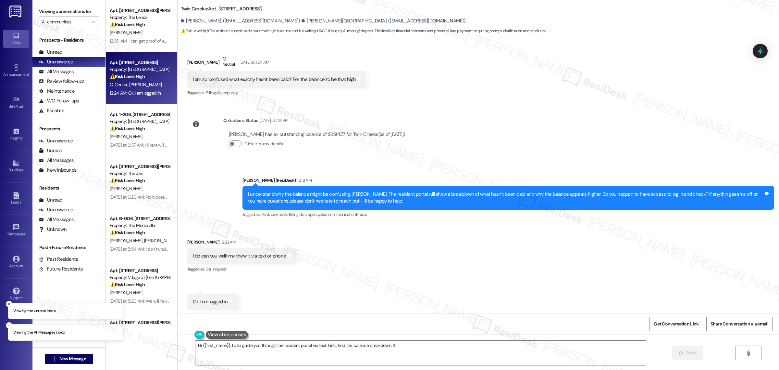
scroll to position [400, 0]
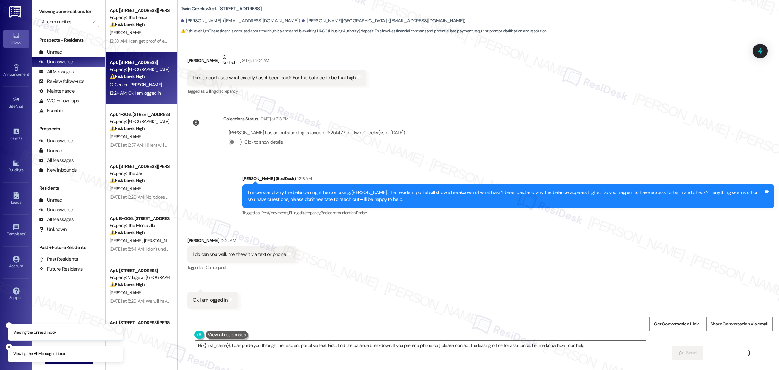
type textarea "Hi {{first_name}}, I can guide you through the resident portal via text. First,…"
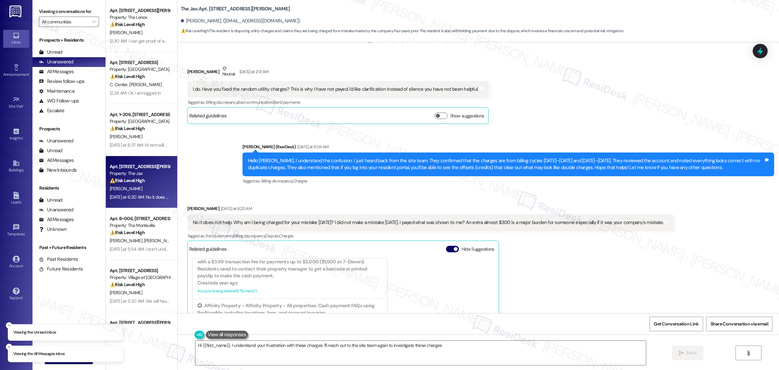
scroll to position [1252, 0]
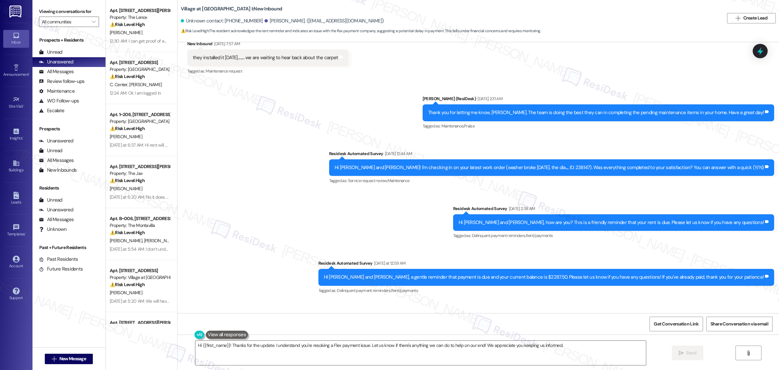
scroll to position [2427, 0]
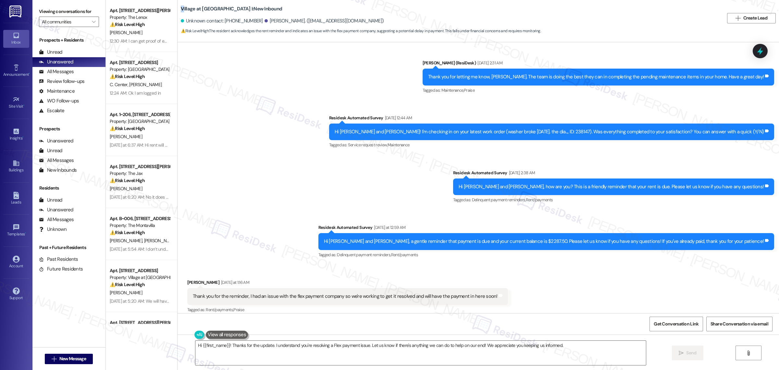
click at [181, 7] on b "Village at [GEOGRAPHIC_DATA] I: New Inbound" at bounding box center [232, 9] width 102 height 7
click at [273, 104] on div "Sent via SMS [PERSON_NAME] (ResiDesk) [DATE] 2:31 AM Thank you for letting me k…" at bounding box center [479, 154] width 602 height 219
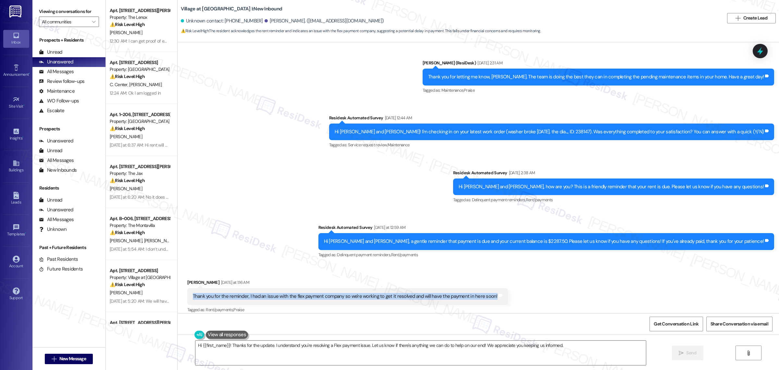
drag, startPoint x: 189, startPoint y: 288, endPoint x: 488, endPoint y: 291, distance: 298.7
click at [488, 293] on div "Thank you for the reminder, I had an issue with the flex payment company so we'…" at bounding box center [345, 296] width 306 height 7
copy div "Thank you for the reminder, I had an issue with the flex payment company so we'…"
click at [565, 353] on textarea "Hi {{first_name}}! Thanks for the update. I understand you're resolving a Flex …" at bounding box center [420, 352] width 451 height 24
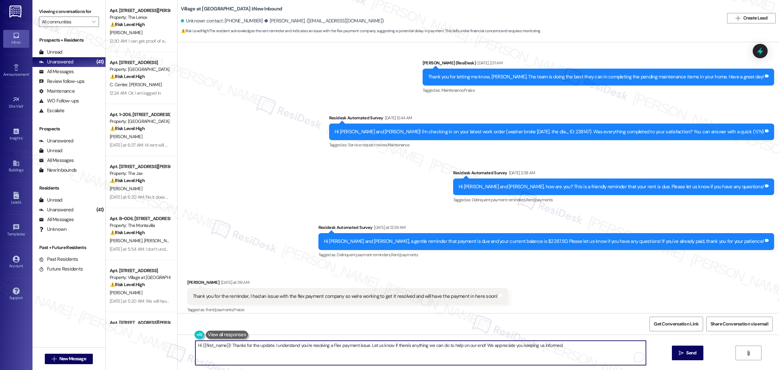
paste textarea "Thank you for the update. I understand there’s been an issue with Flex, and I a…"
click at [242, 346] on textarea "Thank you for the update. I understand there’s been an issue with Flex, and I a…" at bounding box center [420, 352] width 451 height 24
click at [329, 353] on textarea "Thank you for the update, Nocholas. I understand there’s been an issue with Fle…" at bounding box center [420, 352] width 451 height 24
click at [294, 350] on textarea "Thank you for the update, Nocholas. I understand there’s been an issue with Fle…" at bounding box center [420, 352] width 451 height 24
click at [249, 345] on textarea "Thank you for the update, Nocholas. I understand there’s been an issue with Fle…" at bounding box center [420, 352] width 451 height 24
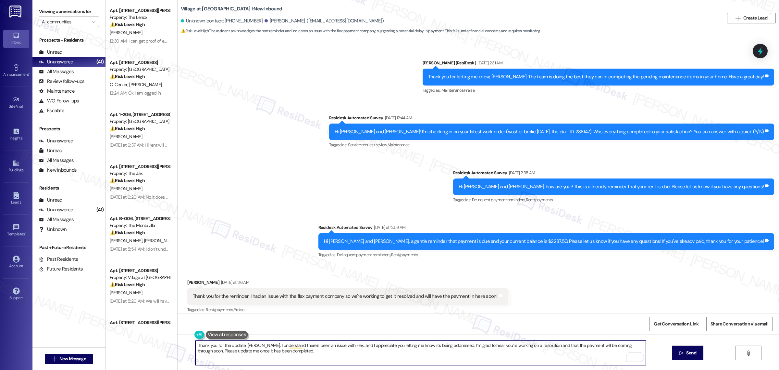
click at [297, 352] on textarea "Thank you for the update, Nicholas. I understand there’s been an issue with Fle…" at bounding box center [420, 352] width 451 height 24
type textarea "Thank you for the update, Nicholas. I understand there’s been an issue with Fle…"
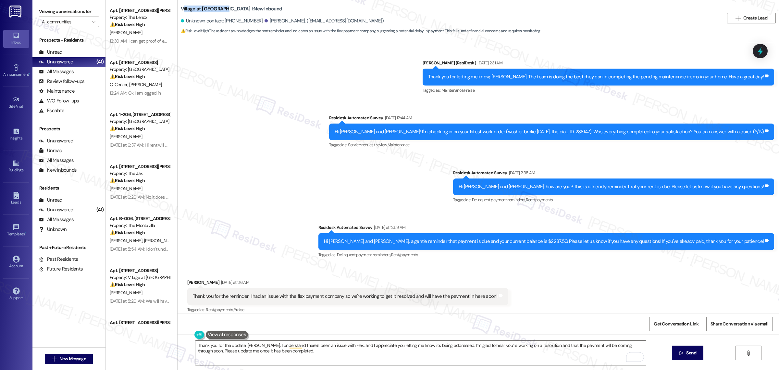
drag, startPoint x: 180, startPoint y: 7, endPoint x: 219, endPoint y: 11, distance: 39.7
click at [219, 11] on b "Village at Main Street I: New Inbound" at bounding box center [232, 9] width 102 height 7
drag, startPoint x: 179, startPoint y: 7, endPoint x: 225, endPoint y: 10, distance: 46.2
click at [225, 10] on div "Village at Main Street I: New Inbound Unknown contact: +15039361081 Nicholas Jo…" at bounding box center [479, 18] width 602 height 33
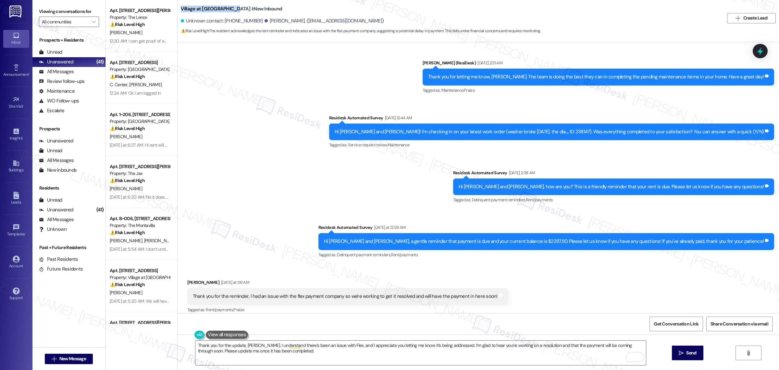
copy b "Village at Main Street I"
drag, startPoint x: 258, startPoint y: 8, endPoint x: 228, endPoint y: 9, distance: 30.5
click at [228, 9] on div "Village at Main Street I: New Inbound" at bounding box center [246, 9] width 130 height 8
copy b "New Inbound"
drag, startPoint x: 182, startPoint y: 276, endPoint x: 218, endPoint y: 280, distance: 35.6
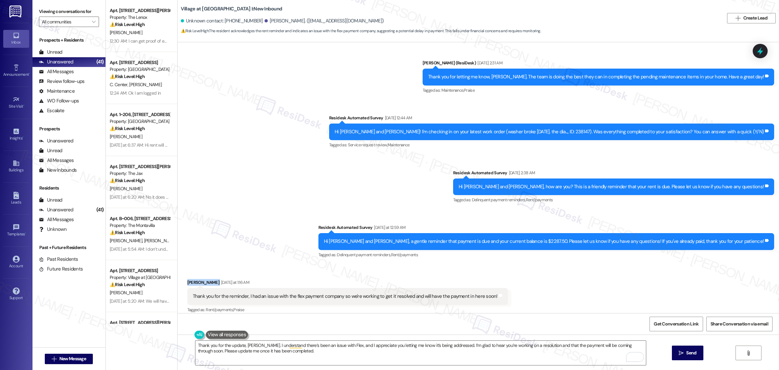
click at [218, 280] on div "Received via SMS Nicholas Johnson Yesterday at 1:16 AM Thank you for the remind…" at bounding box center [347, 296] width 331 height 45
copy div "Nicholas Johnson"
click at [691, 352] on span "Send" at bounding box center [691, 352] width 10 height 7
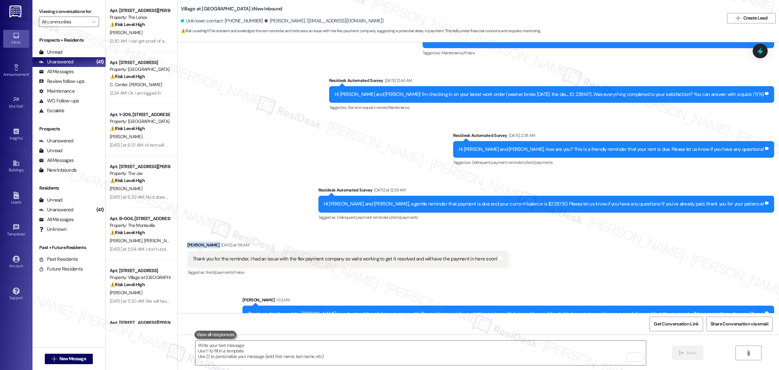
scroll to position [2479, 0]
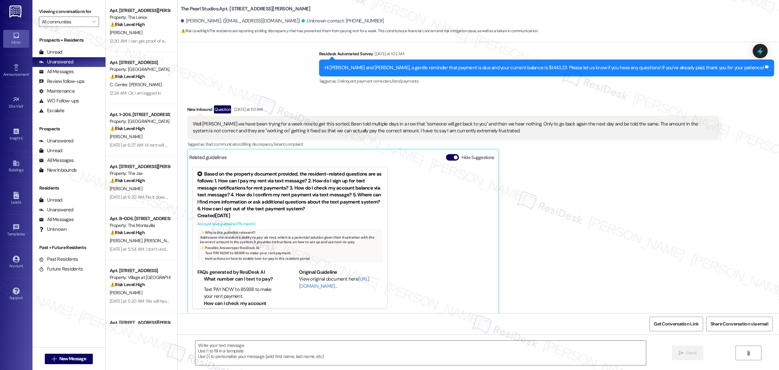
scroll to position [378, 0]
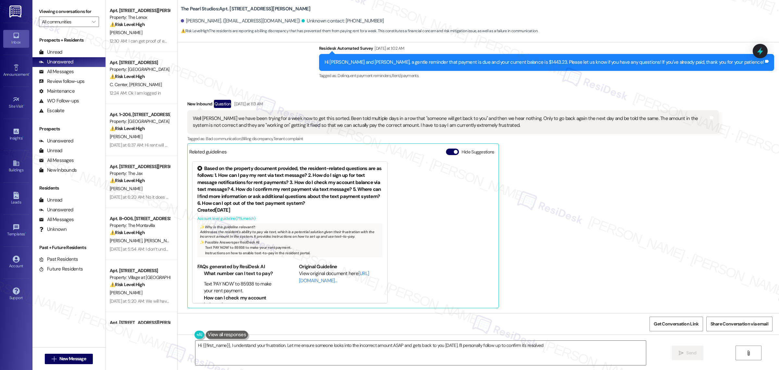
type textarea "Hi {{first_name}}, I understand your frustration. Let me ensure someone looks i…"
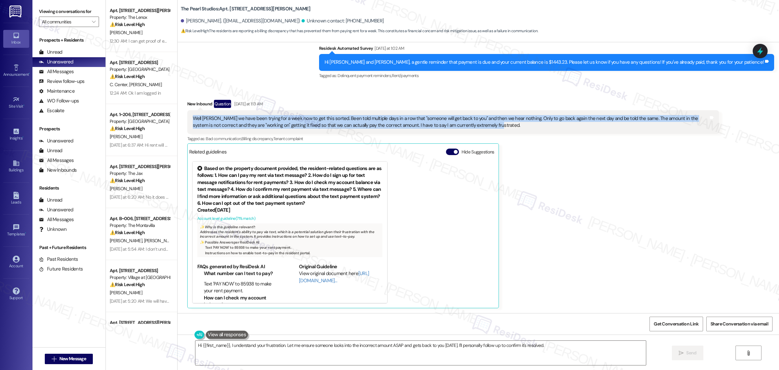
drag, startPoint x: 489, startPoint y: 124, endPoint x: 191, endPoint y: 119, distance: 298.5
click at [193, 119] on div "Well [PERSON_NAME] we have been trying for a week now to get this sorted. Been …" at bounding box center [451, 122] width 516 height 14
copy div "Well [PERSON_NAME] we have been trying for a week now to get this sorted. Been …"
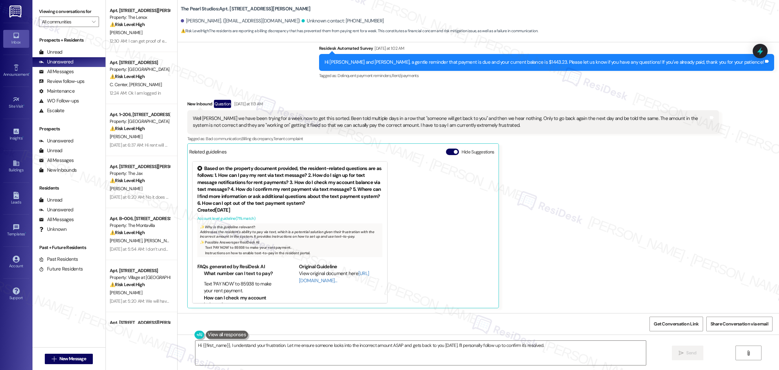
click at [692, 176] on div "New Inbound Question [DATE] at 1:13 AM Well [PERSON_NAME] we have been trying f…" at bounding box center [453, 204] width 532 height 208
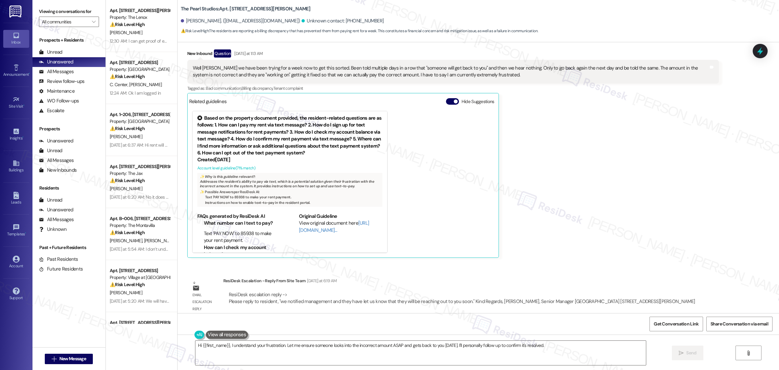
scroll to position [437, 0]
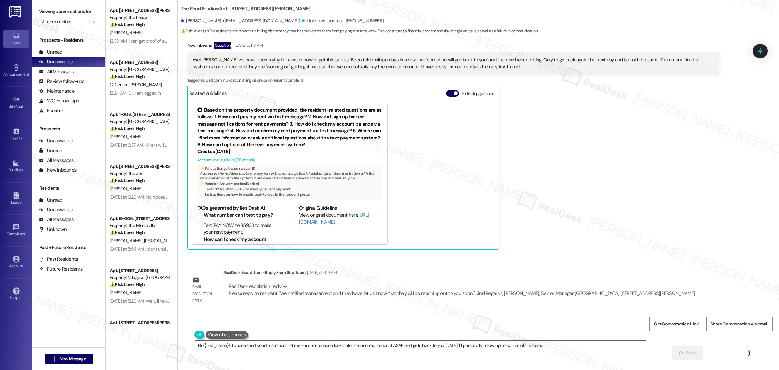
click at [335, 294] on div "ResiDesk escalation reply -> Please reply to resident, "we notified management …" at bounding box center [462, 289] width 467 height 13
drag, startPoint x: 225, startPoint y: 294, endPoint x: 627, endPoint y: 295, distance: 402.6
click at [627, 295] on div "ResiDesk escalation reply -> Please reply to resident, "we notified management …" at bounding box center [462, 290] width 478 height 24
copy div "Please reply to resident, "we notified management and they have let us know tha…"
click at [232, 293] on div "ResiDesk escalation reply -> Please reply to resident, "we notified management …" at bounding box center [462, 289] width 467 height 13
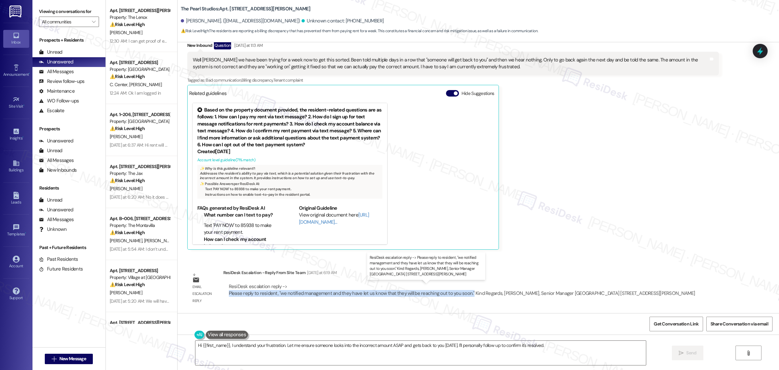
drag, startPoint x: 225, startPoint y: 293, endPoint x: 466, endPoint y: 296, distance: 241.6
click at [466, 296] on div "ResiDesk escalation reply -> Please reply to resident, "we notified management …" at bounding box center [462, 290] width 478 height 24
copy div "Please reply to resident, "we notified management and they have let us know tha…"
click at [693, 320] on span "Get Conversation Link" at bounding box center [676, 324] width 47 height 14
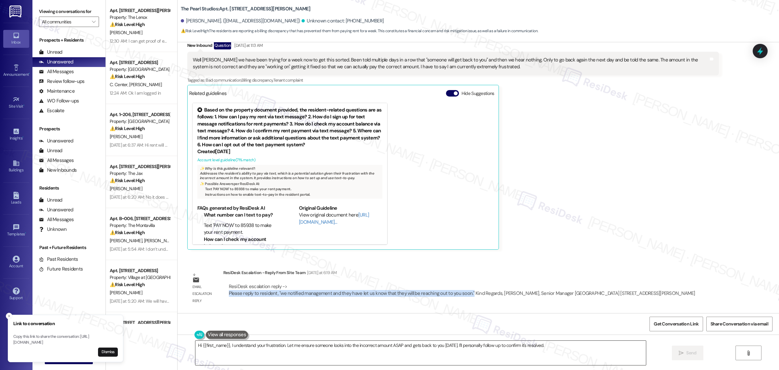
click at [567, 350] on textarea "Hi {{first_name}}, I understand your frustration. Let me ensure someone looks i…" at bounding box center [420, 352] width 451 height 24
click at [444, 282] on div "ResiDesk escalation reply -> Please reply to resident, "we notified management …" at bounding box center [462, 290] width 478 height 24
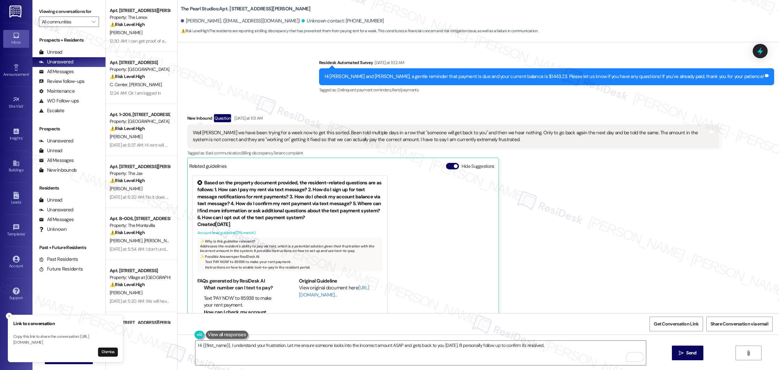
scroll to position [356, 0]
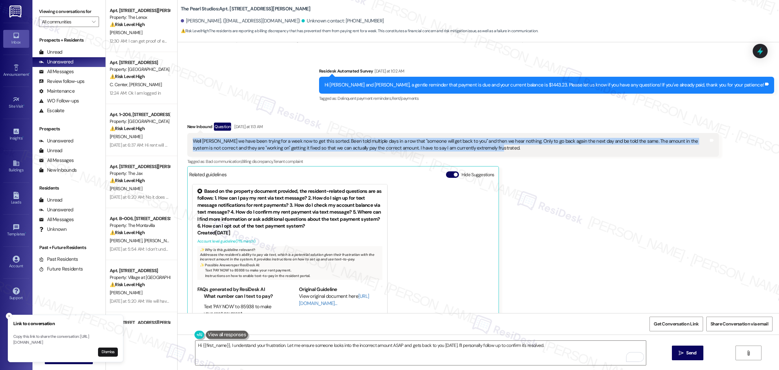
drag, startPoint x: 490, startPoint y: 148, endPoint x: 190, endPoint y: 142, distance: 299.8
click at [193, 142] on div "Well Sarah we have been trying for a week now to get this sorted. Been told mul…" at bounding box center [451, 145] width 516 height 14
copy div "Well Sarah we have been trying for a week now to get this sorted. Been told mul…"
click at [434, 346] on textarea "Hi {{first_name}}, I understand your frustration. Let me ensure someone looks i…" at bounding box center [420, 352] width 451 height 24
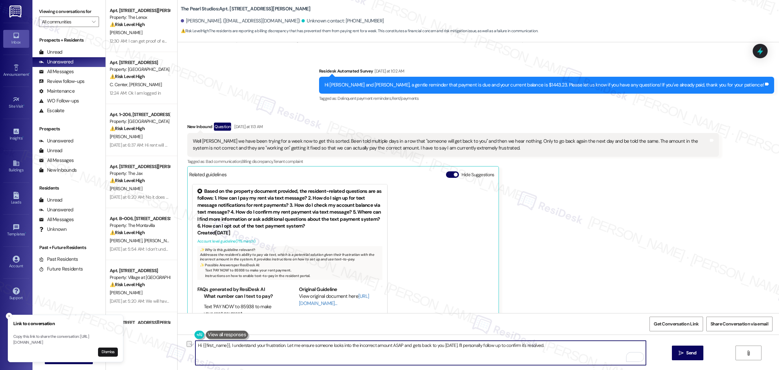
paste textarea "Thank you for letting me know. I understand how frustrating it must be to follo…"
click at [286, 349] on textarea "Thank you for letting me know. I understand how frustrating it must be to follo…" at bounding box center [420, 352] width 451 height 24
click at [390, 353] on textarea "Thank you for letting me know. I understand how frustrating it must be to follo…" at bounding box center [420, 352] width 451 height 24
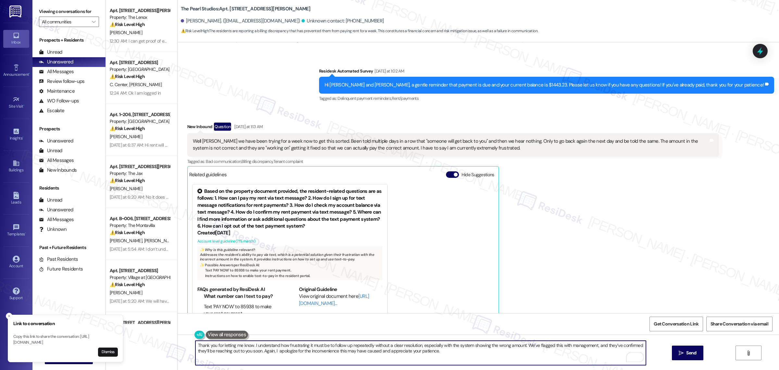
click at [277, 350] on textarea "Thank you for letting me know. I understand how frustrating it must be to follo…" at bounding box center [420, 352] width 451 height 24
click at [473, 345] on textarea "Thank you for letting me know. I understand how frustrating it must be to follo…" at bounding box center [420, 352] width 451 height 24
paste textarea "realize how frustrating it must be to follow up several times without a clear r…"
click at [340, 353] on textarea "Thank you for letting me know. I realize how frustrating it must be to follow u…" at bounding box center [420, 352] width 451 height 24
click at [407, 352] on textarea "Thank you for letting me know. I realize how frustrating it must be to follow u…" at bounding box center [420, 352] width 451 height 24
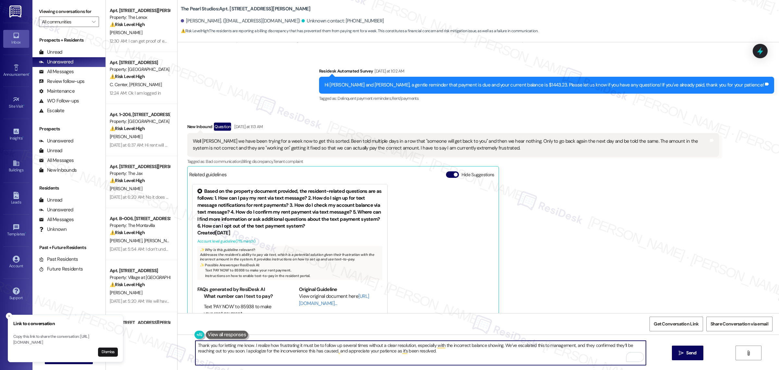
click at [470, 359] on textarea "Thank you for letting me know. I realize how frustrating it must be to follow u…" at bounding box center [420, 352] width 451 height 24
click at [528, 346] on textarea "Thank you for letting me know. I realize how frustrating it must be to follow u…" at bounding box center [420, 352] width 451 height 24
click at [540, 344] on textarea "Thank you for letting me know. I realize how frustrating it must be to follow u…" at bounding box center [420, 352] width 451 height 24
click at [551, 355] on textarea "Thank you for letting me know. I realize how frustrating it must be to follow u…" at bounding box center [420, 352] width 451 height 24
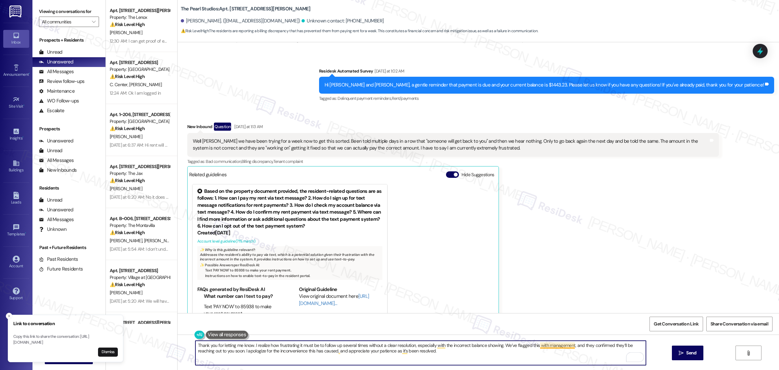
click at [543, 346] on textarea "Thank you for letting me know. I realize how frustrating it must be to follow u…" at bounding box center [420, 352] width 451 height 24
click at [554, 353] on textarea "Thank you for letting me know. I realize how frustrating it must be to follow u…" at bounding box center [420, 352] width 451 height 24
click at [226, 351] on textarea "Thank you for letting me know. I realize how frustrating it must be to follow u…" at bounding box center [420, 352] width 451 height 24
drag, startPoint x: 425, startPoint y: 351, endPoint x: 377, endPoint y: 355, distance: 48.5
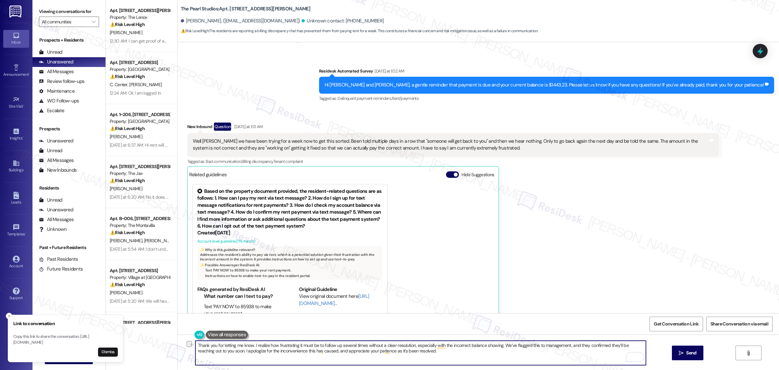
click at [377, 355] on textarea "Thank you for letting me know. I realize how frustrating it must be to follow u…" at bounding box center [420, 352] width 451 height 24
click at [404, 351] on textarea "Thank you for letting me know. I realize how frustrating it must be to follow u…" at bounding box center [420, 352] width 451 height 24
type textarea "Thank you for letting me know. I realize how frustrating it must be to follow u…"
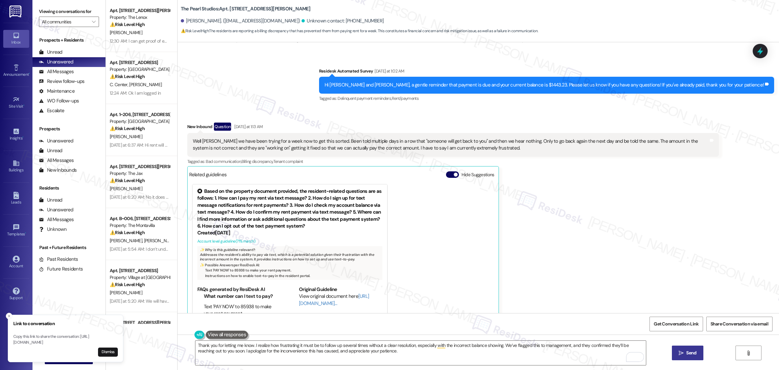
drag, startPoint x: 687, startPoint y: 356, endPoint x: 681, endPoint y: 353, distance: 7.4
click at [687, 356] on button " Send" at bounding box center [687, 352] width 31 height 15
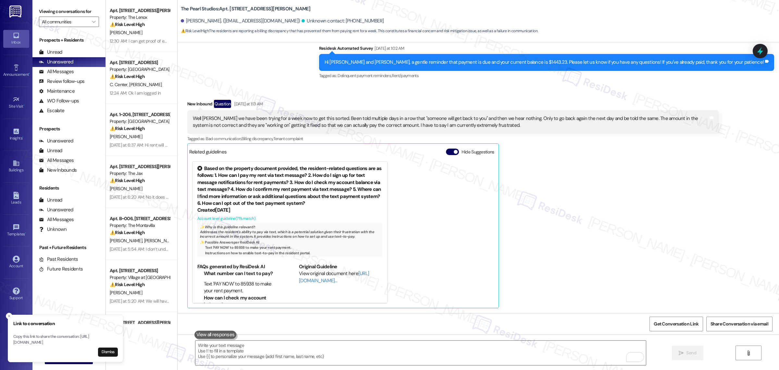
scroll to position [489, 0]
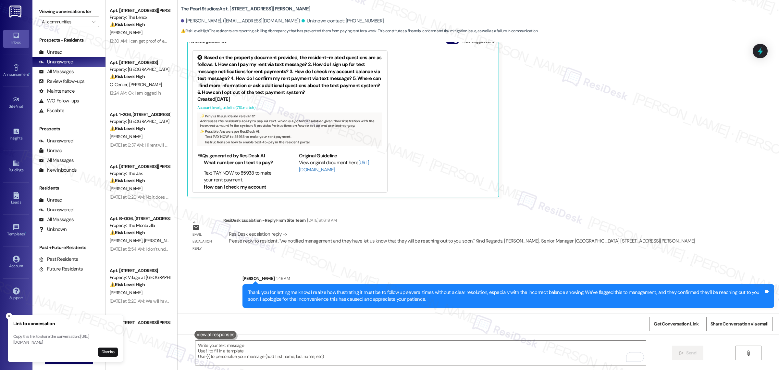
click at [722, 222] on div "Lease started Jun 25, 2025 at 8:00 AM Announcement, sent via SMS Sarah (ResiDes…" at bounding box center [479, 177] width 602 height 270
click at [682, 329] on span "Get Conversation Link" at bounding box center [676, 324] width 47 height 14
click at [682, 323] on span "Get Conversation Link" at bounding box center [676, 323] width 45 height 7
drag, startPoint x: 178, startPoint y: 8, endPoint x: 251, endPoint y: 9, distance: 73.4
click at [251, 9] on b "The Pearl Studios: Apt. W207, 1430 NW Pettygrove St" at bounding box center [246, 9] width 130 height 7
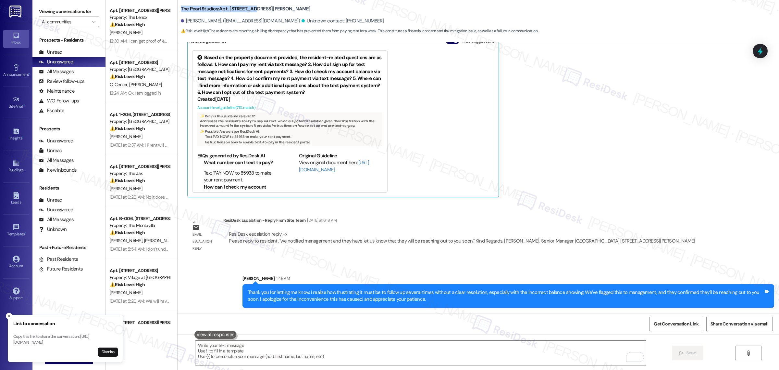
copy b "The Pearl Studios: Apt. W207, 1430"
drag, startPoint x: 183, startPoint y: 21, endPoint x: 210, endPoint y: 23, distance: 26.7
click at [210, 23] on div "Michael Davis. (mikehdavis@hotmail.com)" at bounding box center [240, 21] width 119 height 7
copy div "Michael Davis"
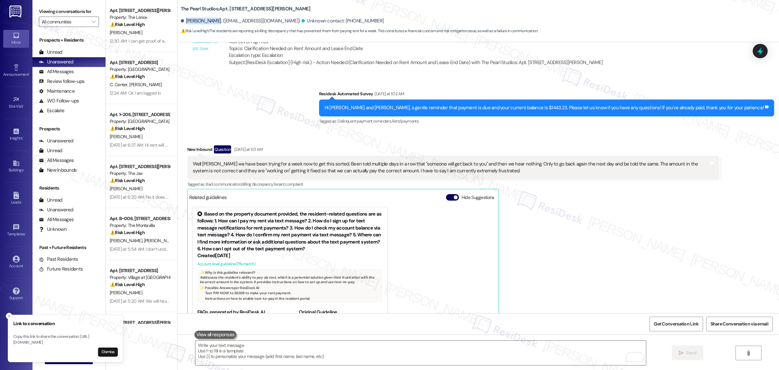
scroll to position [327, 0]
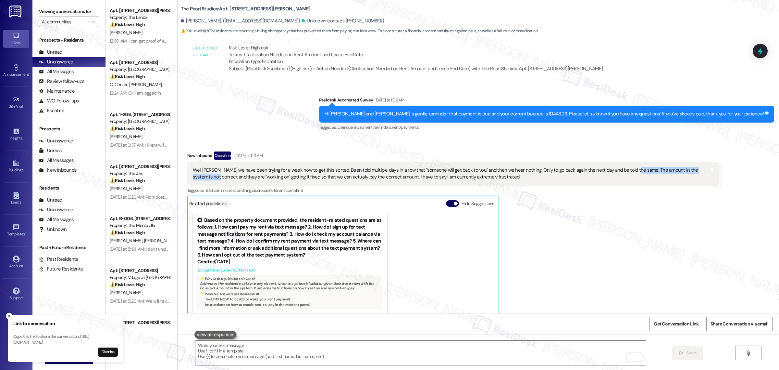
drag, startPoint x: 626, startPoint y: 169, endPoint x: 205, endPoint y: 178, distance: 421.2
click at [205, 178] on div "Well Sarah we have been trying for a week now to get this sorted. Been told mul…" at bounding box center [451, 174] width 516 height 14
copy div "The amount in the system is not correct"
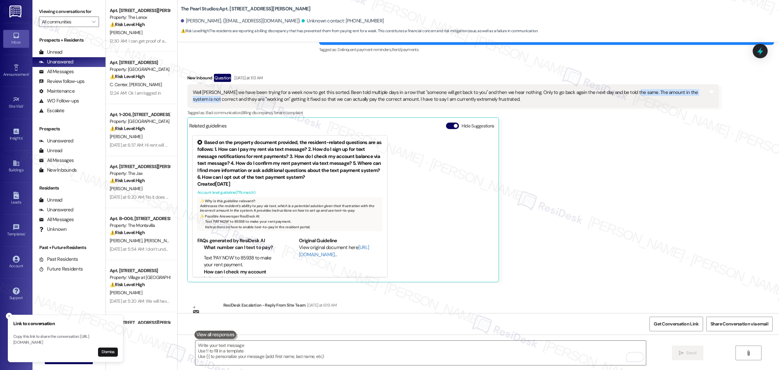
scroll to position [489, 0]
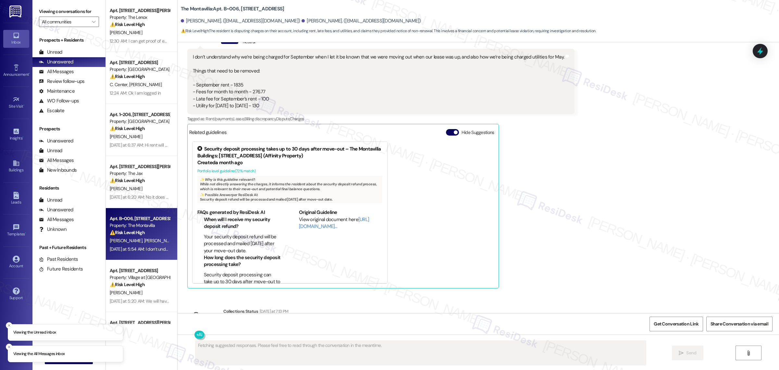
scroll to position [2780, 0]
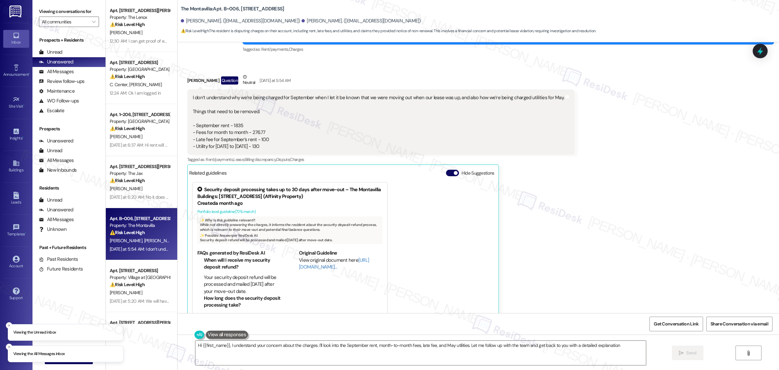
type textarea "Hi {{first_name}}, I understand your concern about the charges. I'll look into …"
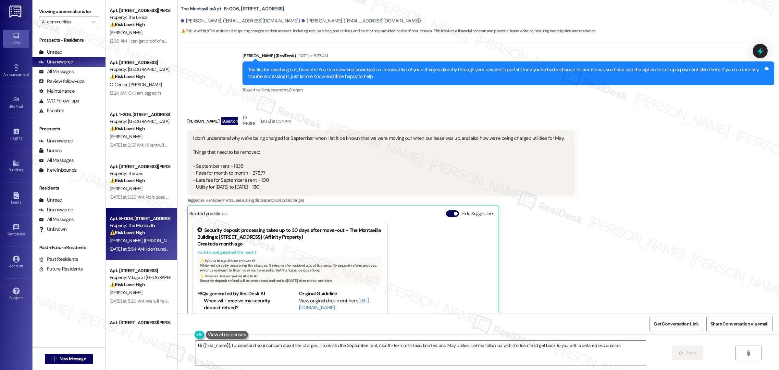
scroll to position [2658, 0]
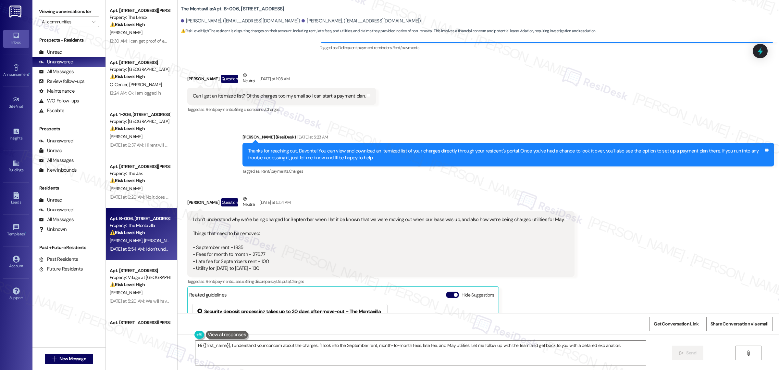
click at [449, 193] on div "Received via SMS [PERSON_NAME] Question Neutral [DATE] at 5:54 AM I don’t under…" at bounding box center [380, 322] width 397 height 265
click at [658, 325] on span "Get Conversation Link" at bounding box center [676, 323] width 45 height 7
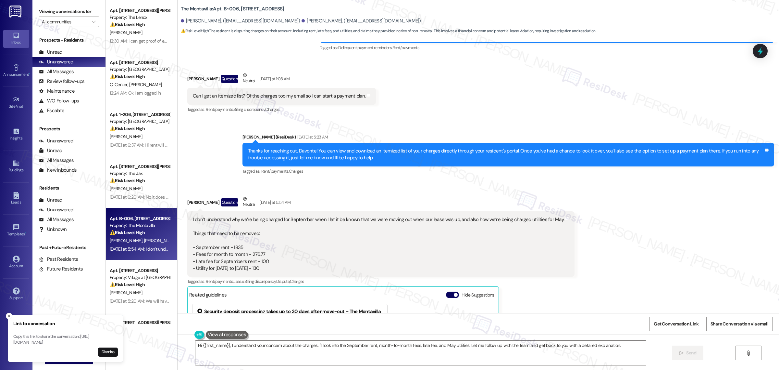
drag, startPoint x: 190, startPoint y: 218, endPoint x: 269, endPoint y: 268, distance: 93.2
click at [269, 268] on div "I don’t understand why we’re being charged for September when I let it be known…" at bounding box center [379, 244] width 372 height 56
copy div "I don’t understand why we’re being charged for September when I let it be known…"
click at [605, 247] on div "Received via SMS [PERSON_NAME] Question Neutral [DATE] at 5:54 AM I don’t under…" at bounding box center [479, 318] width 602 height 275
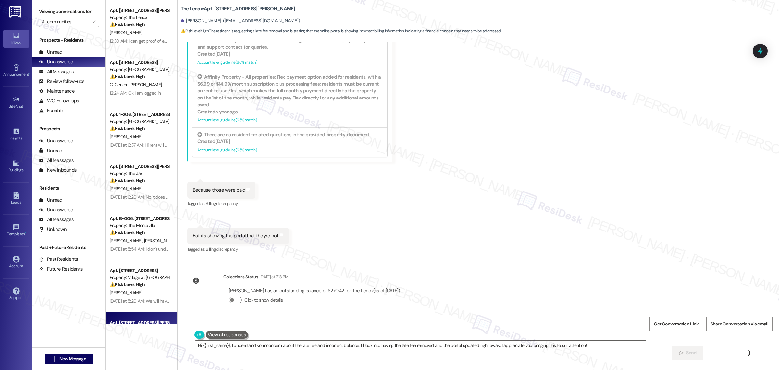
scroll to position [3775, 0]
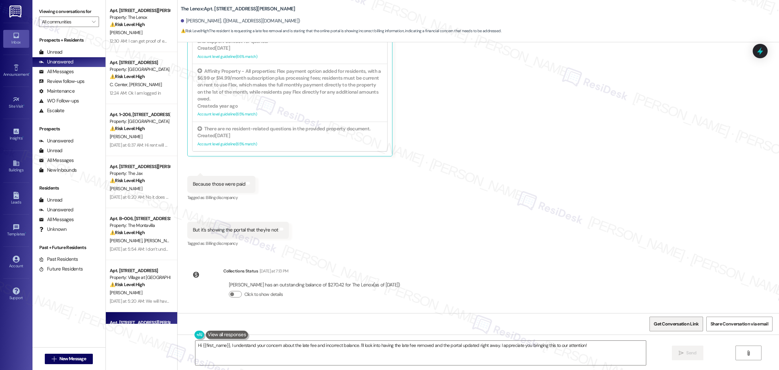
click at [671, 325] on span "Get Conversation Link" at bounding box center [676, 323] width 45 height 7
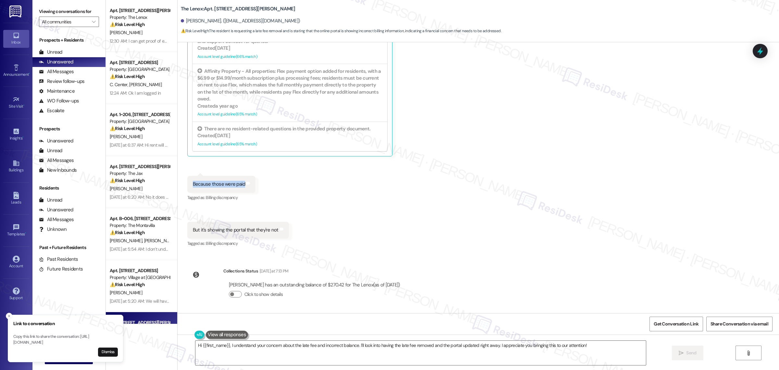
drag, startPoint x: 188, startPoint y: 183, endPoint x: 241, endPoint y: 184, distance: 53.3
click at [241, 184] on div "Because those were paid Tags and notes" at bounding box center [221, 184] width 69 height 17
copy div "Because those were paid"
drag, startPoint x: 189, startPoint y: 229, endPoint x: 283, endPoint y: 232, distance: 94.5
click at [283, 232] on div "But it's showing the portal that they're not Tags and notes" at bounding box center [238, 229] width 102 height 17
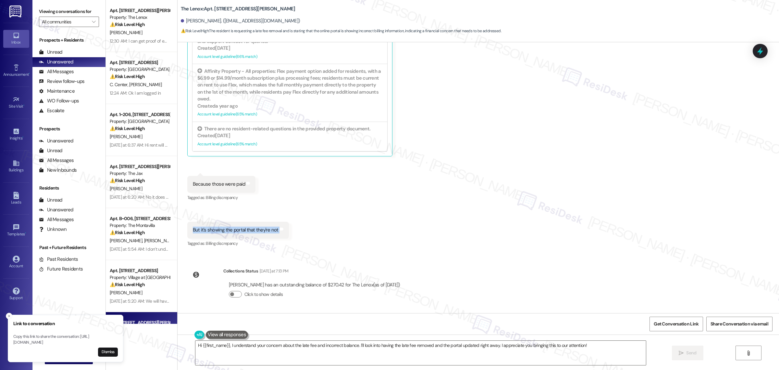
copy div "But it's showing the portal that they're not Tags and notes"
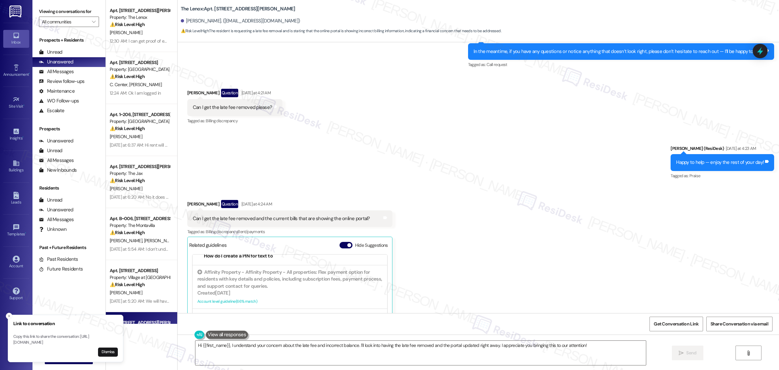
scroll to position [3531, 0]
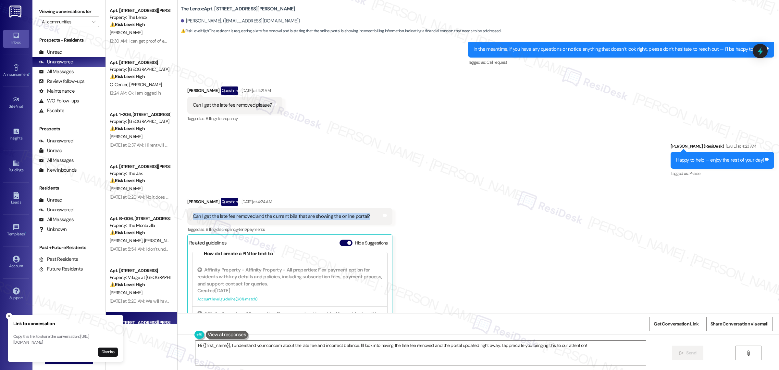
drag, startPoint x: 188, startPoint y: 218, endPoint x: 367, endPoint y: 220, distance: 178.9
click at [367, 220] on div "Can I get the late fee removed and the current bills that are showing the onlin…" at bounding box center [289, 216] width 205 height 17
copy div "Can I get the late fee removed and the current bills that are showing the onlin…"
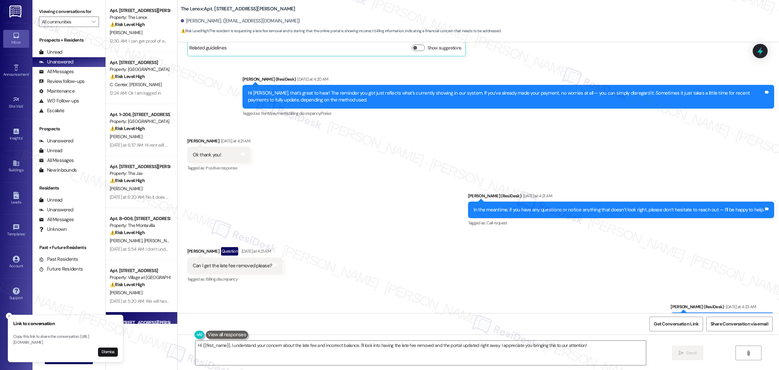
scroll to position [3369, 0]
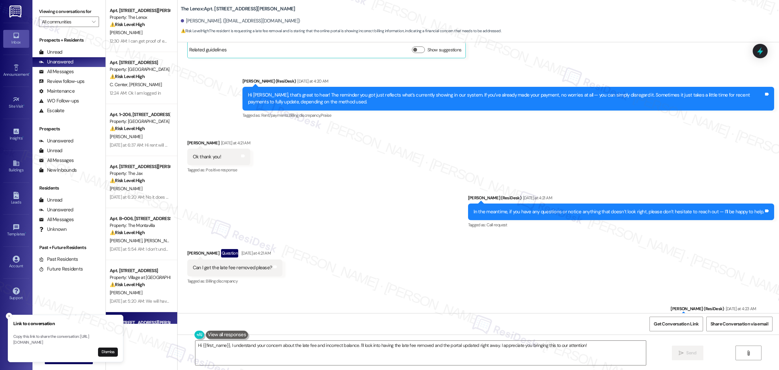
click at [329, 100] on div "Hi [PERSON_NAME], that’s great to hear! The reminder you got just reflects what…" at bounding box center [506, 99] width 516 height 14
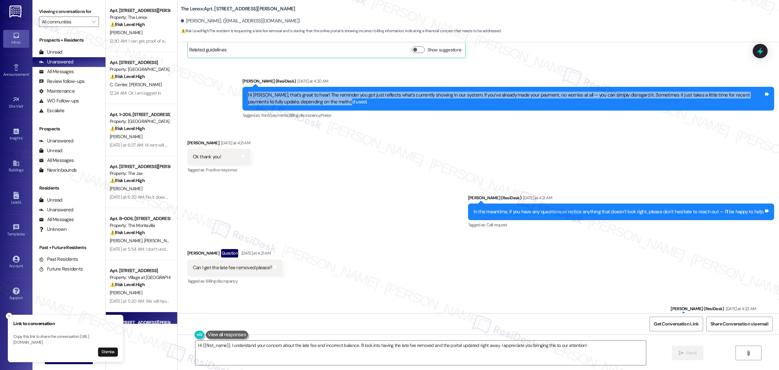
drag, startPoint x: 333, startPoint y: 102, endPoint x: 244, endPoint y: 95, distance: 88.9
click at [244, 95] on div "Hi [PERSON_NAME], that’s great to hear! The reminder you got just reflects what…" at bounding box center [509, 99] width 532 height 24
copy div "Hi [PERSON_NAME], that’s great to hear! The reminder you got just reflects what…"
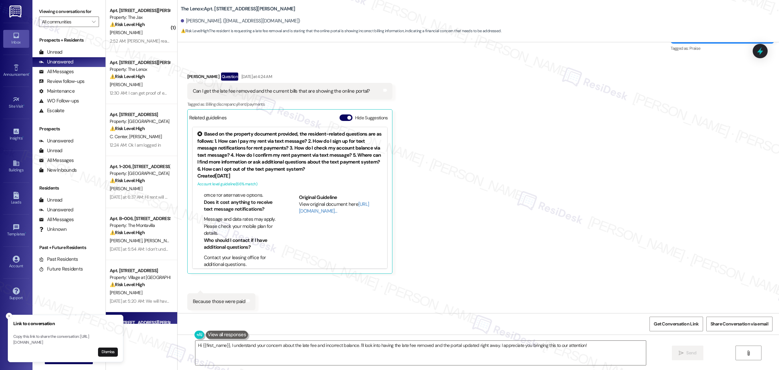
scroll to position [3653, 0]
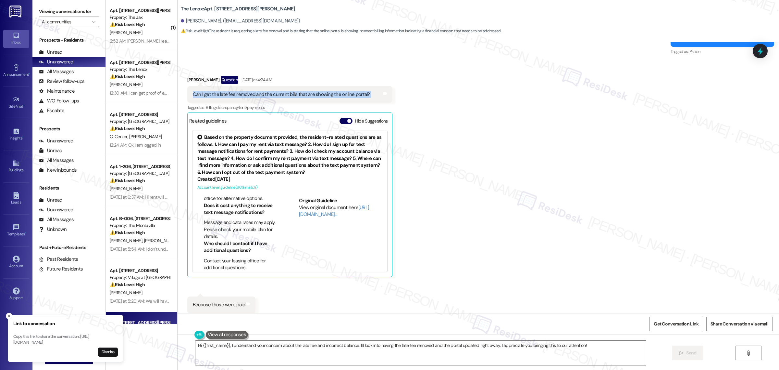
drag, startPoint x: 189, startPoint y: 94, endPoint x: 372, endPoint y: 97, distance: 182.5
click at [372, 97] on div "Can I get the late fee removed and the current bills that are showing the onlin…" at bounding box center [289, 94] width 205 height 17
copy div "Can I get the late fee removed and the current bills that are showing the onlin…"
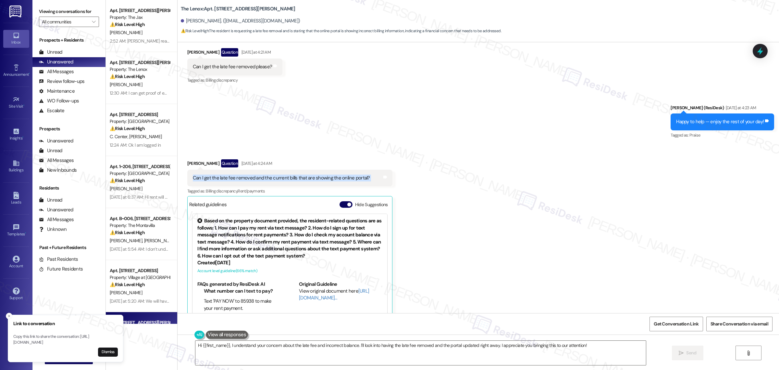
scroll to position [3531, 0]
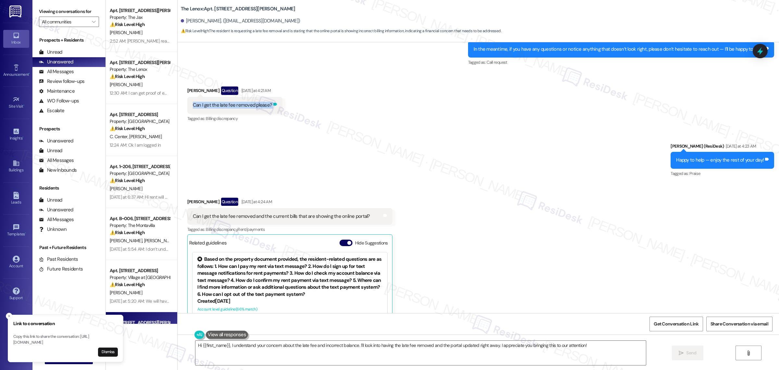
drag, startPoint x: 187, startPoint y: 106, endPoint x: 271, endPoint y: 109, distance: 84.5
click at [271, 109] on div "Can I get the late fee removed please? Tags and notes" at bounding box center [234, 105] width 95 height 17
copy div "Can I get the late fee removed please? Tags and notes"
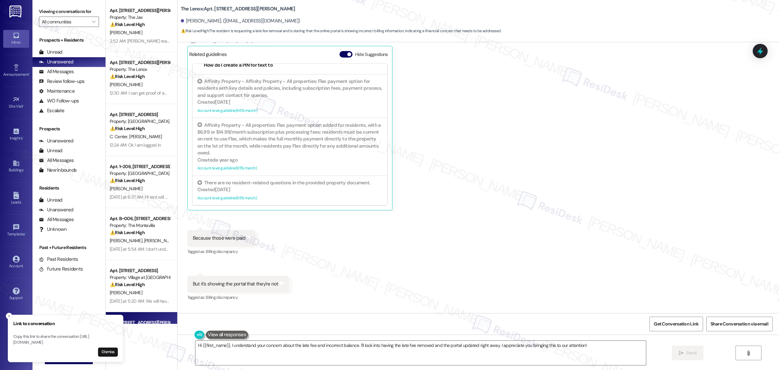
scroll to position [3775, 0]
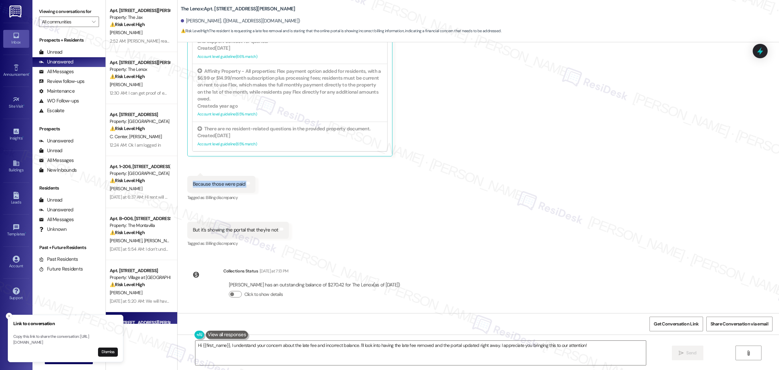
drag, startPoint x: 188, startPoint y: 183, endPoint x: 252, endPoint y: 182, distance: 64.0
click at [252, 182] on div "Received via SMS 4:25 AM [PERSON_NAME] [DATE] at 4:25 AM Because those were pai…" at bounding box center [221, 189] width 78 height 36
copy div "Because those were paid Tags and notes"
drag, startPoint x: 189, startPoint y: 231, endPoint x: 281, endPoint y: 231, distance: 91.9
click at [281, 231] on div "But it's showing the portal that they're not Tags and notes" at bounding box center [238, 229] width 102 height 17
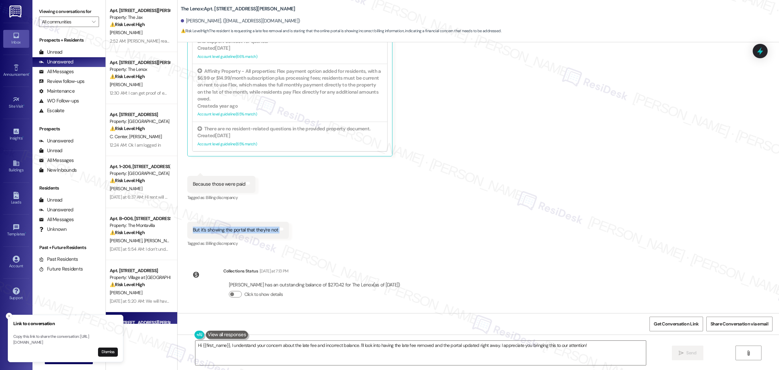
copy div "But it's showing the portal that they're not Tags and notes"
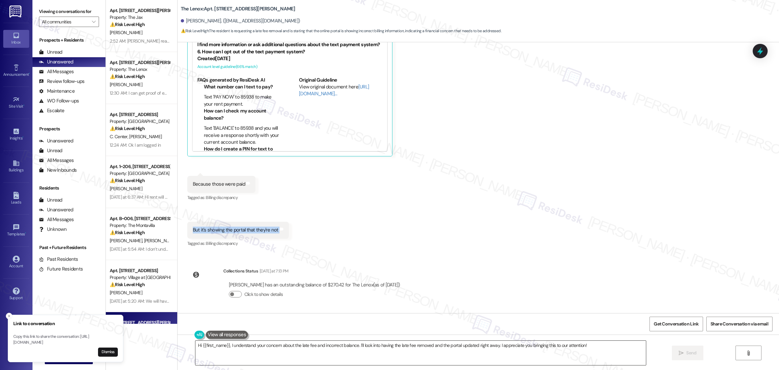
drag, startPoint x: 444, startPoint y: 344, endPoint x: 385, endPoint y: 346, distance: 58.8
click at [444, 344] on textarea "Hi {{first_name}}, I understand your concern about the late fee and incorrect b…" at bounding box center [420, 352] width 451 height 24
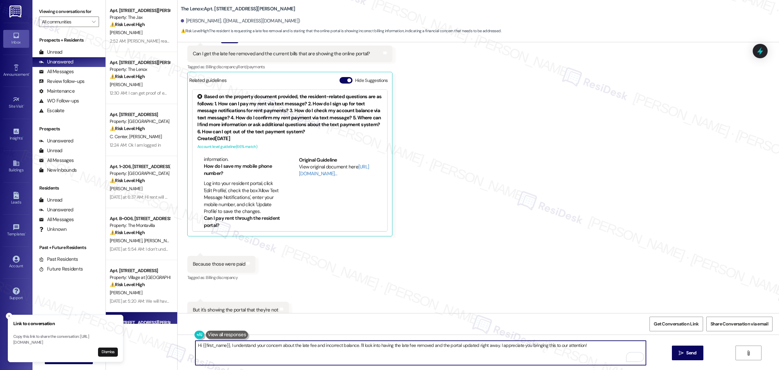
scroll to position [203, 0]
drag, startPoint x: 228, startPoint y: 345, endPoint x: 590, endPoint y: 345, distance: 361.7
click at [590, 345] on textarea "Hi {{first_name}}, I understand your concern about the late fee and incorrect b…" at bounding box center [420, 352] width 451 height 24
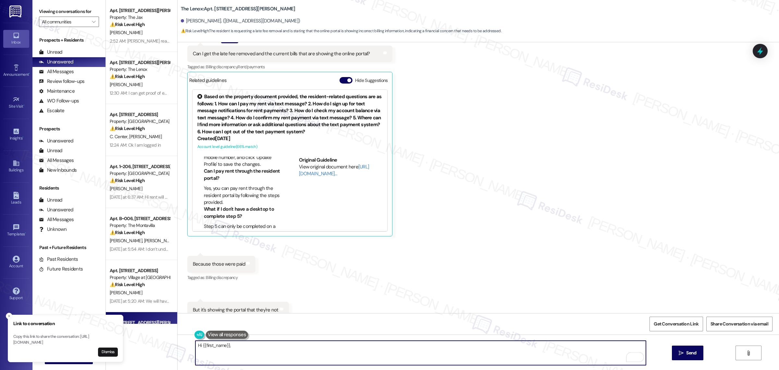
paste textarea "Thanks for letting me know. I get your concern about the late fee and the bills…"
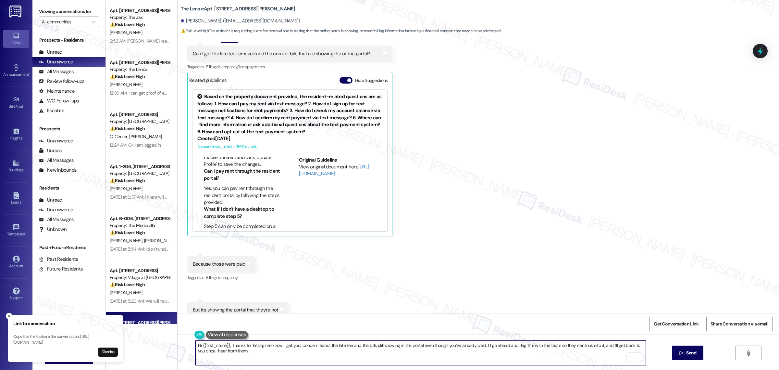
click at [231, 346] on textarea "Hi {{first_name}}, Thanks for letting me know. I get your concern about the lat…" at bounding box center [420, 352] width 451 height 24
click at [317, 351] on textarea "Hi {{first_name}}, thanks for letting me know. I get your concern about the lat…" at bounding box center [420, 352] width 451 height 24
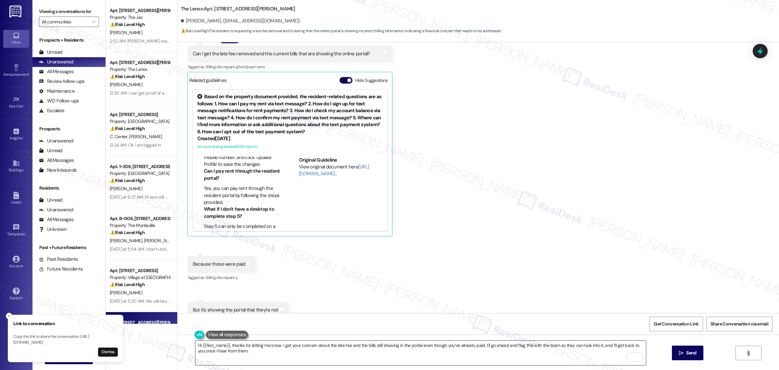
click at [254, 351] on textarea "Hi {{first_name}}, thanks for letting me know. I get your concern about the lat…" at bounding box center [420, 352] width 451 height 24
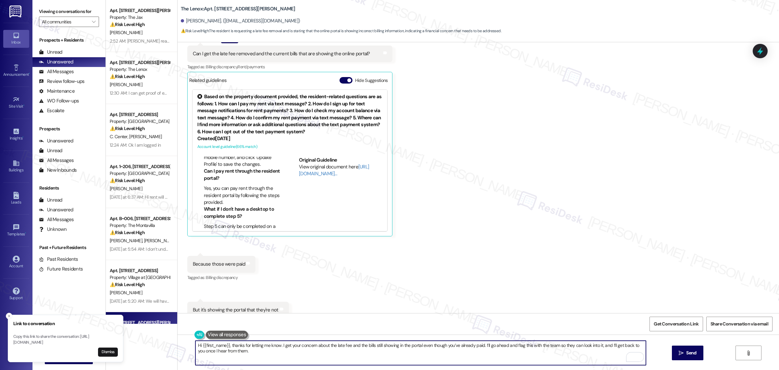
paste textarea "If you have any questions or need clarification, please feel free to reach out—…"
click at [504, 351] on textarea "Hi {{first_name}}, thanks for letting me know. I get your concern about the lat…" at bounding box center [420, 352] width 451 height 24
type textarea "Hi {{first_name}}, thanks for letting me know. I get your concern about the lat…"
click at [692, 352] on span "Send" at bounding box center [691, 352] width 10 height 7
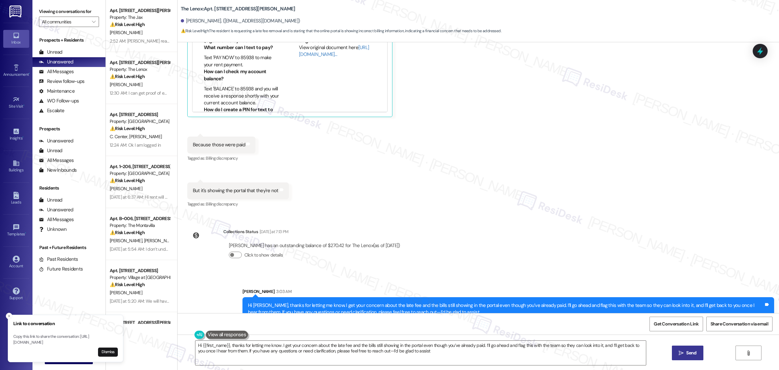
scroll to position [3827, 0]
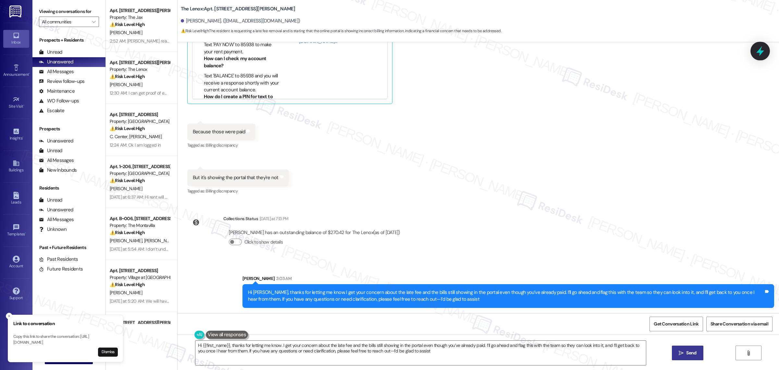
click at [764, 48] on icon at bounding box center [760, 50] width 11 height 11
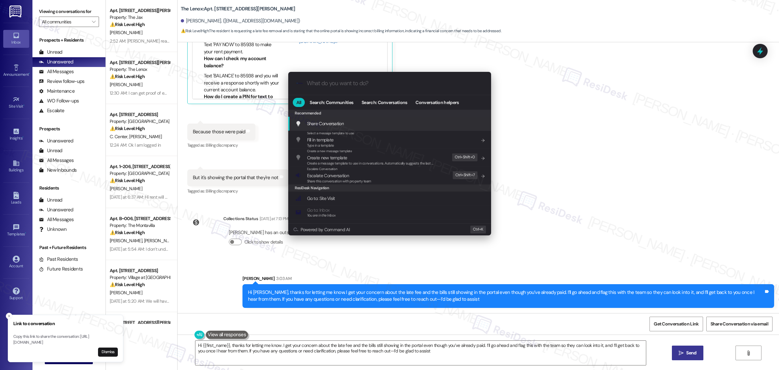
click at [340, 86] on input "What do you want to do?" at bounding box center [395, 83] width 176 height 7
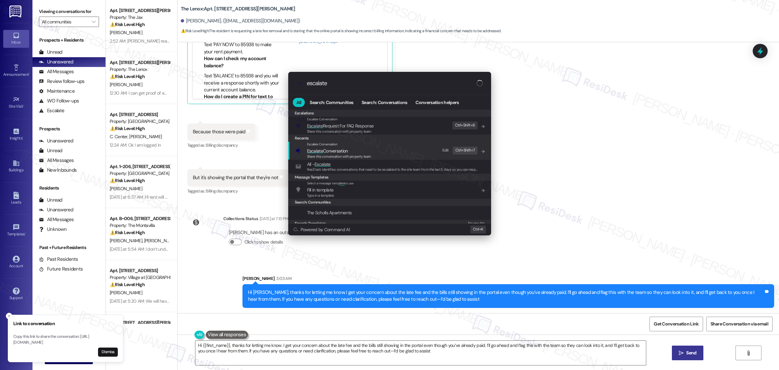
type input "escalate"
click at [368, 157] on span "Share this conversation with property team" at bounding box center [339, 156] width 64 height 5
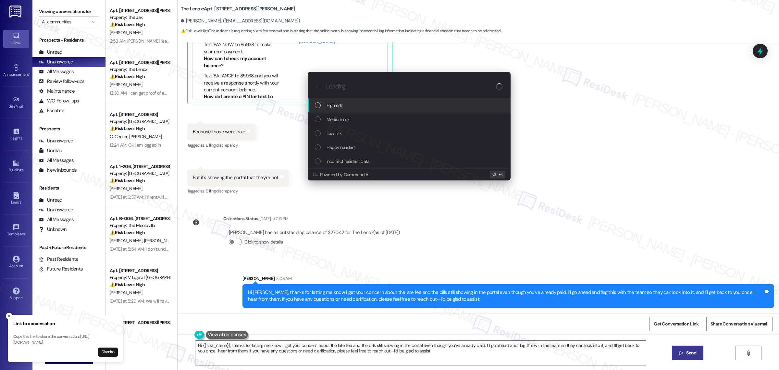
click at [359, 105] on div "High risk" at bounding box center [410, 105] width 190 height 7
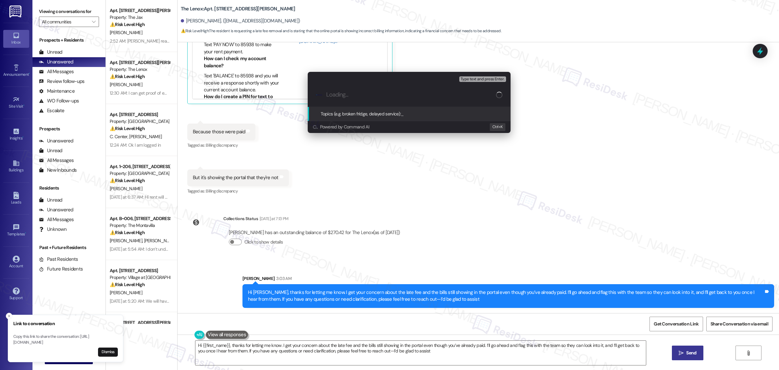
click at [372, 92] on input "Loading..." at bounding box center [411, 94] width 170 height 7
type input "Paid rent - late fee removal"
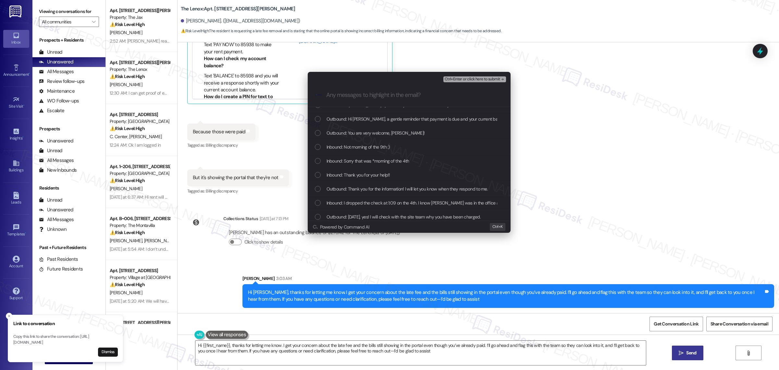
scroll to position [162, 0]
click at [408, 133] on span "Outbound: Hi [PERSON_NAME], a gentle reminder that payment is due and your curr…" at bounding box center [519, 132] width 384 height 7
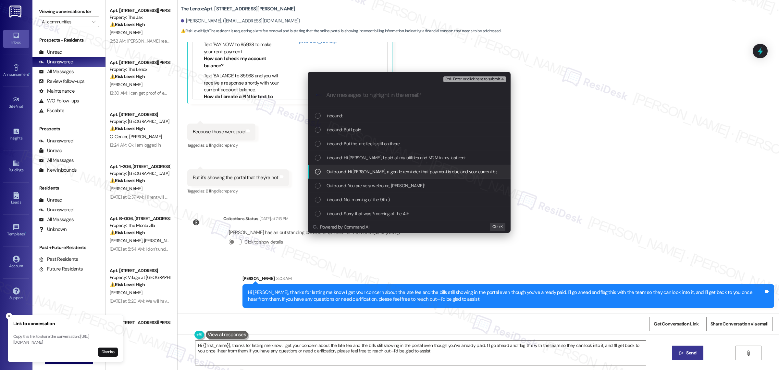
scroll to position [122, 0]
click at [342, 160] on span "Inbound: Hi [PERSON_NAME], I paid all my utilities and M2M in my last rent" at bounding box center [396, 159] width 139 height 7
click at [341, 147] on span "Inbound: But the late fee is still on there" at bounding box center [363, 145] width 73 height 7
click at [338, 132] on span "Inbound: But I paid" at bounding box center [344, 131] width 35 height 7
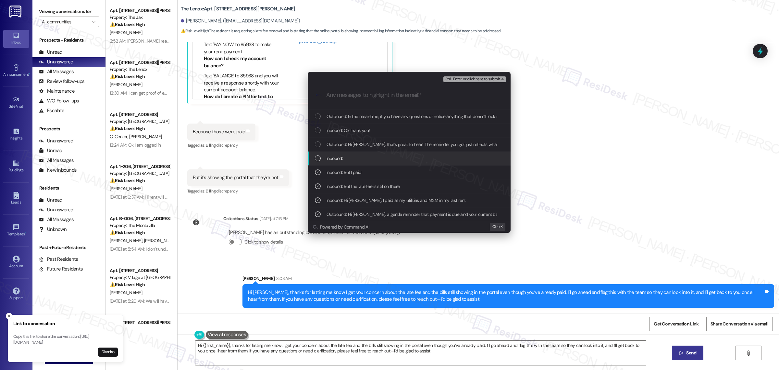
click at [330, 158] on span "Inbound:" at bounding box center [335, 158] width 16 height 7
click at [331, 145] on span "Outbound: Hi [PERSON_NAME], that’s great to hear! The reminder you got just ref…" at bounding box center [623, 144] width 592 height 7
click at [332, 133] on span "Inbound: Ok thank you!" at bounding box center [349, 130] width 44 height 7
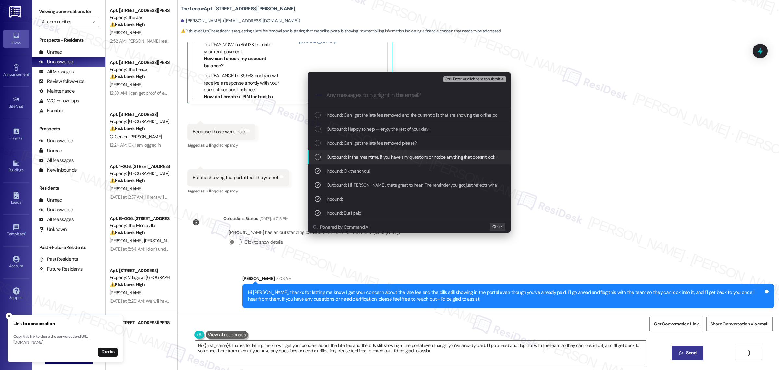
click at [334, 159] on span "Outbound: In the meantime, if you have any questions or notice anything that do…" at bounding box center [470, 156] width 287 height 7
click at [336, 144] on span "Inbound: Can I get the late fee removed please?" at bounding box center [372, 142] width 90 height 7
click at [337, 125] on span "Outbound: Happy to help — enjoy the rest of your day!" at bounding box center [378, 128] width 103 height 7
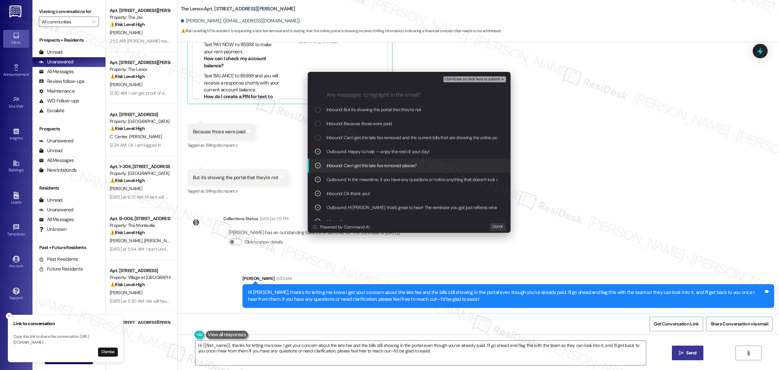
scroll to position [0, 0]
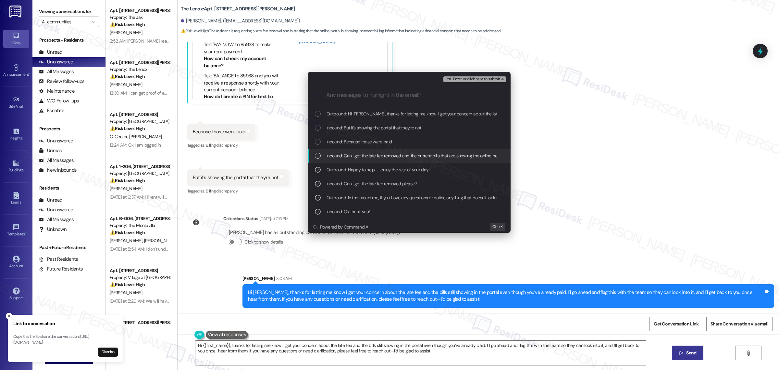
click at [336, 152] on span "Inbound: Can I get the late fee removed and the current bills that are showing …" at bounding box center [416, 155] width 179 height 7
click at [337, 140] on span "Inbound: Because those were paid" at bounding box center [360, 141] width 66 height 7
click at [338, 127] on span "Inbound: But it's showing the portal that they're not" at bounding box center [374, 127] width 95 height 7
click at [339, 116] on span "Outbound: Hi [PERSON_NAME], thanks for letting me know. I get your concern abou…" at bounding box center [677, 113] width 701 height 7
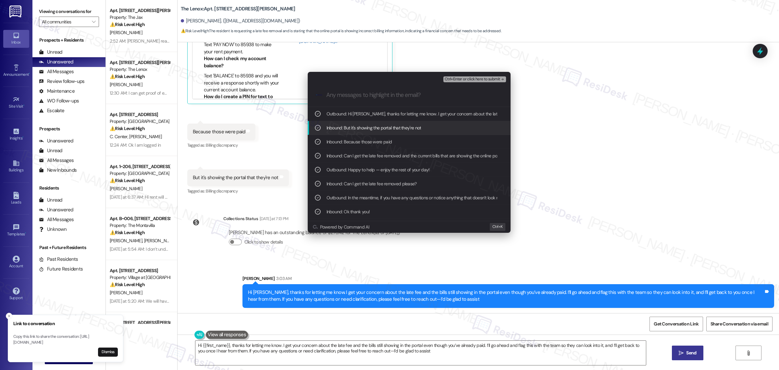
click at [480, 80] on span "Ctrl+Enter or click here to submit" at bounding box center [473, 79] width 56 height 5
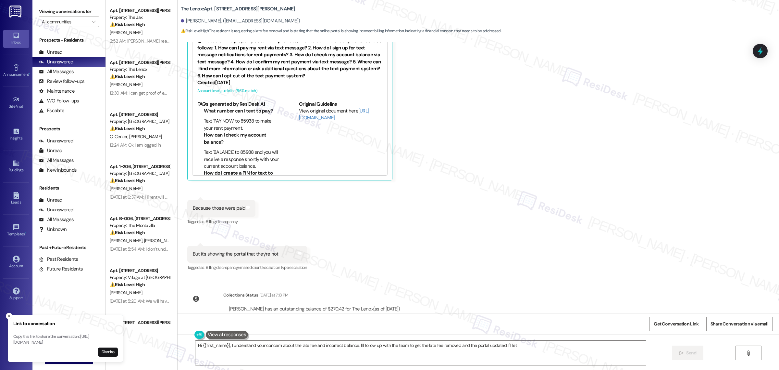
scroll to position [3837, 0]
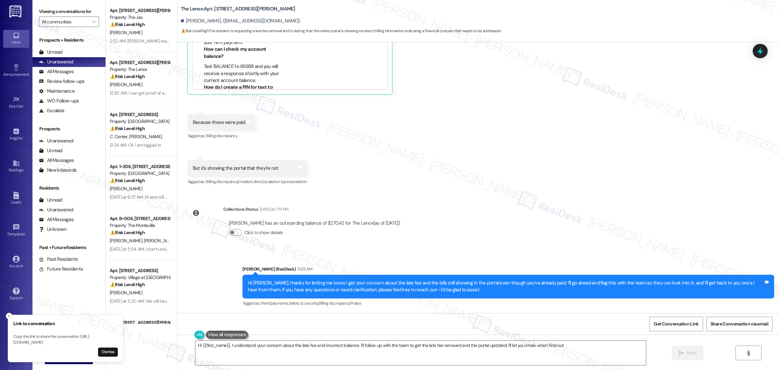
type textarea "Hi {{first_name}}, I understand your concern about the late fee and incorrect b…"
